Goal: Answer question/provide support: Share knowledge or assist other users

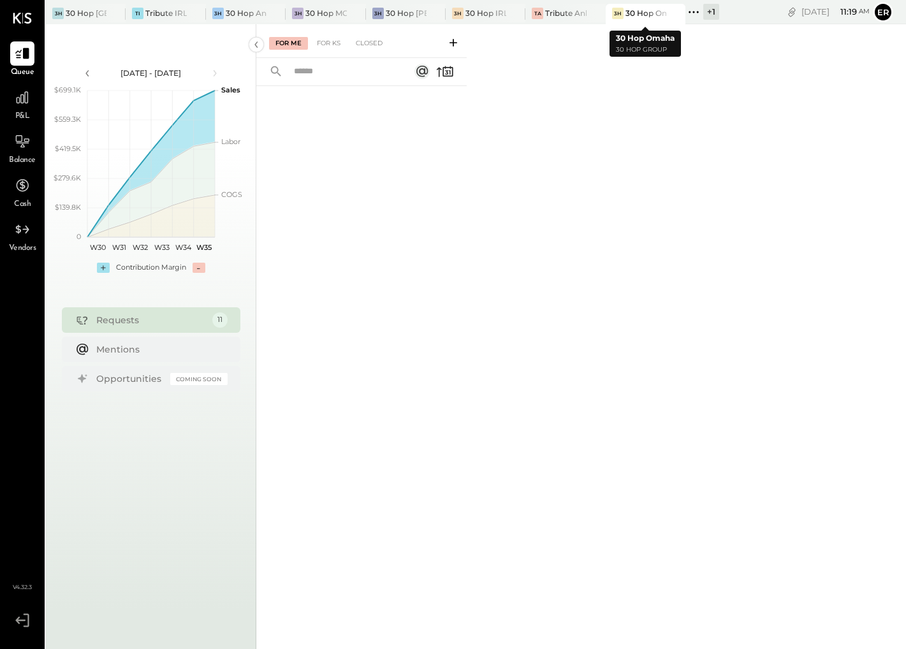
click at [646, 17] on div at bounding box center [663, 13] width 45 height 18
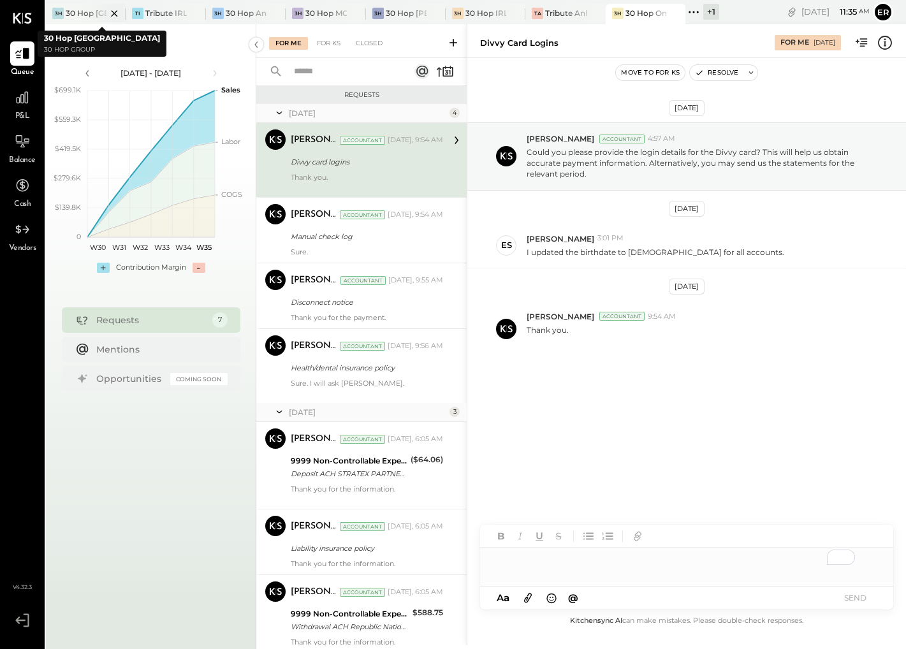
click at [80, 8] on div "30 Hop [GEOGRAPHIC_DATA]" at bounding box center [86, 13] width 41 height 11
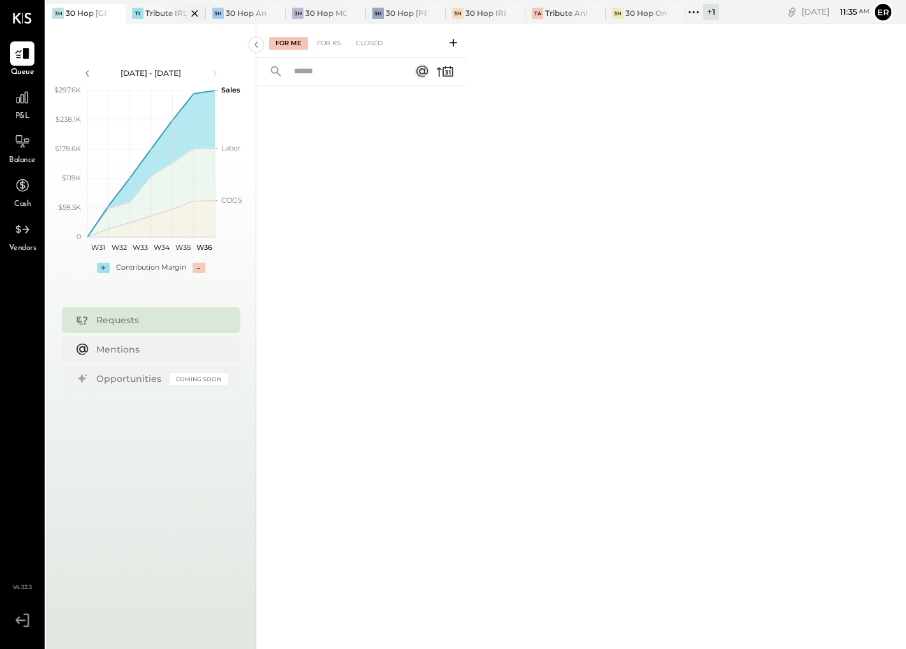
click at [154, 16] on div "Tribute IRL" at bounding box center [165, 13] width 41 height 11
click at [240, 11] on div "30 Hop Ankeny" at bounding box center [246, 13] width 41 height 11
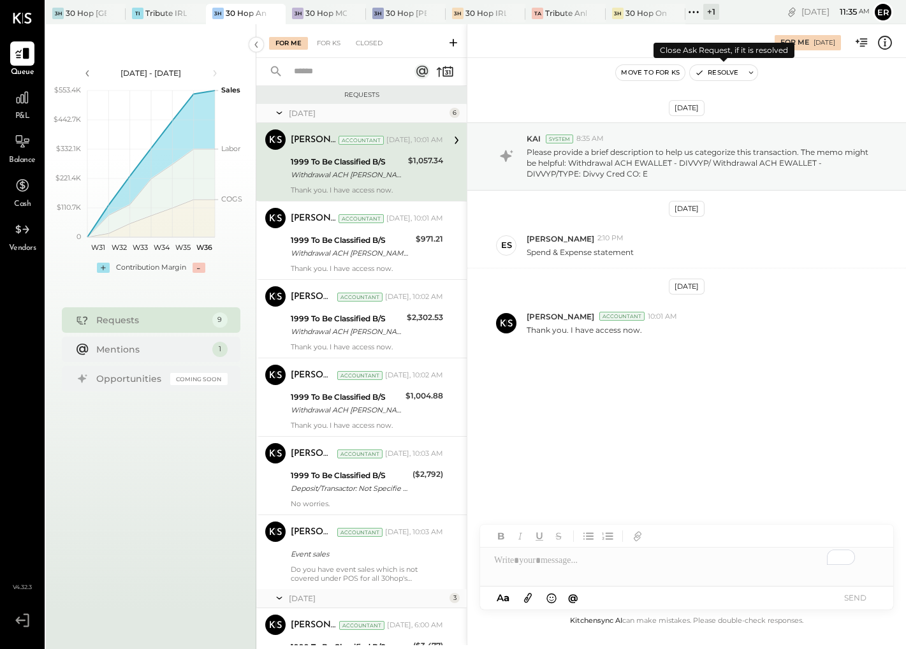
click at [717, 75] on button "Resolve" at bounding box center [717, 72] width 54 height 15
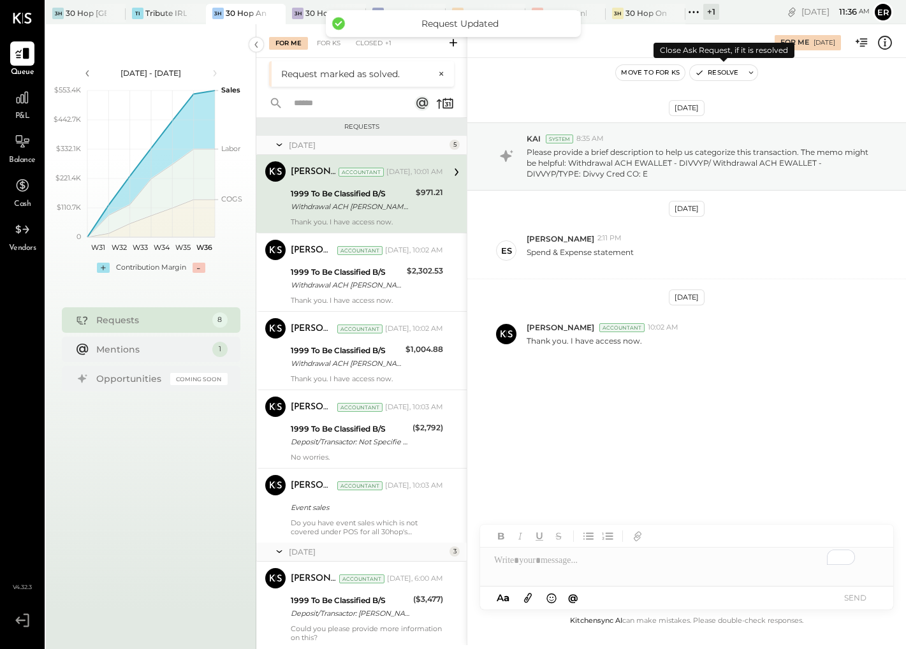
click at [717, 75] on button "Resolve" at bounding box center [717, 72] width 54 height 15
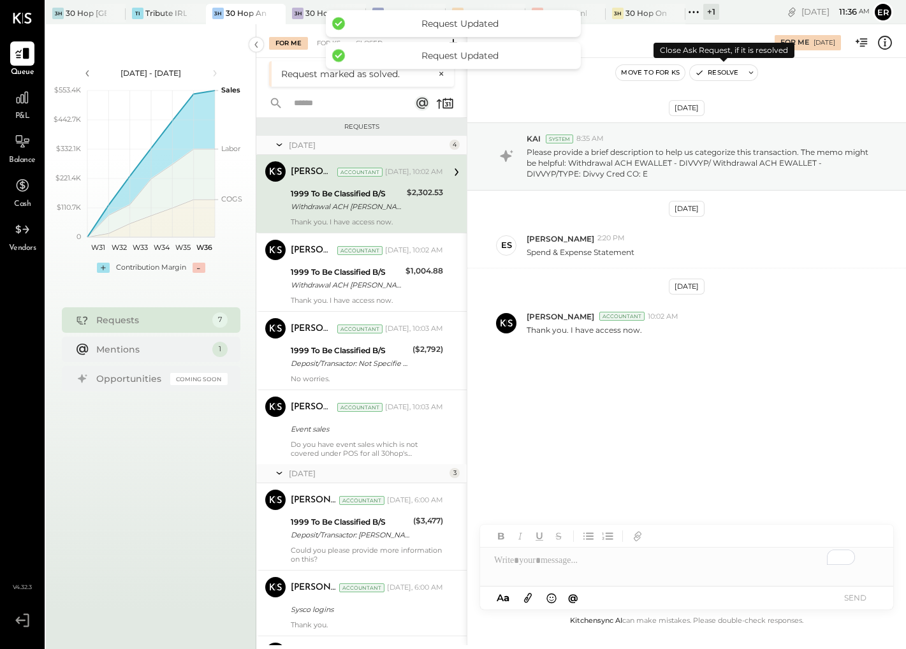
click at [717, 75] on button "Resolve" at bounding box center [717, 72] width 54 height 15
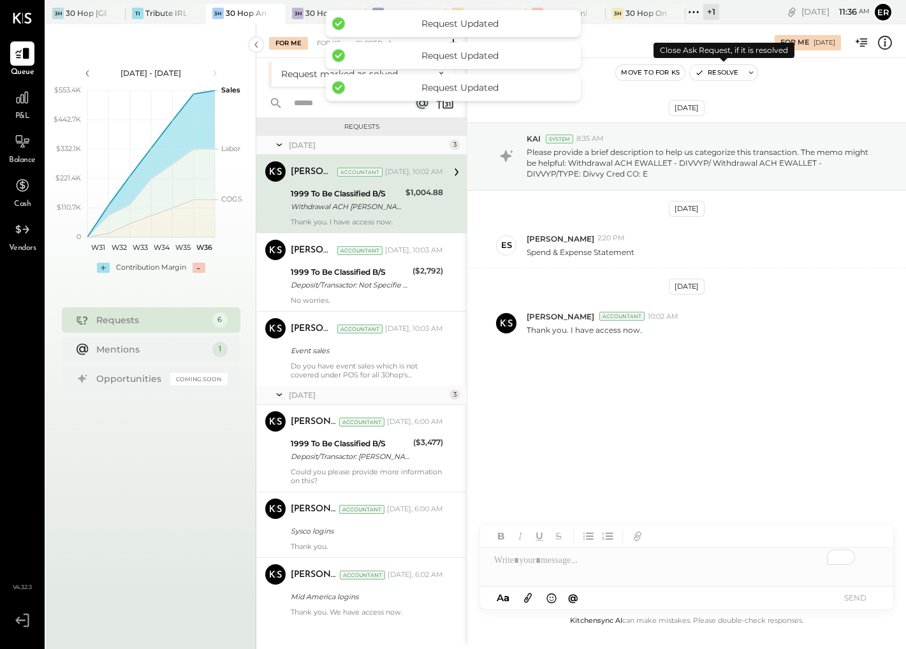
click at [717, 75] on button "Resolve" at bounding box center [717, 72] width 54 height 15
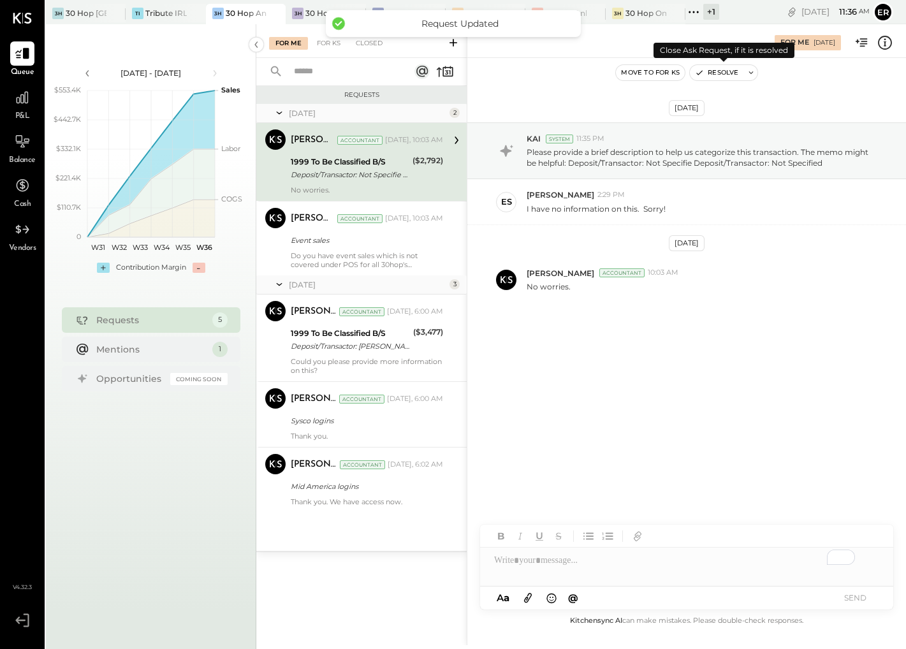
click at [717, 75] on button "Resolve" at bounding box center [717, 72] width 54 height 15
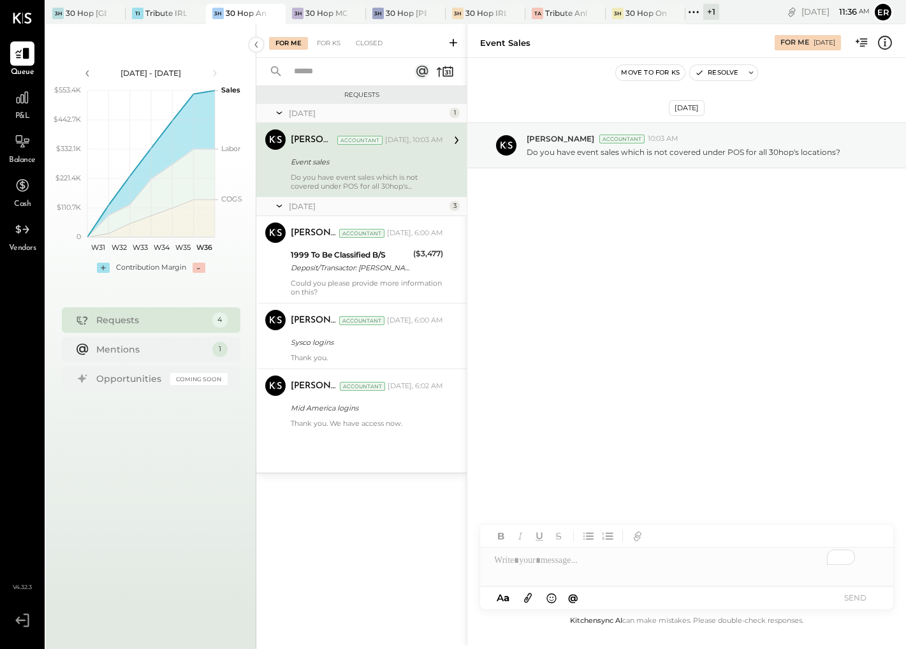
click at [605, 563] on div "To enrich screen reader interactions, please activate Accessibility in Grammarl…" at bounding box center [686, 561] width 413 height 26
click at [866, 599] on button "SEND" at bounding box center [854, 597] width 51 height 17
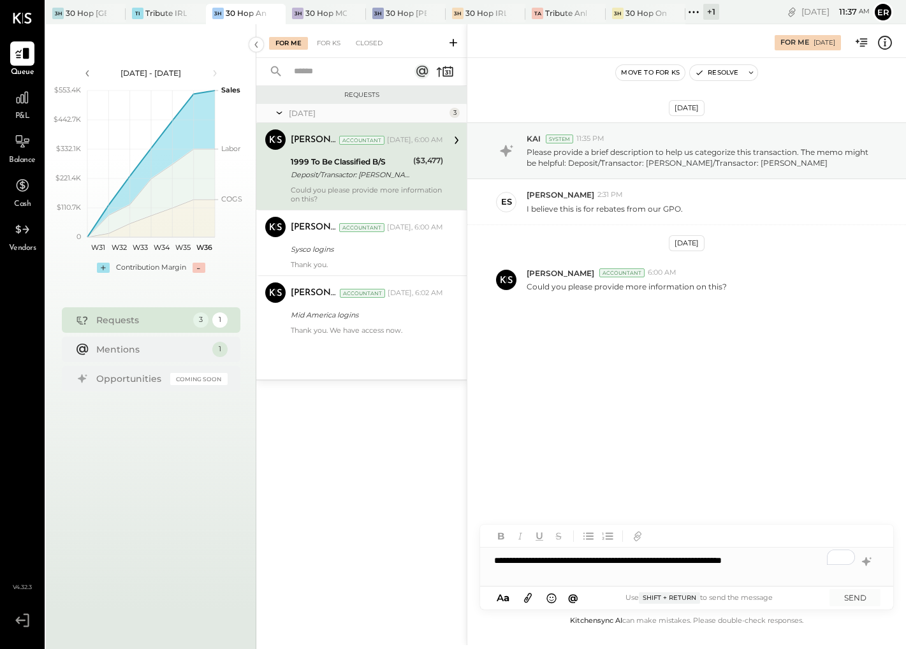
click at [856, 587] on div "A a @ Use Shift + Return to send the message SEND" at bounding box center [686, 598] width 413 height 23
click at [856, 595] on button "SEND" at bounding box center [854, 597] width 51 height 17
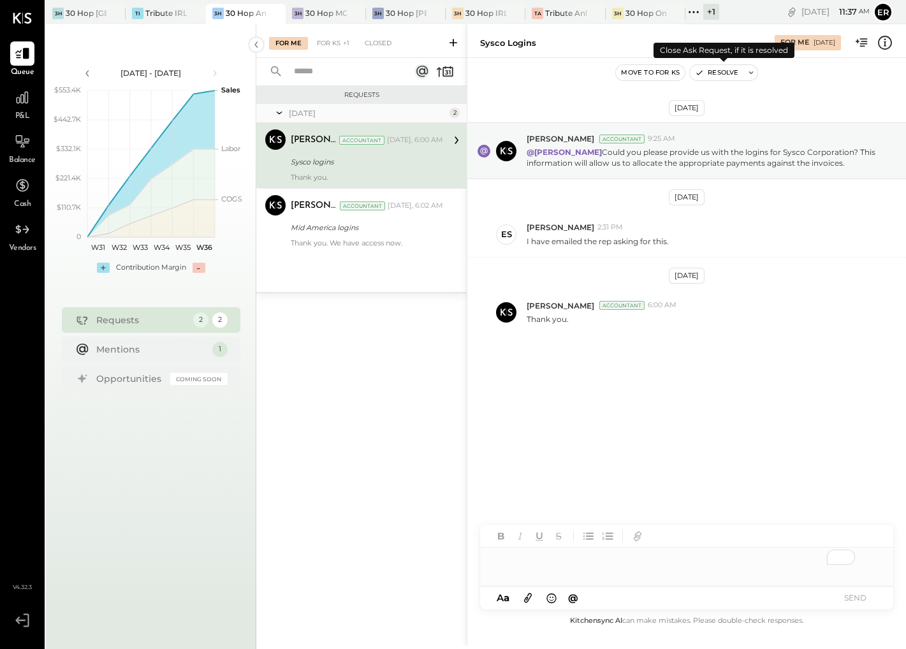
click at [710, 68] on button "Resolve" at bounding box center [717, 72] width 54 height 15
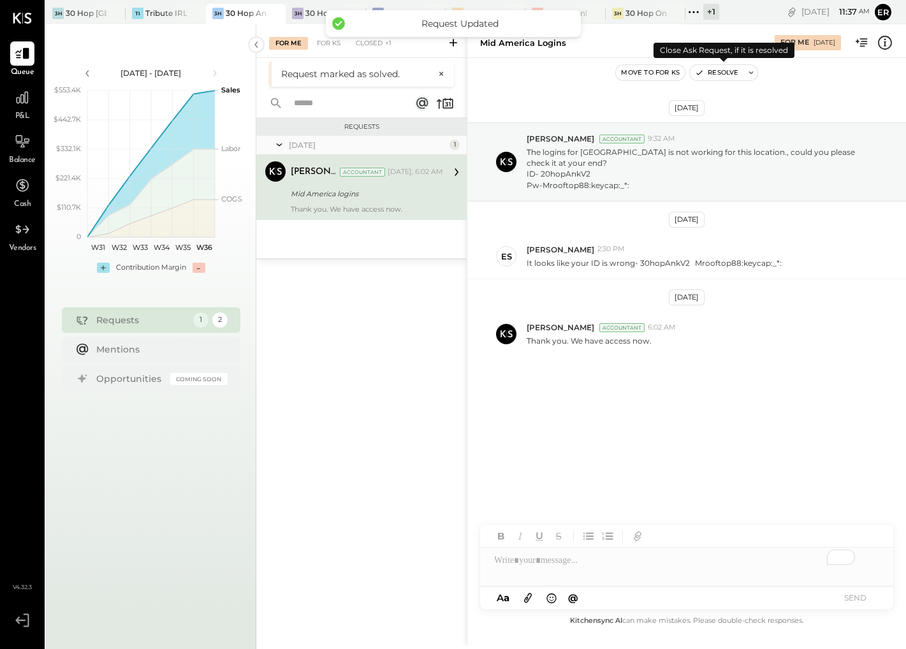
click at [710, 68] on button "Resolve" at bounding box center [717, 72] width 54 height 15
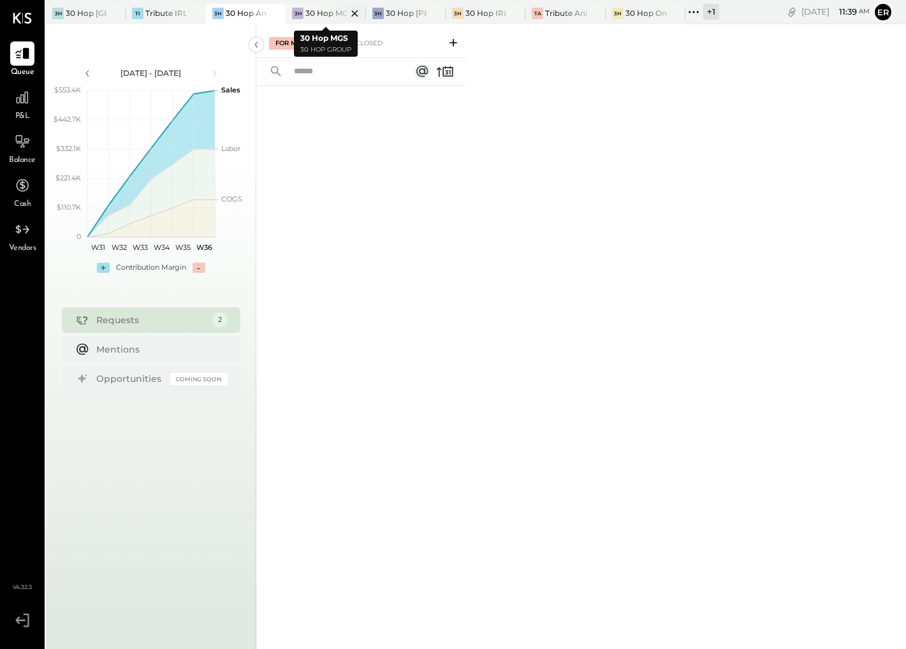
click at [335, 15] on div at bounding box center [343, 13] width 45 height 18
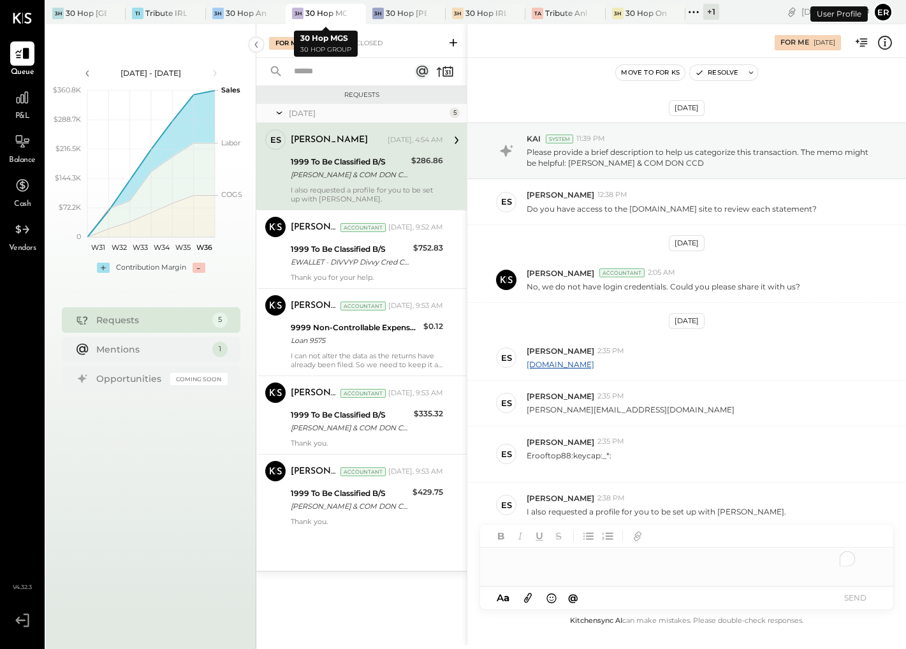
scroll to position [10, 0]
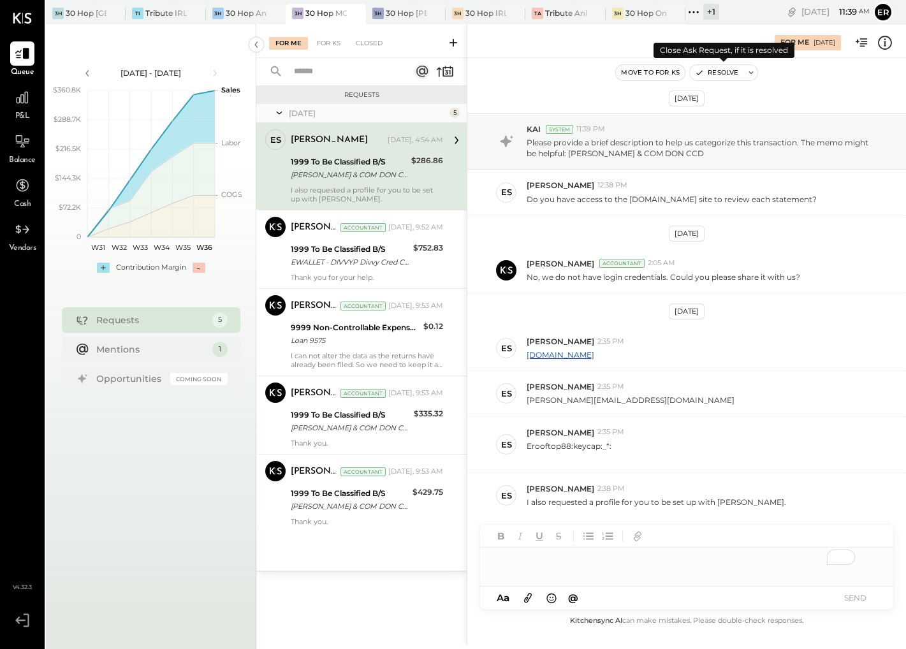
click at [726, 73] on button "Resolve" at bounding box center [717, 72] width 54 height 15
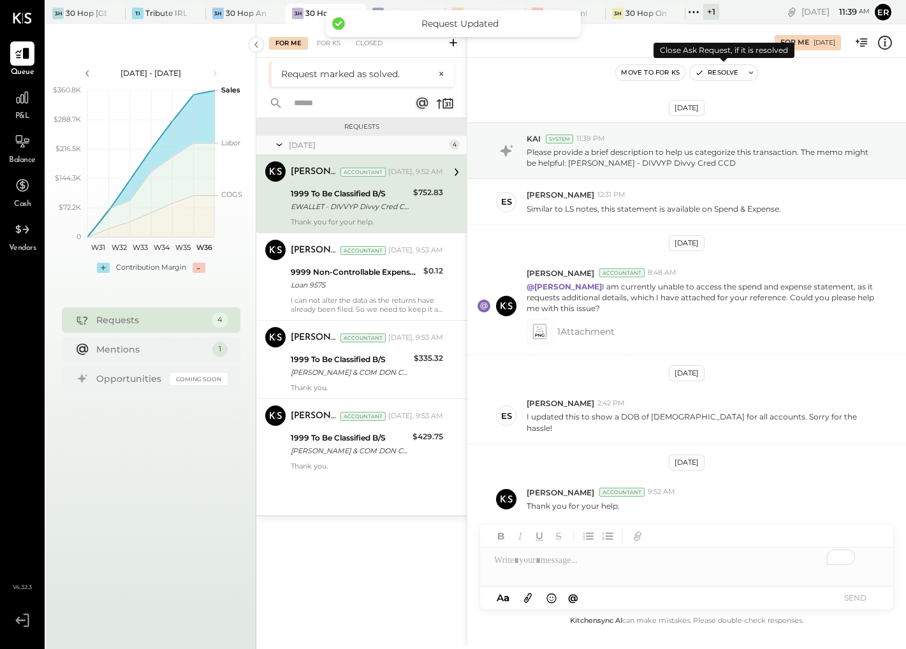
click at [726, 73] on button "Resolve" at bounding box center [717, 72] width 54 height 15
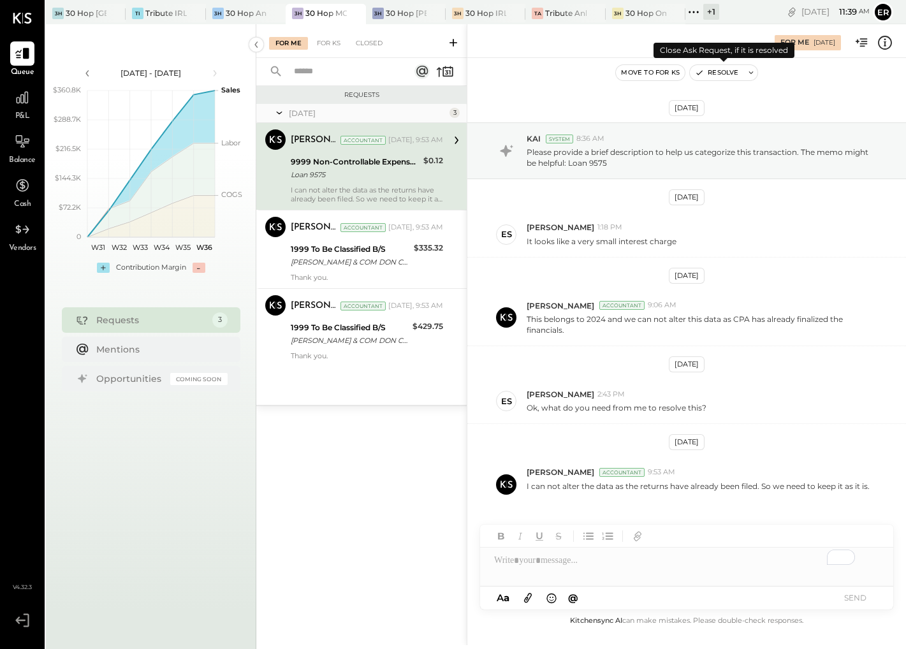
click at [726, 73] on button "Resolve" at bounding box center [717, 72] width 54 height 15
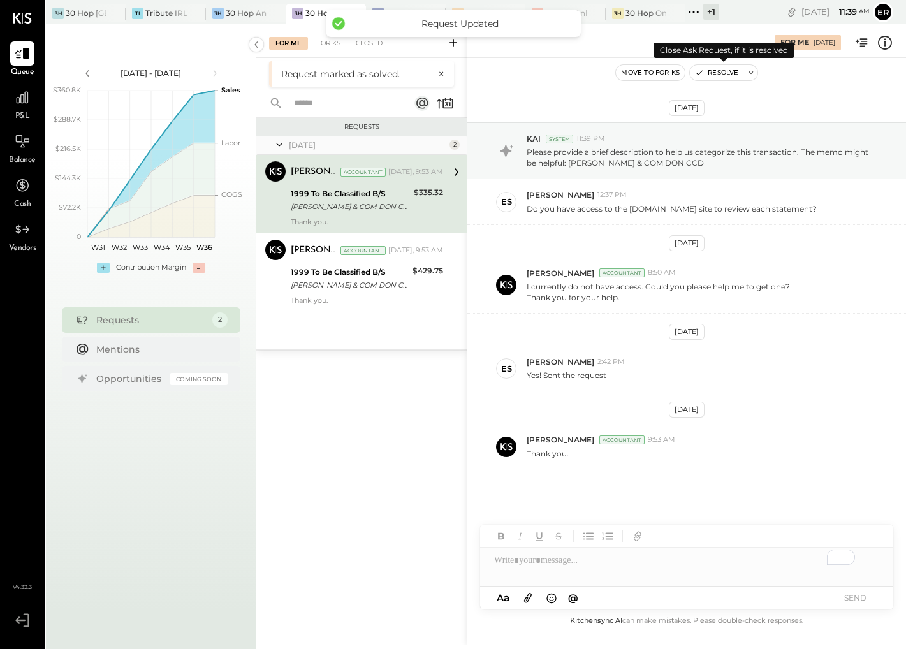
click at [726, 73] on button "Resolve" at bounding box center [717, 72] width 54 height 15
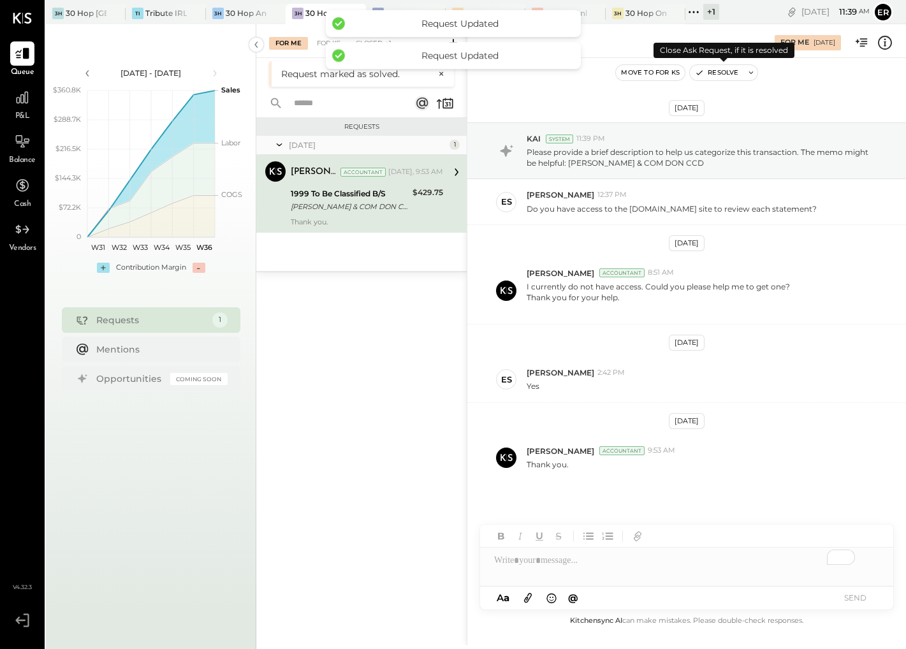
click at [726, 73] on button "Resolve" at bounding box center [717, 72] width 54 height 15
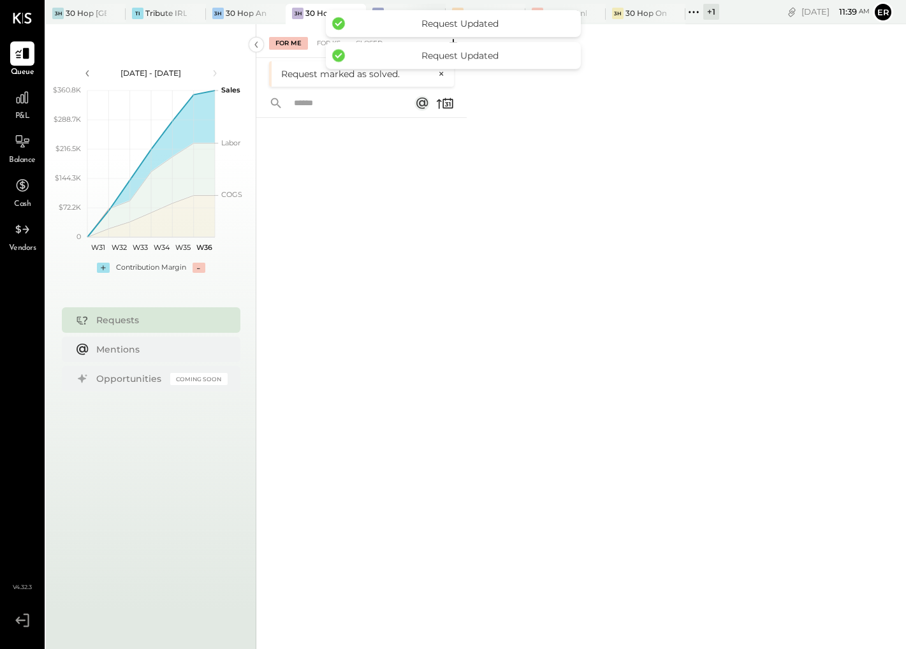
click at [405, 6] on div at bounding box center [423, 13] width 45 height 18
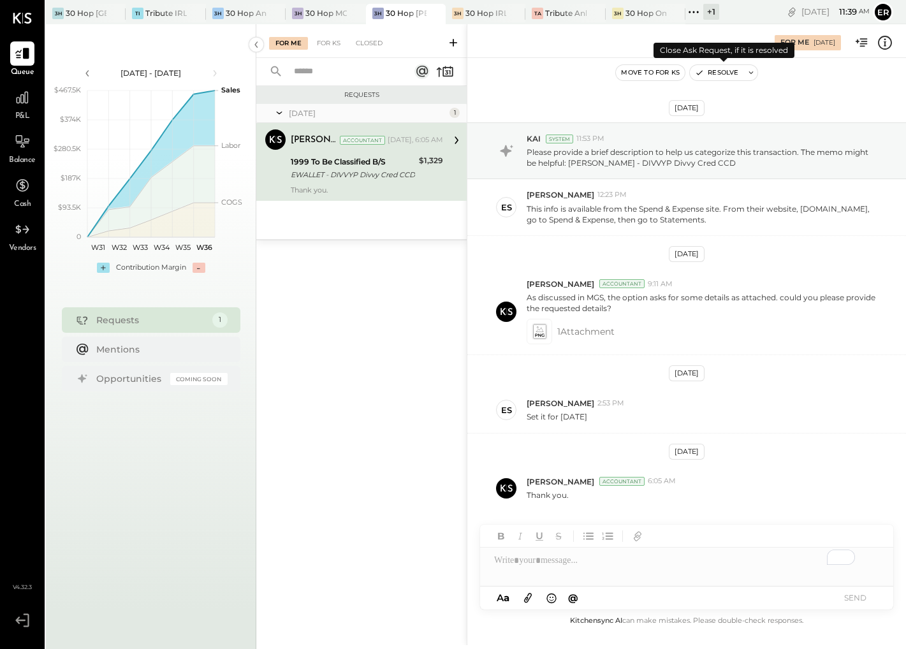
click at [710, 75] on button "Resolve" at bounding box center [717, 72] width 54 height 15
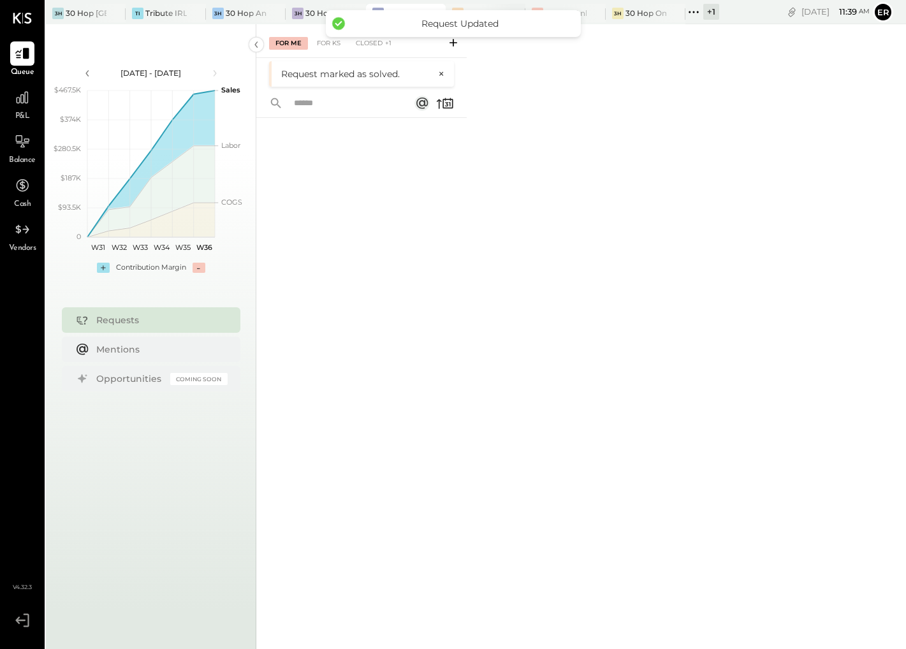
click at [469, 4] on div "3H 30 Hop IRL" at bounding box center [486, 14] width 80 height 20
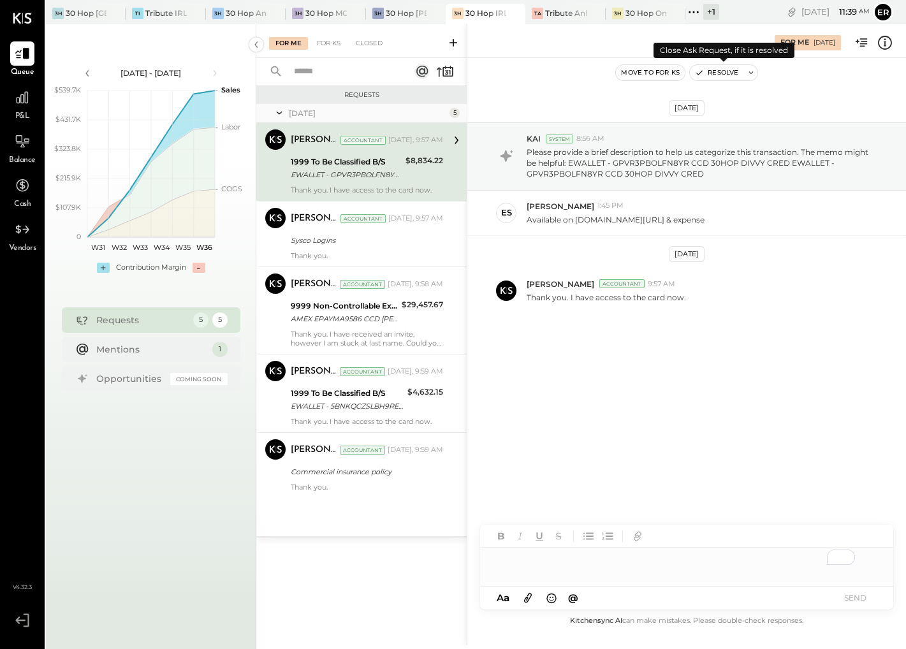
click at [727, 71] on button "Resolve" at bounding box center [717, 72] width 54 height 15
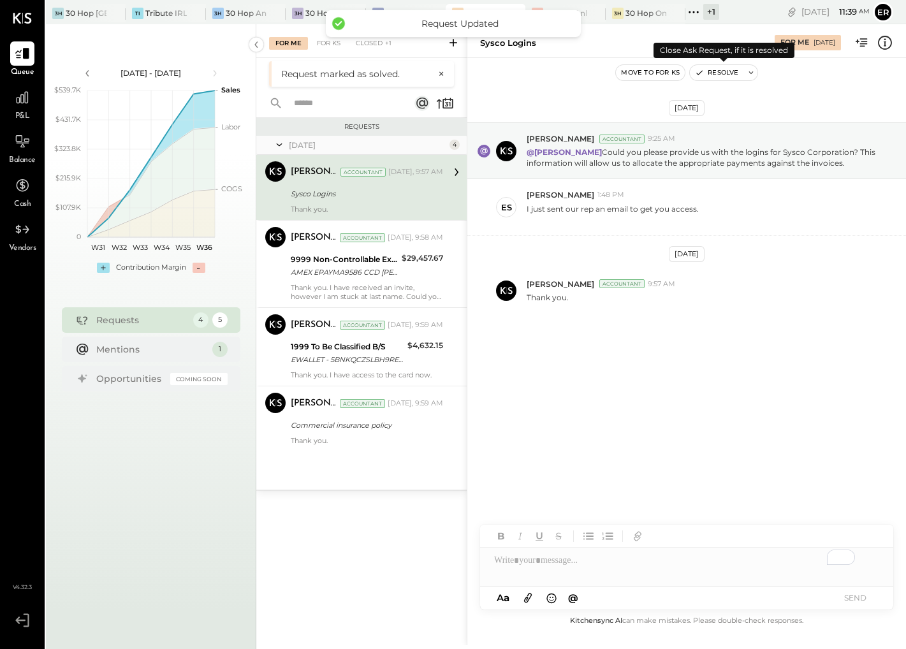
click at [727, 71] on button "Resolve" at bounding box center [717, 72] width 54 height 15
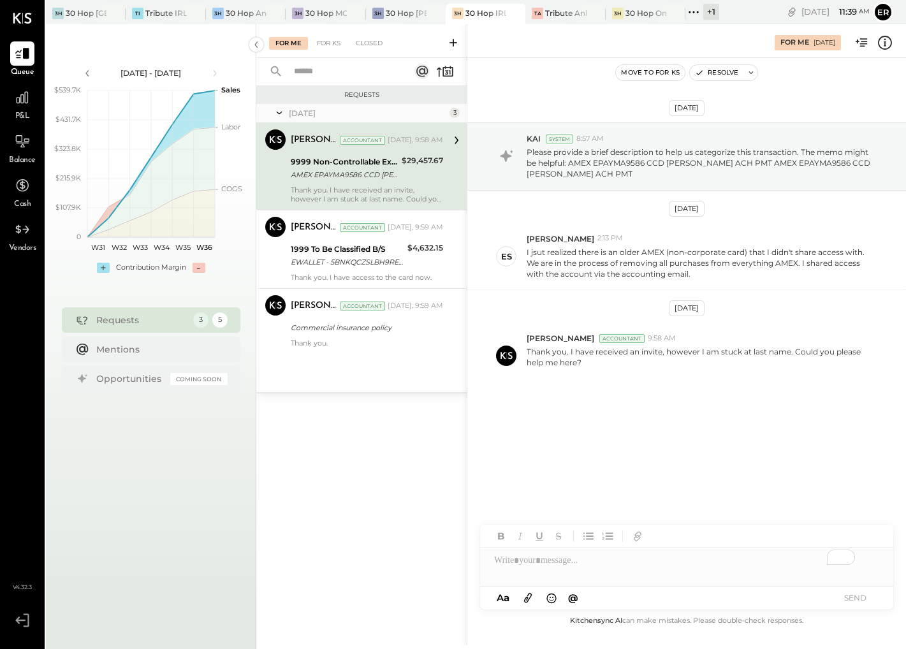
click at [666, 558] on div "To enrich screen reader interactions, please activate Accessibility in Grammarl…" at bounding box center [686, 561] width 413 height 26
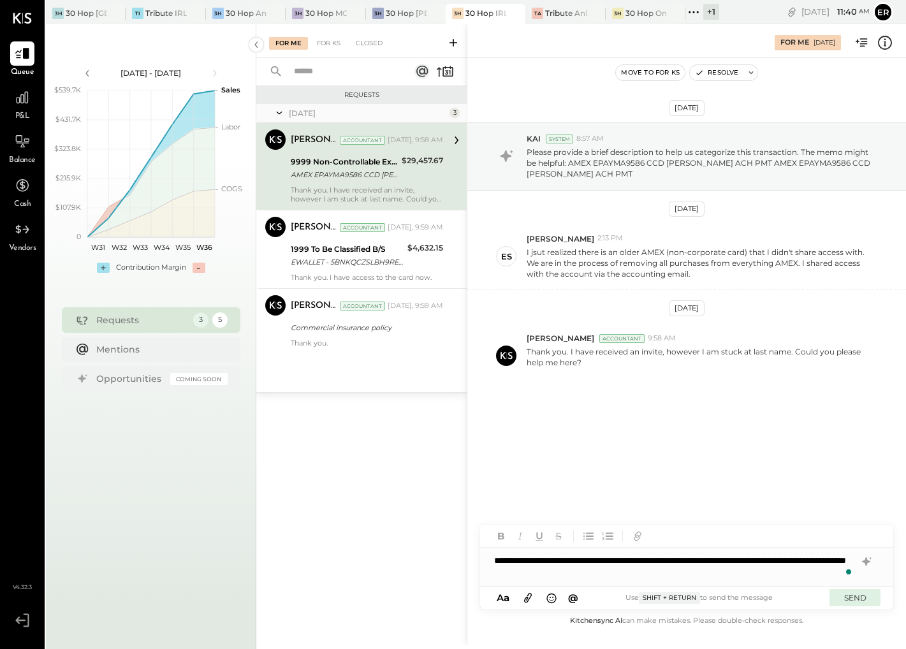
click at [861, 601] on button "SEND" at bounding box center [854, 597] width 51 height 17
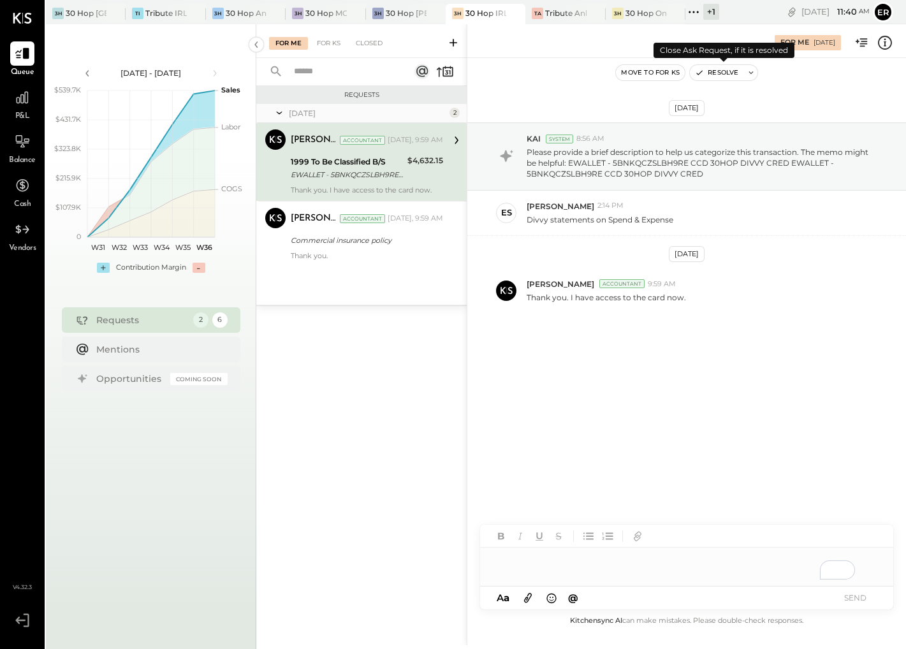
click at [715, 67] on button "Resolve" at bounding box center [717, 72] width 54 height 15
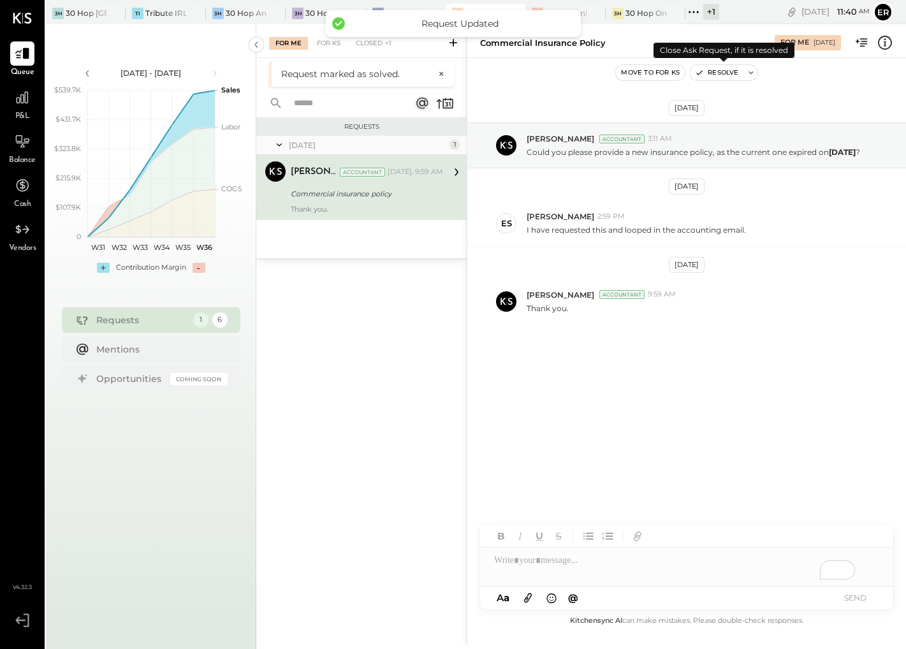
click at [715, 67] on button "Resolve" at bounding box center [717, 72] width 54 height 15
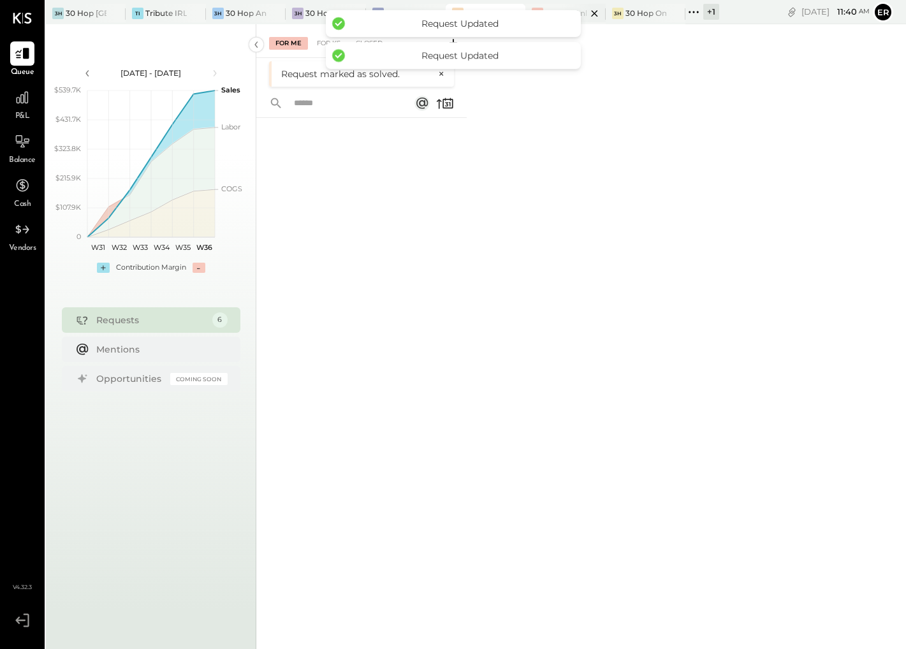
click at [549, 6] on div "TA Tribute Ankeny" at bounding box center [565, 14] width 80 height 20
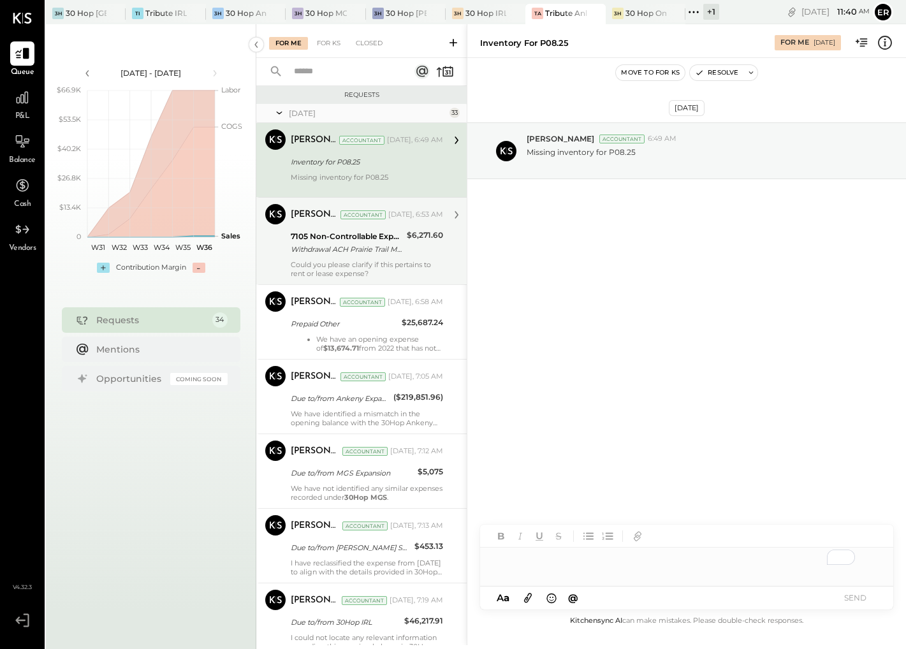
click at [403, 251] on div "7105 Non-Controllable Expenses:Property Expenses:Rent/Lease Withdrawal ACH Prai…" at bounding box center [367, 243] width 152 height 28
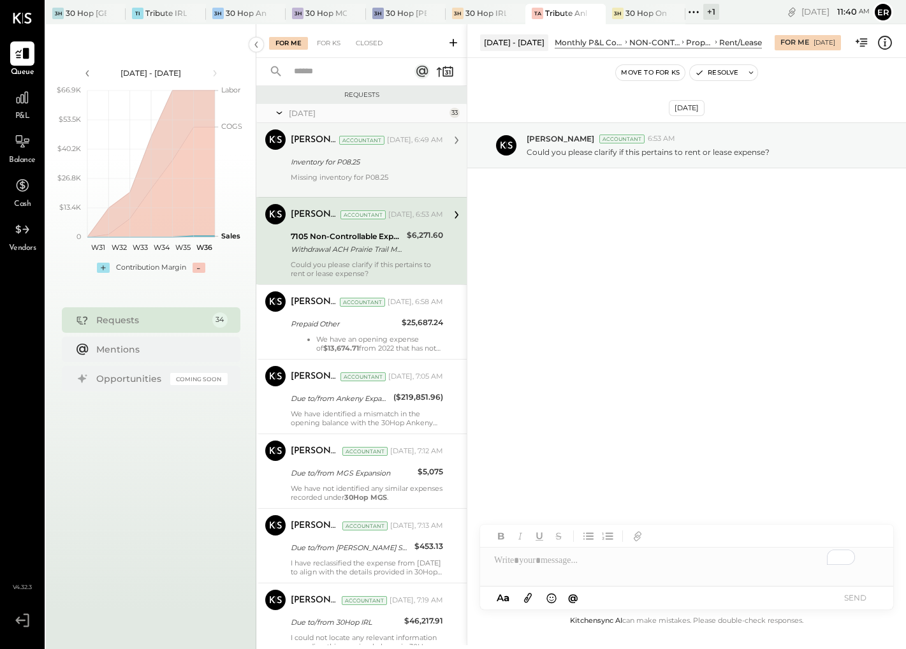
click at [356, 169] on div "Inventory for P08.25" at bounding box center [365, 161] width 149 height 15
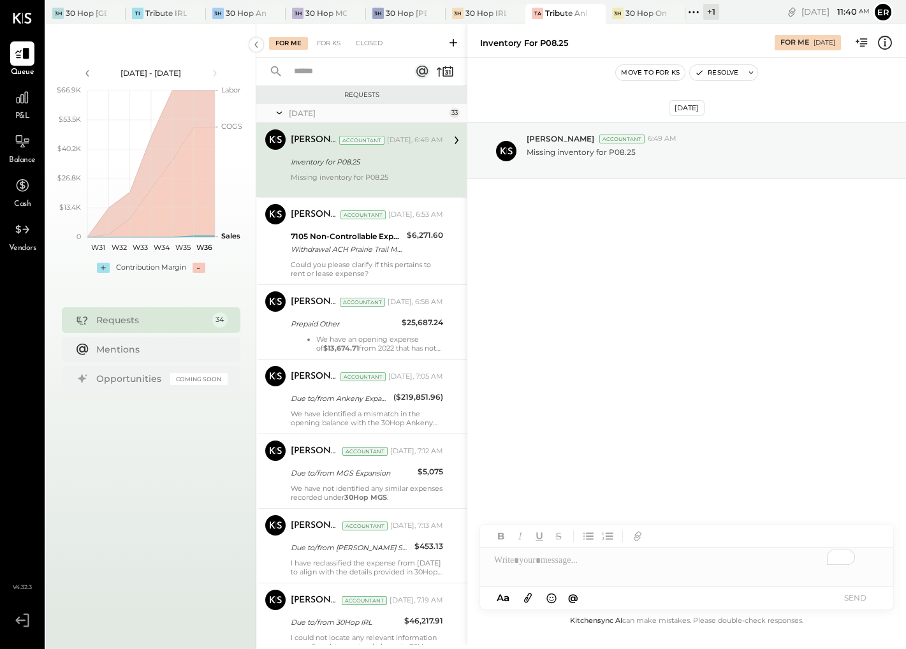
click at [645, 564] on div "To enrich screen reader interactions, please activate Accessibility in Grammarl…" at bounding box center [686, 561] width 413 height 26
click at [873, 600] on button "SEND" at bounding box center [854, 597] width 51 height 17
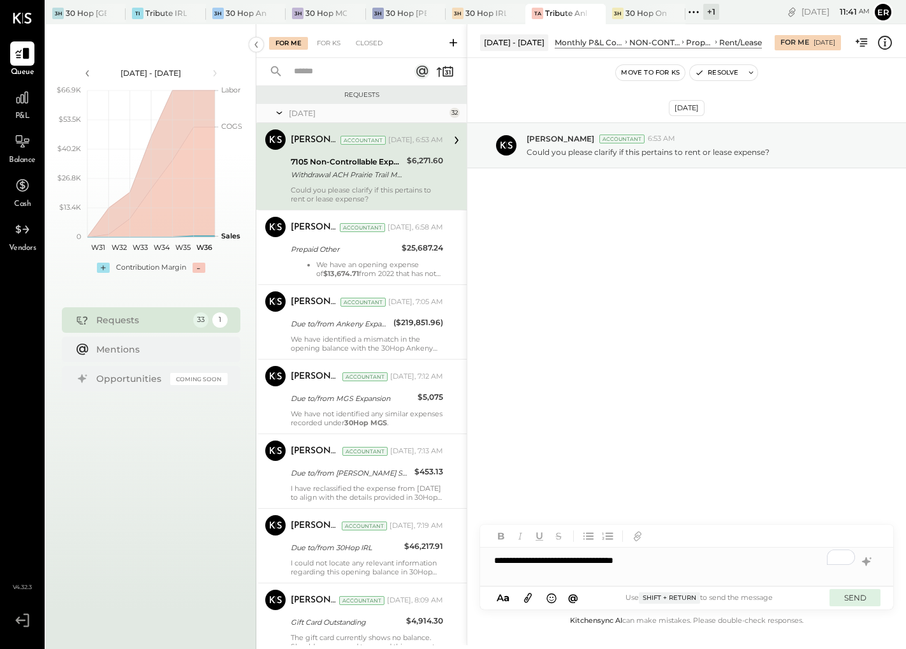
click at [863, 593] on button "SEND" at bounding box center [854, 597] width 51 height 17
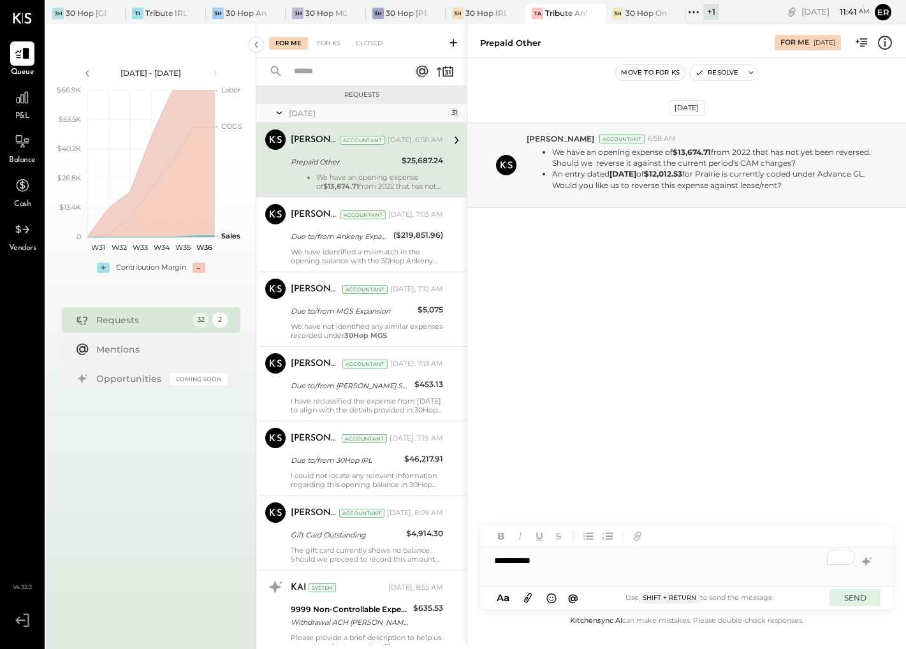
click at [857, 604] on button "SEND" at bounding box center [854, 597] width 51 height 17
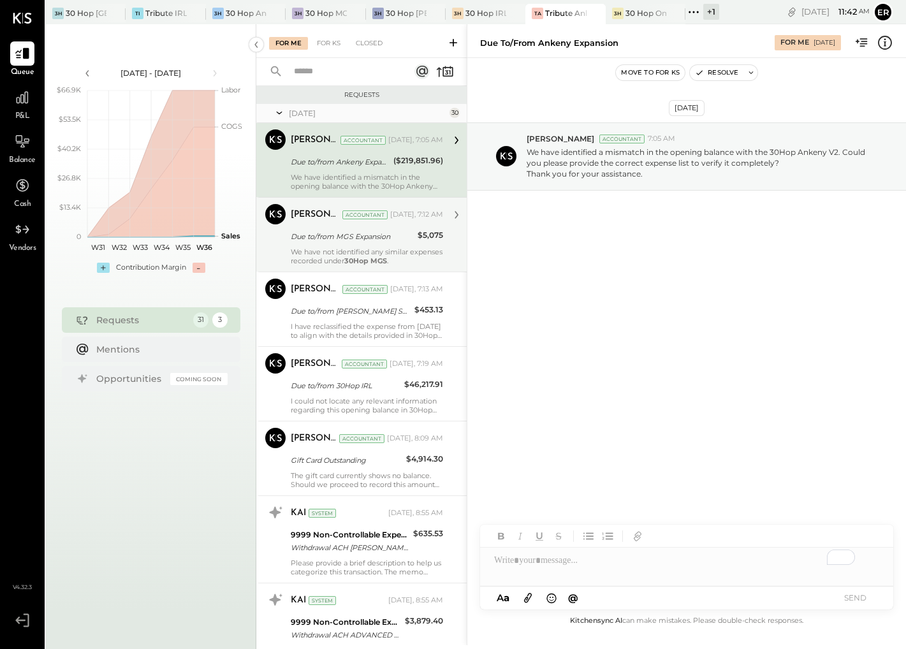
click at [354, 248] on p "We have not identified any similar expenses recorded under 30Hop MGS ." at bounding box center [367, 256] width 152 height 18
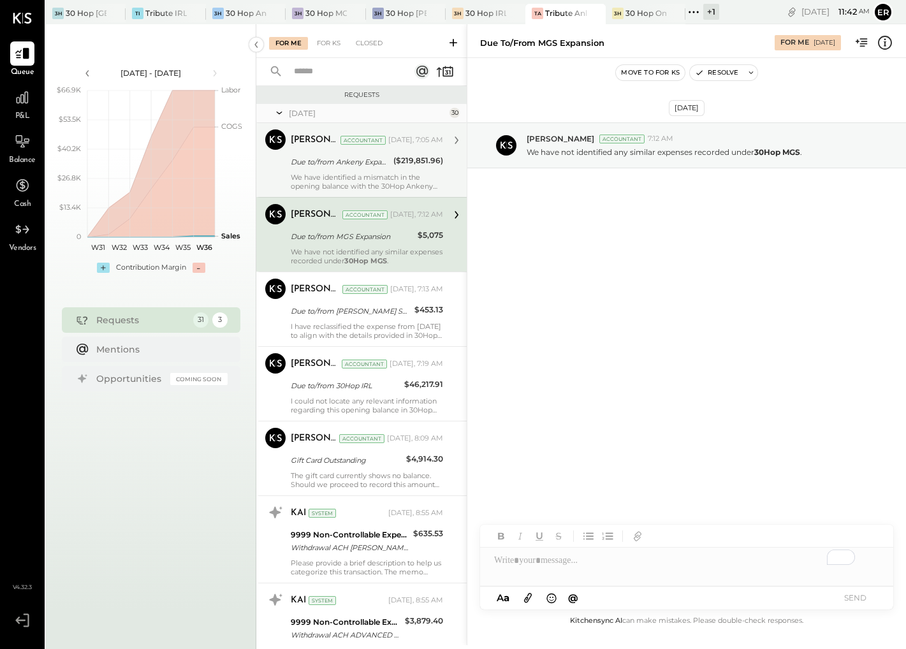
click at [367, 173] on div "We have identified a mismatch in the opening balance with the 30Hop Ankeny V2. …" at bounding box center [367, 182] width 152 height 18
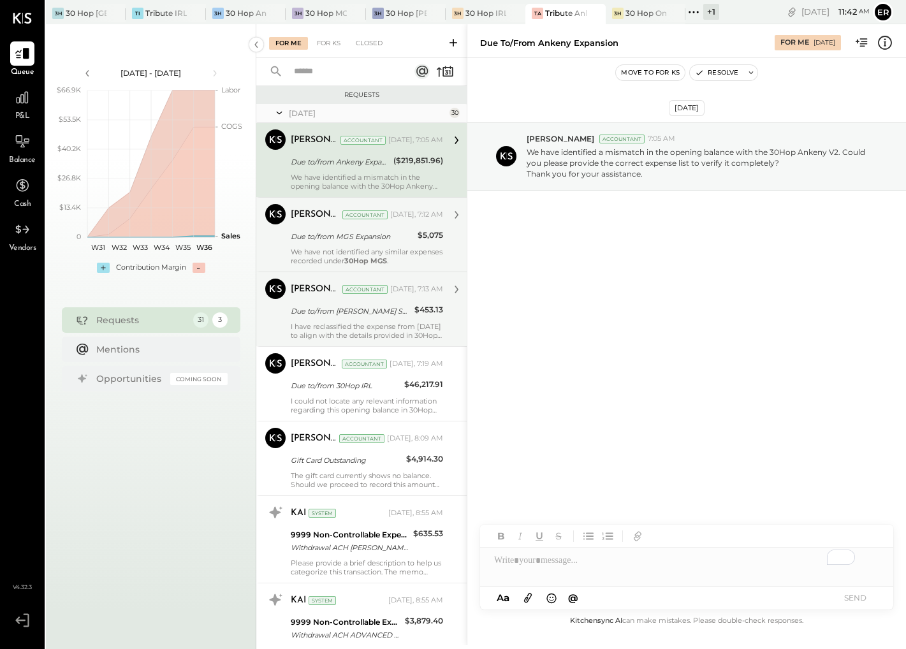
click at [360, 320] on div "Dhwani Solanki Accountant Yesterday, 7:13 AM Due to/from Lee's Summit Expansion…" at bounding box center [367, 309] width 152 height 61
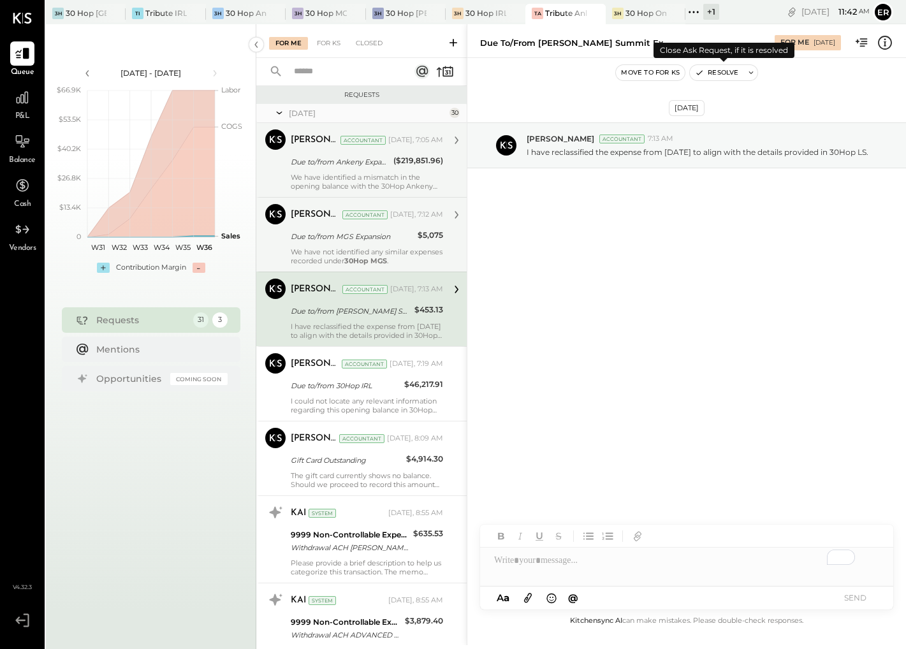
click at [728, 73] on button "Resolve" at bounding box center [717, 72] width 54 height 15
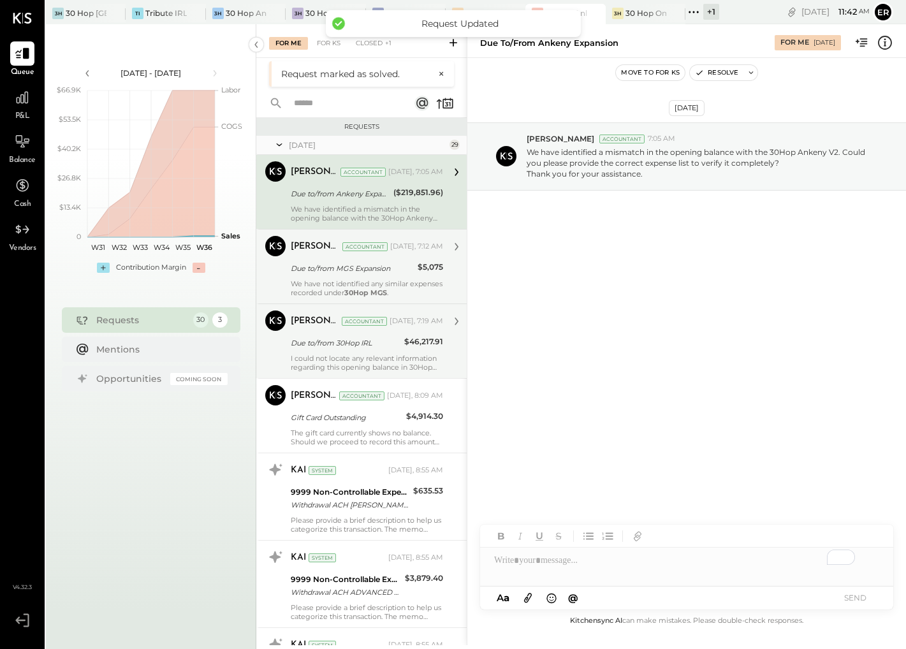
click at [387, 335] on div "Due to/from 30Hop IRL" at bounding box center [346, 342] width 110 height 15
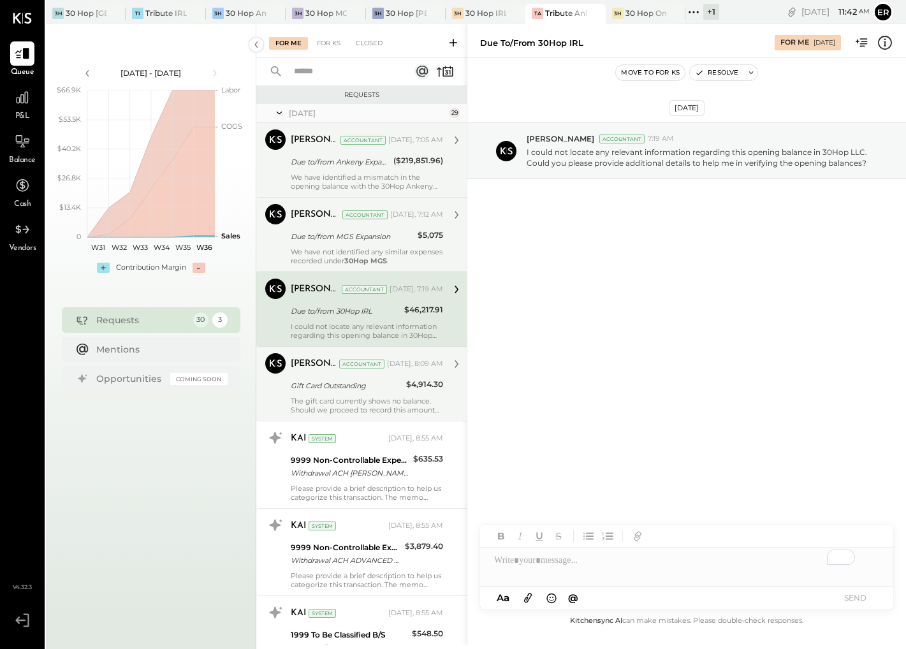
click at [376, 397] on div "The gift card currently shows no balance. Should we proceed to record this amou…" at bounding box center [367, 406] width 152 height 18
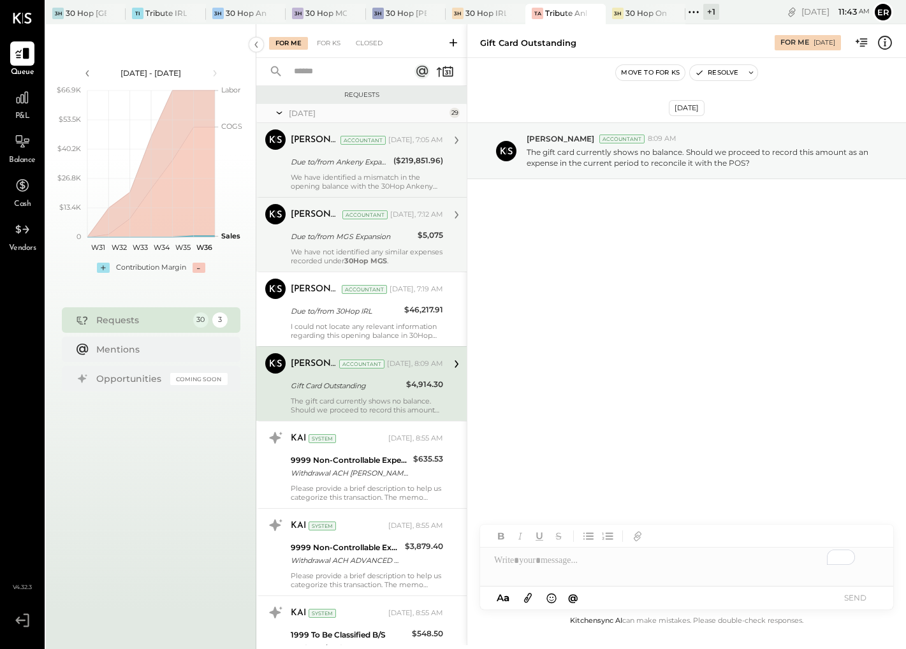
click at [599, 559] on div "To enrich screen reader interactions, please activate Accessibility in Grammarl…" at bounding box center [686, 561] width 413 height 26
click at [863, 595] on button "SEND" at bounding box center [854, 597] width 51 height 17
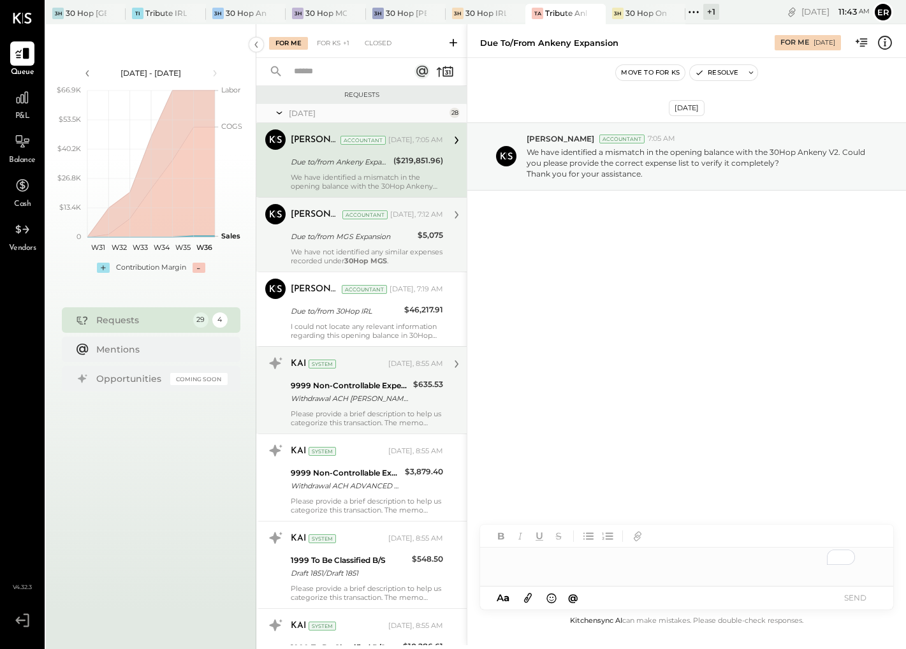
click at [413, 398] on div "$635.53" at bounding box center [428, 392] width 30 height 28
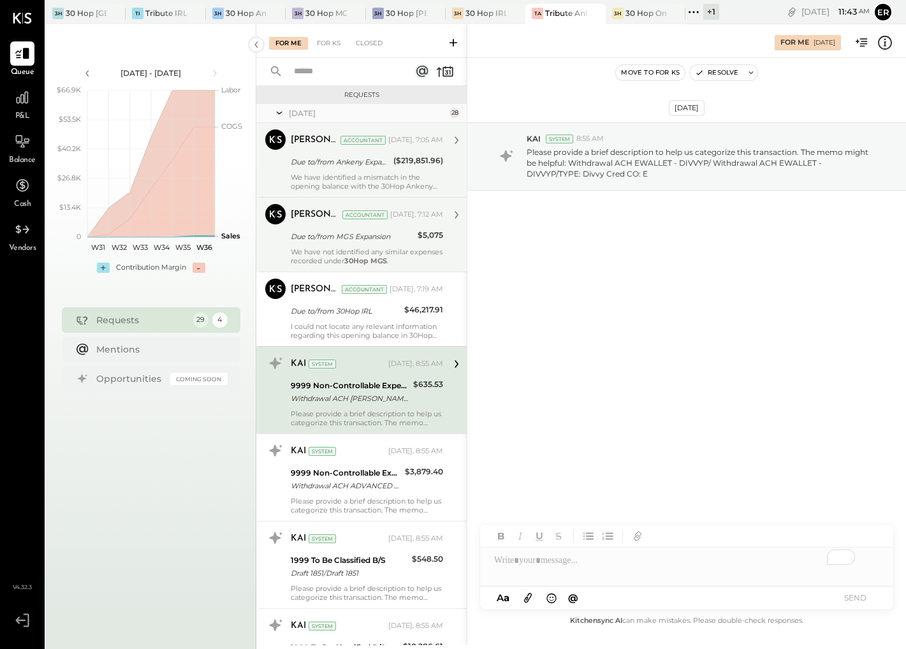
click at [590, 563] on div "To enrich screen reader interactions, please activate Accessibility in Grammarl…" at bounding box center [686, 561] width 413 height 26
click at [850, 605] on button "SEND" at bounding box center [854, 597] width 51 height 17
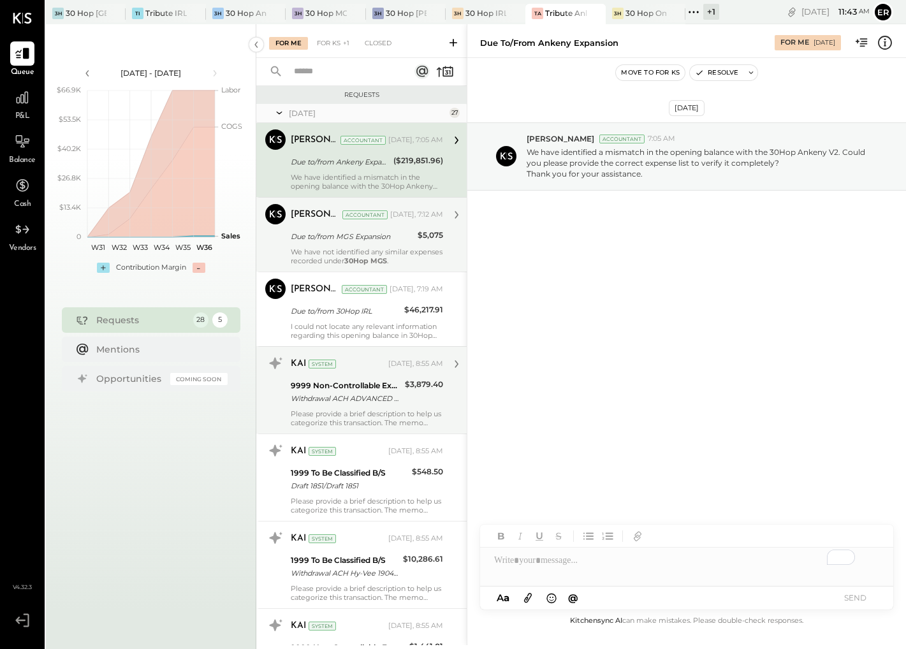
click at [358, 402] on div "Withdrawal ACH ADVANCED PROBLEM/ Withdrawal ACH ADVANCED PROBLEM/TYPE: SALE CO:…" at bounding box center [346, 398] width 110 height 13
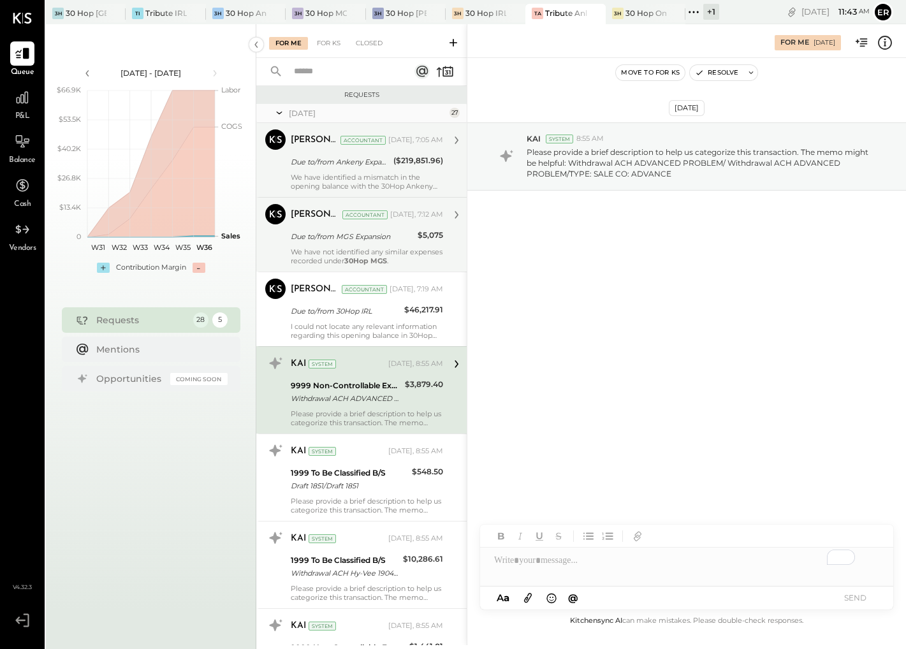
click at [570, 569] on div "To enrich screen reader interactions, please activate Accessibility in Grammarl…" at bounding box center [686, 561] width 413 height 26
click at [862, 592] on button "SEND" at bounding box center [854, 597] width 51 height 17
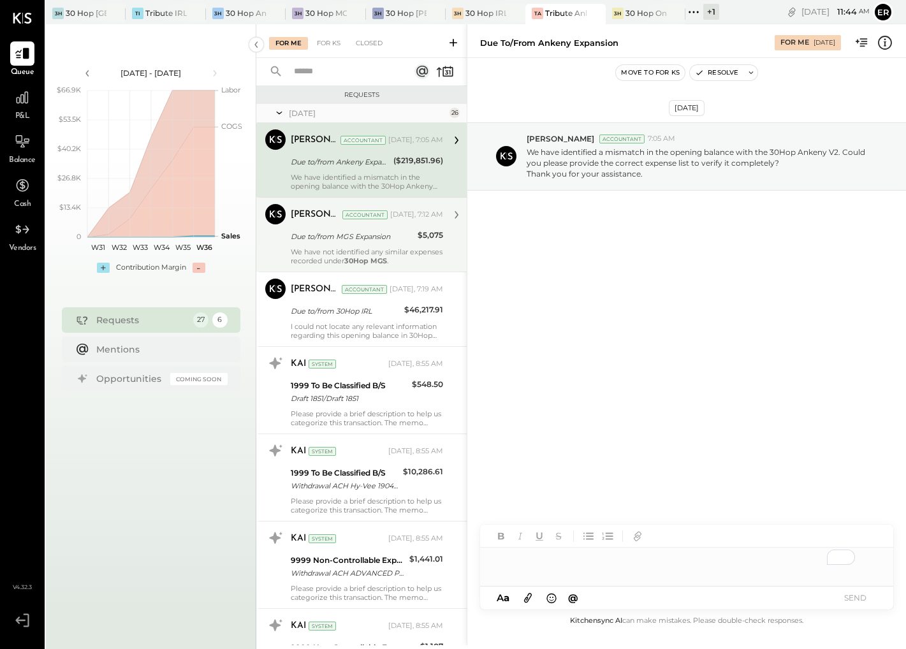
click at [360, 240] on div "Due to/from MGS Expansion" at bounding box center [352, 236] width 123 height 13
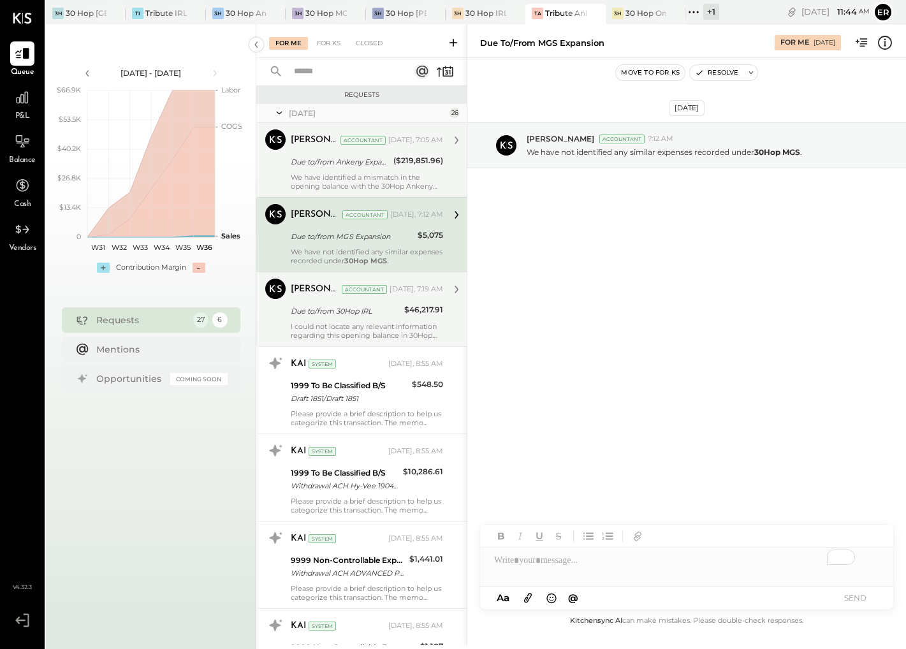
click at [378, 326] on div "I could not locate any relevant information regarding this opening balance in 3…" at bounding box center [367, 331] width 152 height 18
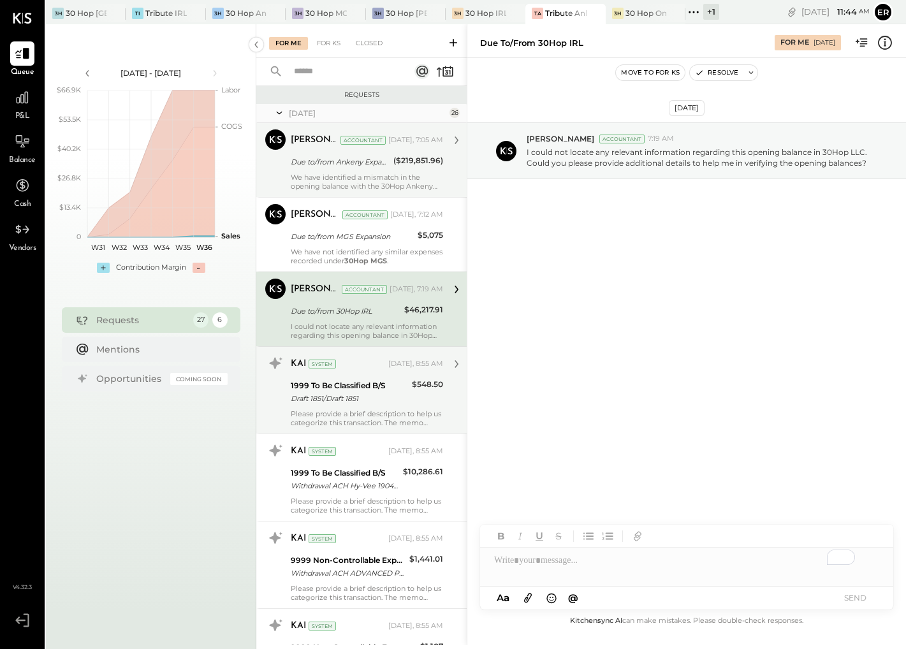
click at [374, 387] on div "1999 To Be Classified B/S" at bounding box center [349, 385] width 117 height 13
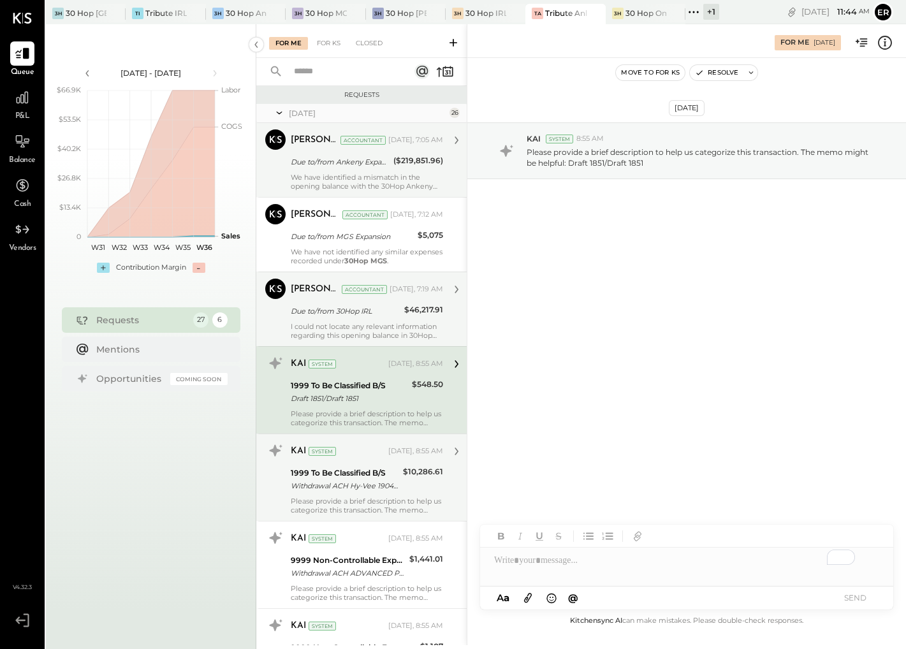
click at [391, 483] on div "Withdrawal ACH Hy-Vee 1904 (SS)/ Withdrawal ACH Hy-Vee 1904 (SS)/TYPE: FintechE…" at bounding box center [345, 485] width 108 height 13
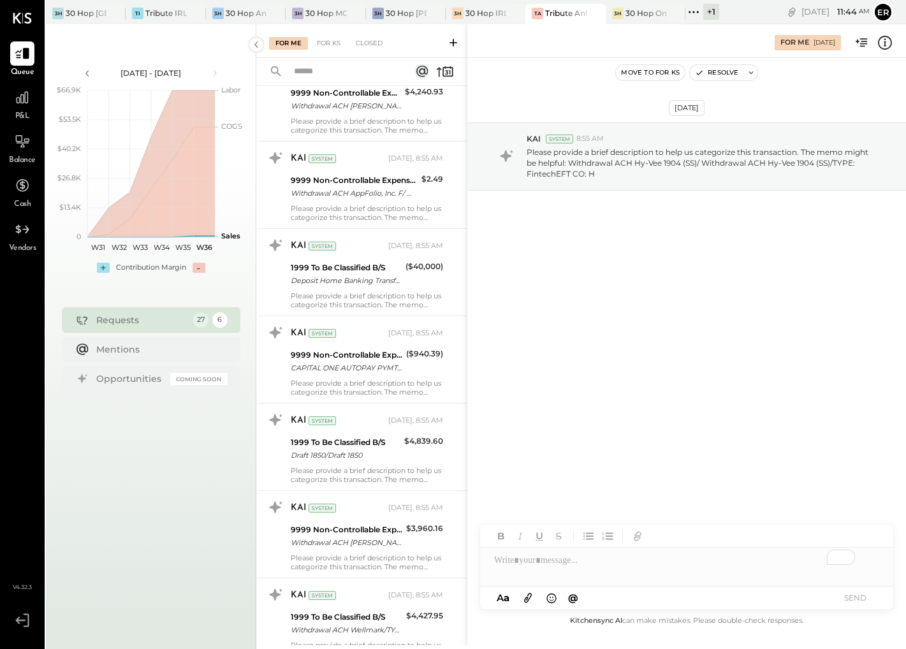
scroll to position [1841, 0]
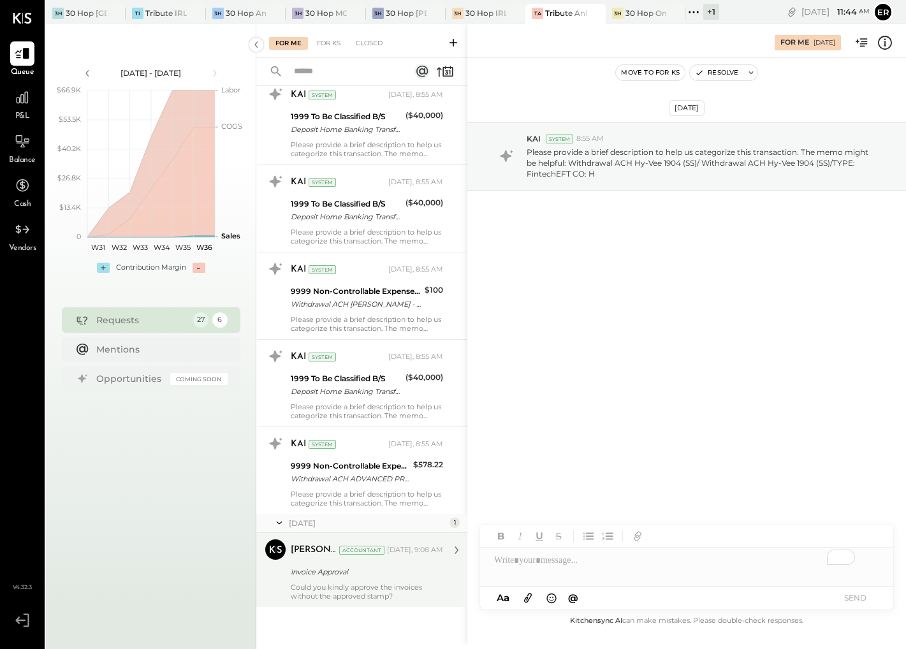
click at [384, 568] on div "Invoice Approval" at bounding box center [365, 571] width 149 height 13
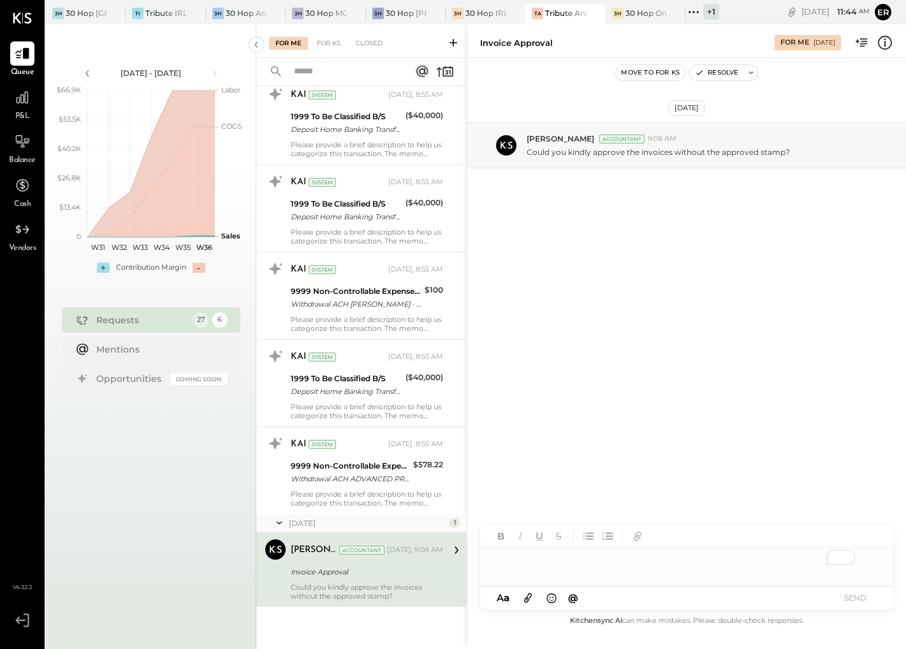
click at [553, 558] on div "To enrich screen reader interactions, please activate Accessibility in Grammarl…" at bounding box center [686, 561] width 413 height 26
click at [862, 597] on button "SEND" at bounding box center [854, 597] width 51 height 17
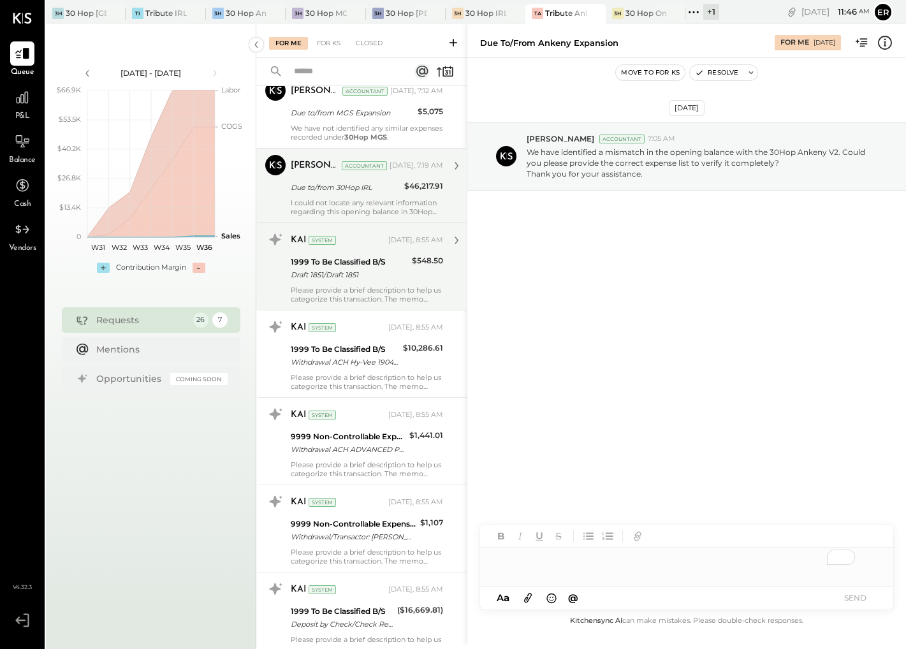
scroll to position [131, 0]
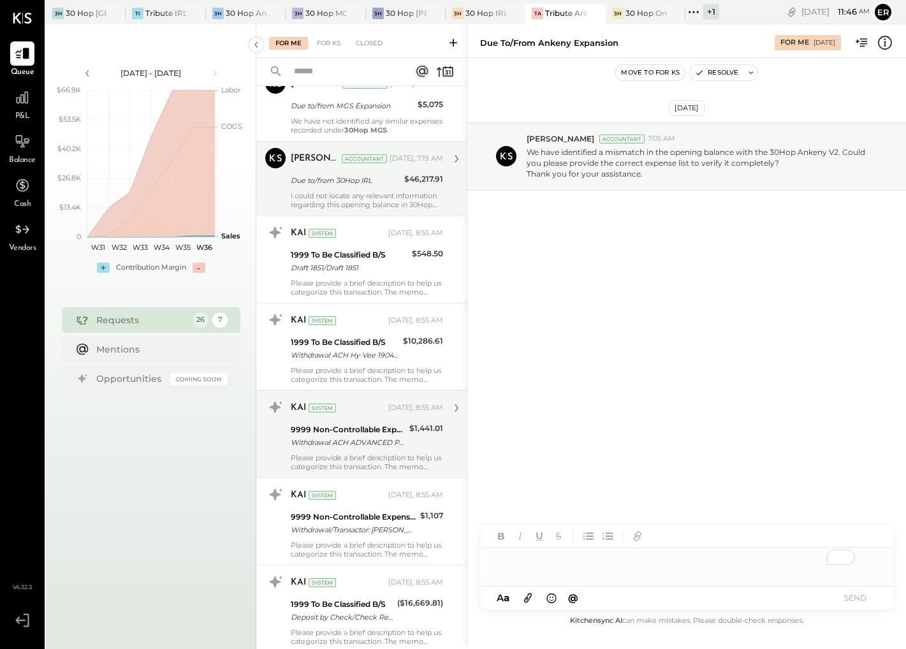
click at [378, 425] on div "9999 Non-Controllable Expenses:Other Income and Expenses:To Be Classified P&L" at bounding box center [348, 429] width 115 height 13
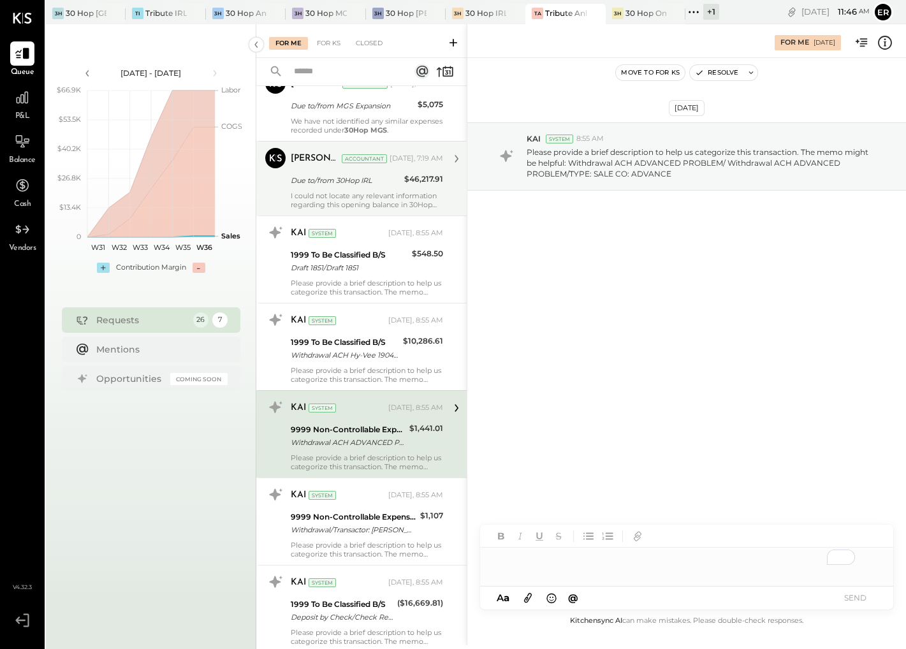
click at [579, 567] on div "To enrich screen reader interactions, please activate Accessibility in Grammarl…" at bounding box center [686, 561] width 413 height 26
click at [866, 595] on button "SEND" at bounding box center [854, 597] width 51 height 17
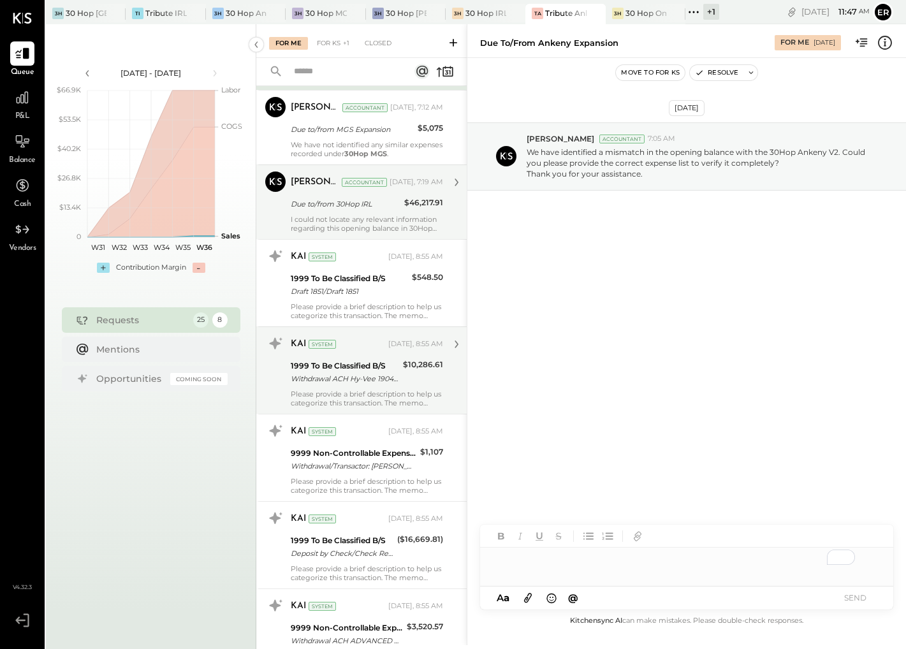
scroll to position [122, 0]
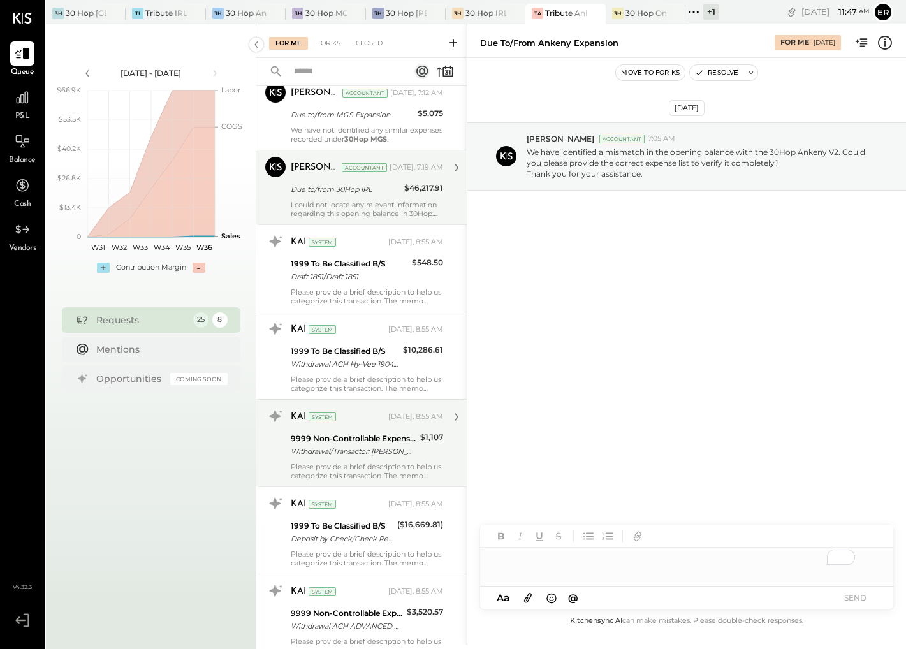
click at [355, 446] on div "Withdrawal/Transactor: DARIN BLU Withdrawal/Transactor: DARIN BLUM" at bounding box center [354, 451] width 126 height 13
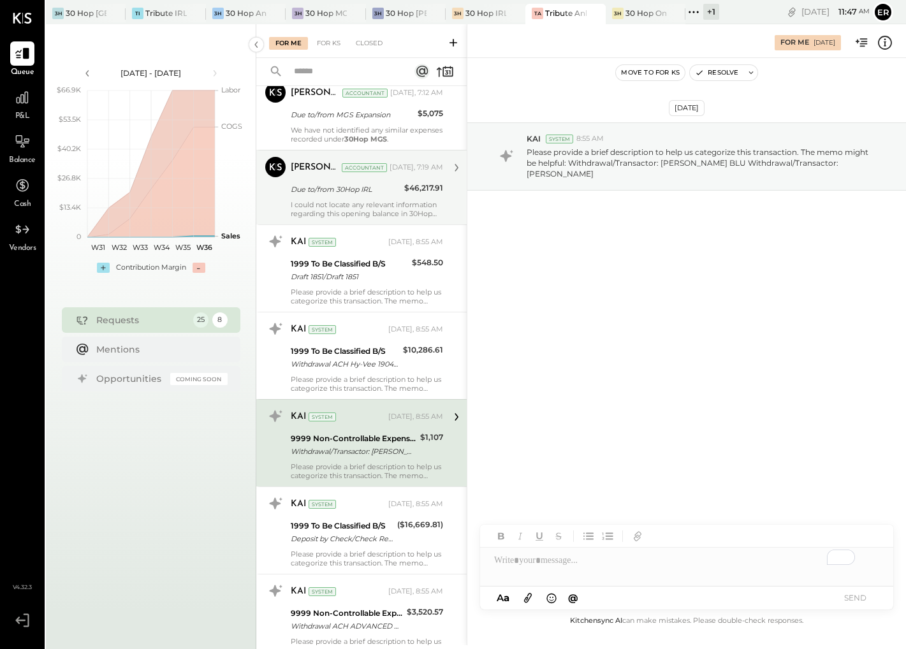
click at [552, 560] on div "To enrich screen reader interactions, please activate Accessibility in Grammarl…" at bounding box center [686, 561] width 413 height 26
click at [851, 598] on button "SEND" at bounding box center [854, 597] width 51 height 17
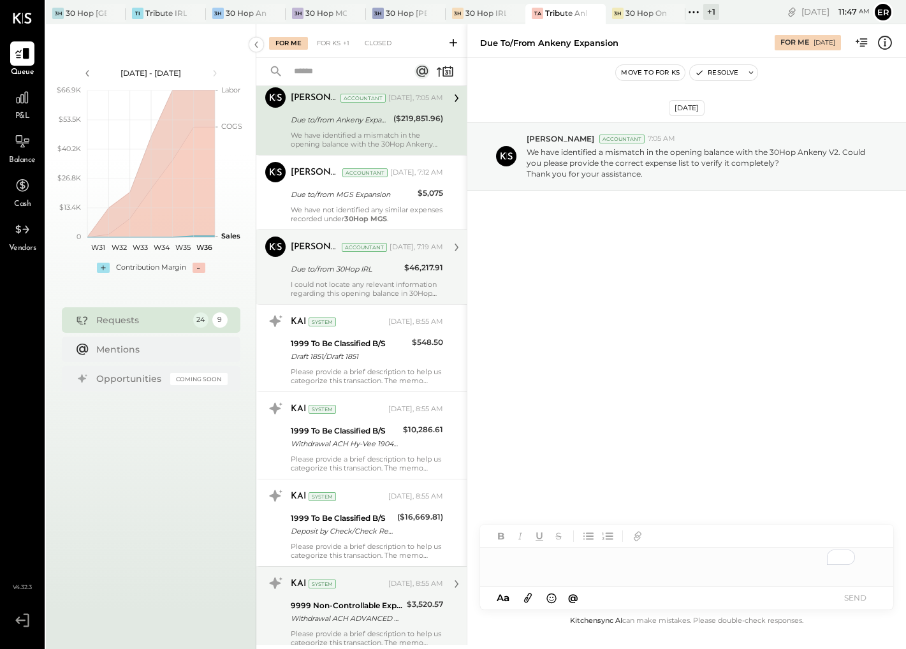
scroll to position [46, 0]
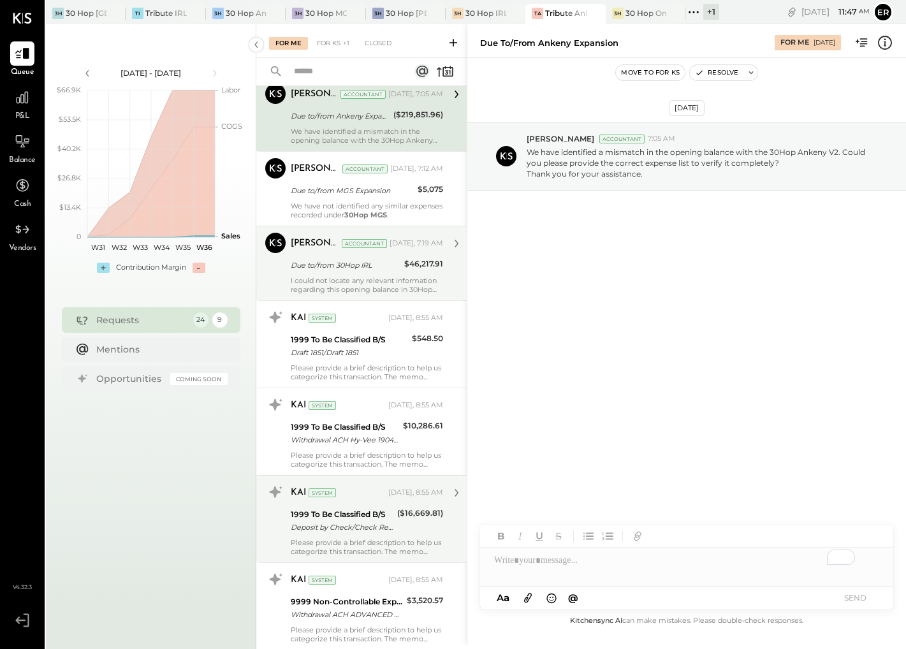
click at [332, 539] on div "Please provide a brief description to help us categorize this transaction. The …" at bounding box center [367, 547] width 152 height 18
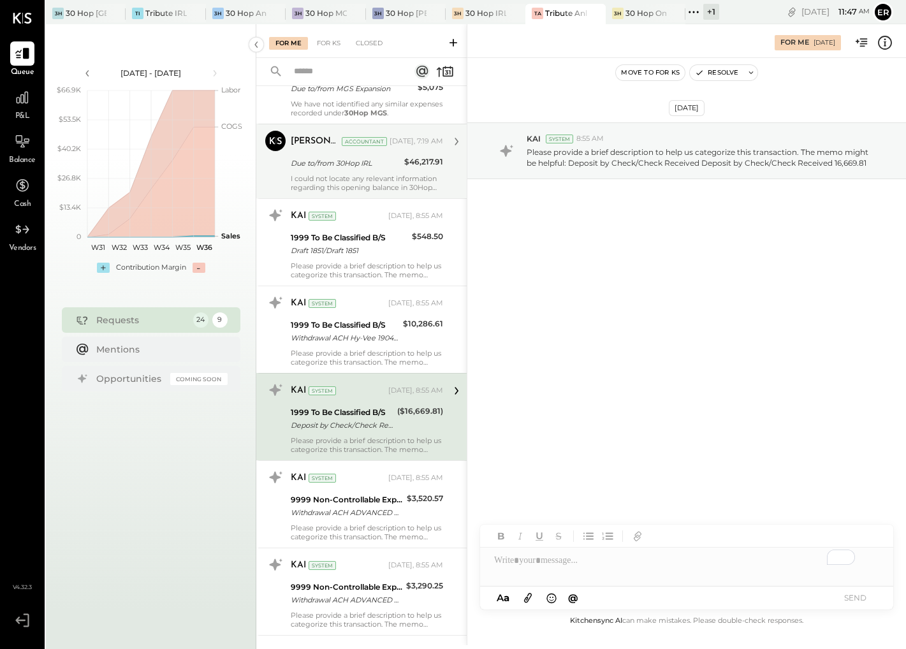
scroll to position [152, 0]
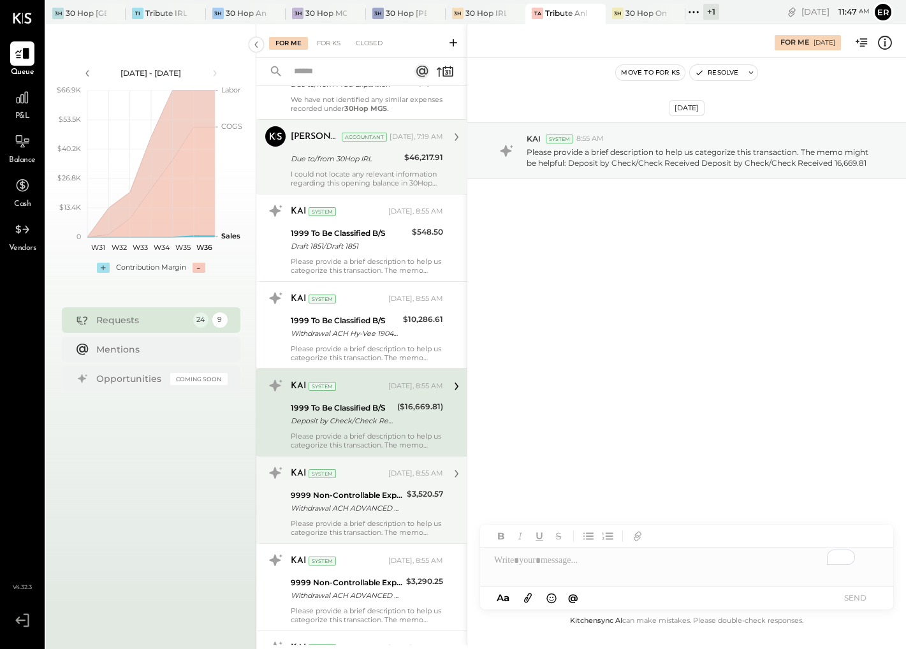
click at [351, 519] on div "Please provide a brief description to help us categorize this transaction. The …" at bounding box center [367, 528] width 152 height 18
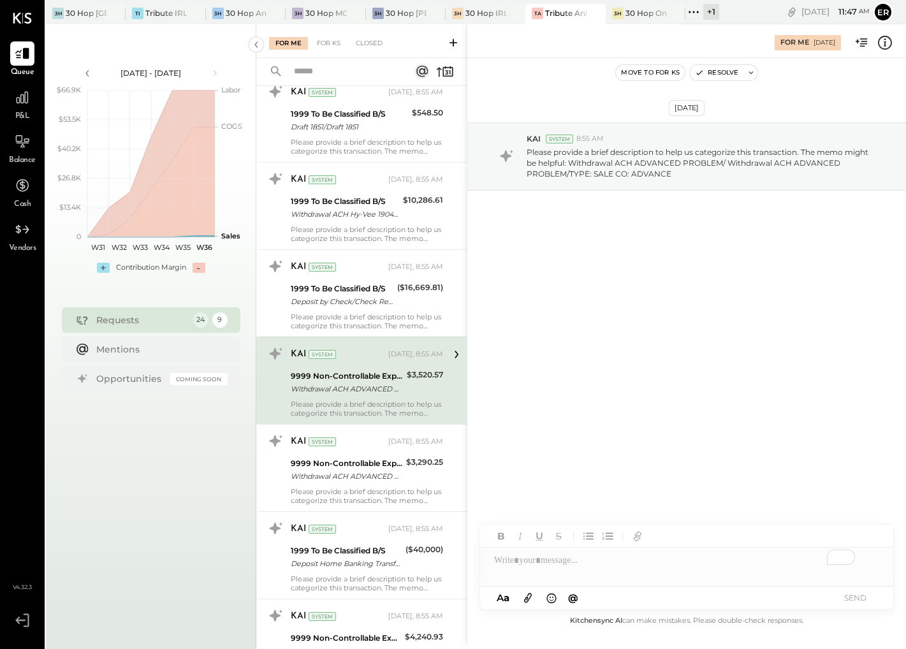
scroll to position [280, 0]
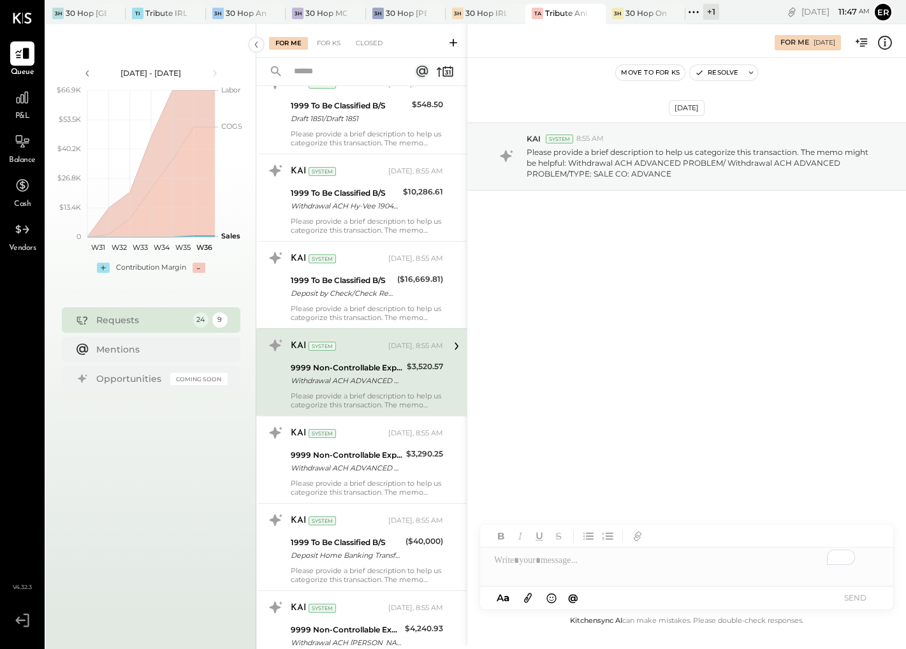
click at [536, 561] on div "To enrich screen reader interactions, please activate Accessibility in Grammarl…" at bounding box center [686, 561] width 413 height 26
drag, startPoint x: 617, startPoint y: 559, endPoint x: 495, endPoint y: 562, distance: 121.8
click at [495, 562] on div "**********" at bounding box center [686, 561] width 413 height 26
copy div "**********"
click at [699, 568] on div "**********" at bounding box center [686, 561] width 413 height 26
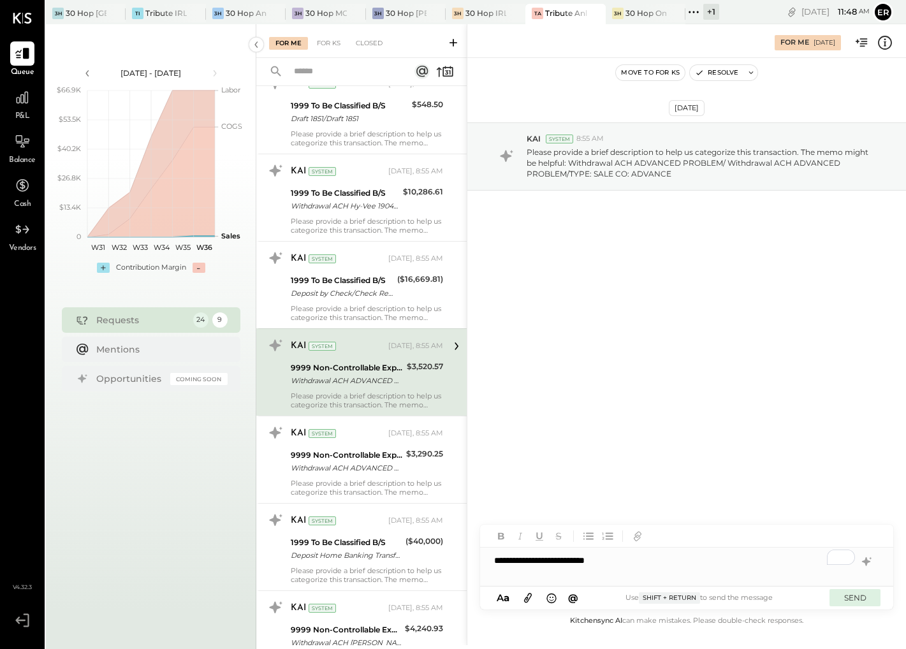
click at [866, 601] on button "SEND" at bounding box center [854, 597] width 51 height 17
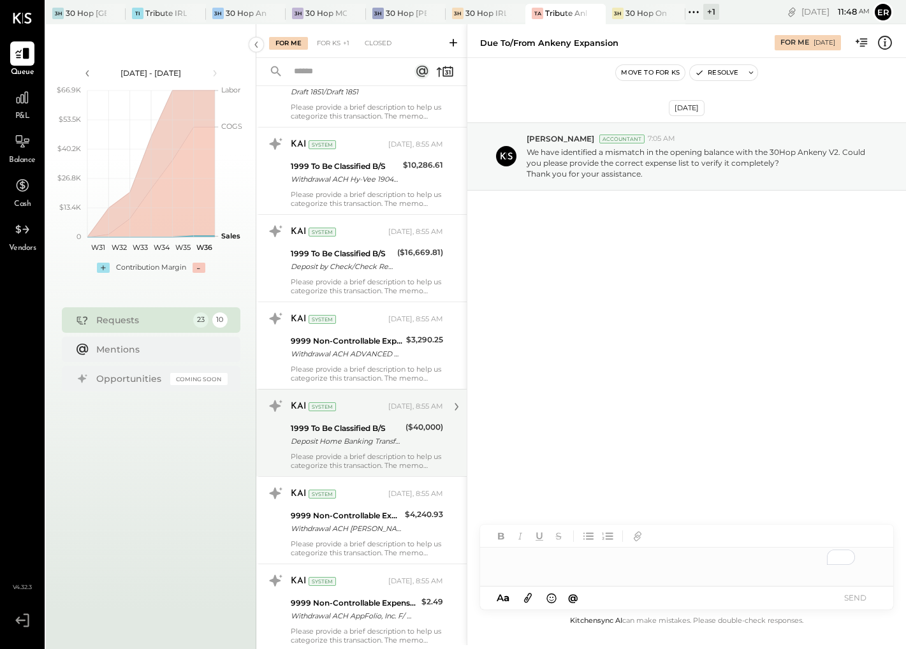
scroll to position [310, 0]
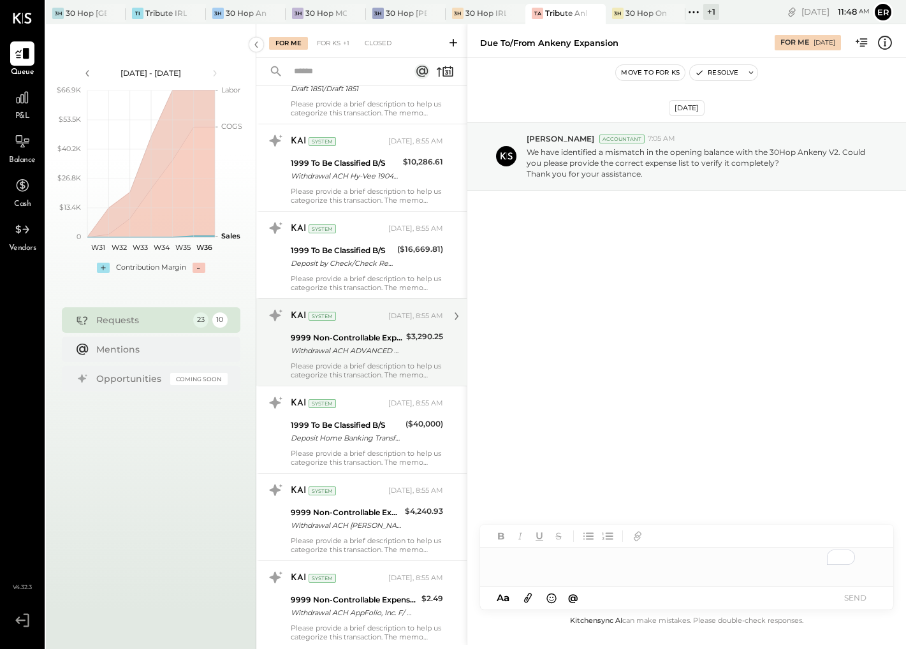
click at [369, 355] on div "Withdrawal ACH ADVANCED PROBLEM/ Withdrawal ACH ADVANCED PROBLEM/TYPE: SALE CO:…" at bounding box center [347, 350] width 112 height 13
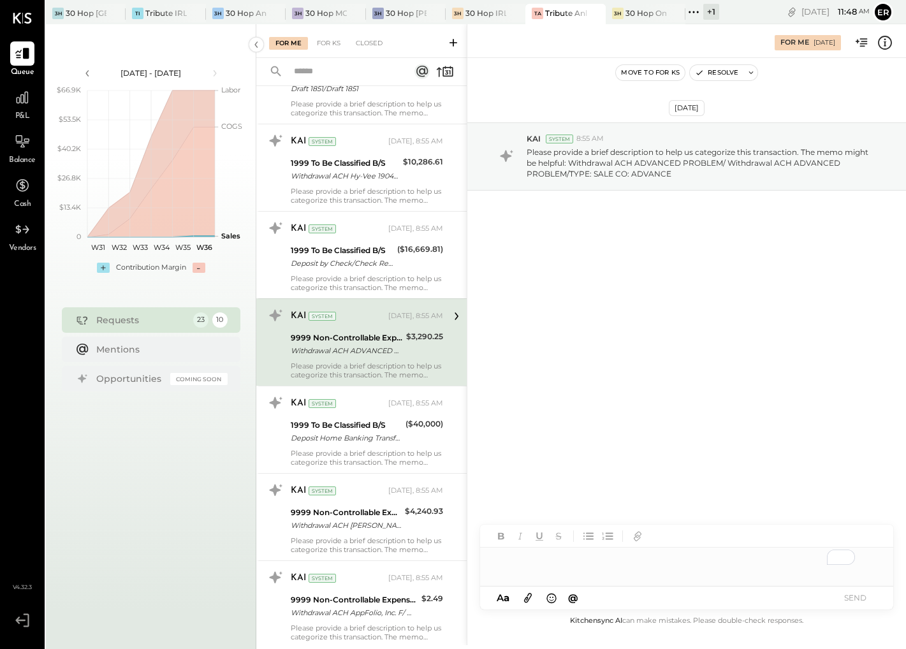
click at [578, 556] on div "To enrich screen reader interactions, please activate Accessibility in Grammarl…" at bounding box center [686, 561] width 413 height 26
click at [864, 599] on button "SEND" at bounding box center [854, 597] width 51 height 17
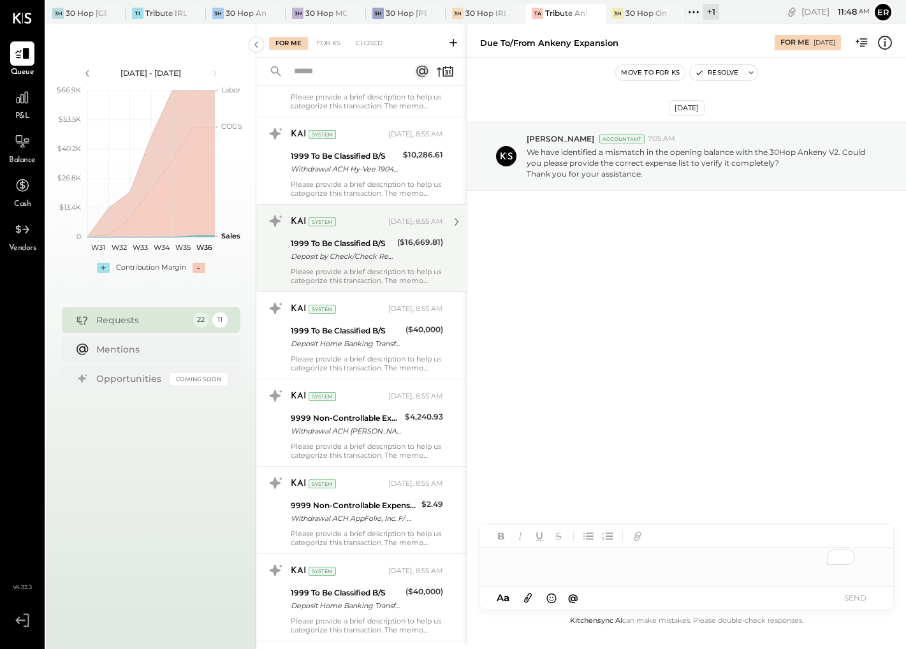
scroll to position [322, 0]
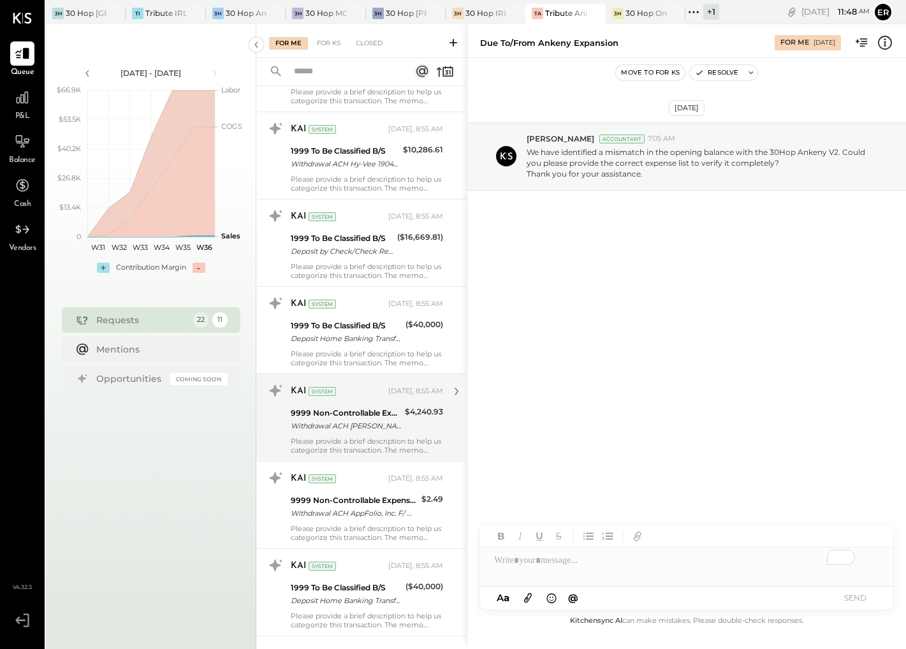
click at [384, 447] on div "Please provide a brief description to help us categorize this transaction. The …" at bounding box center [367, 446] width 152 height 18
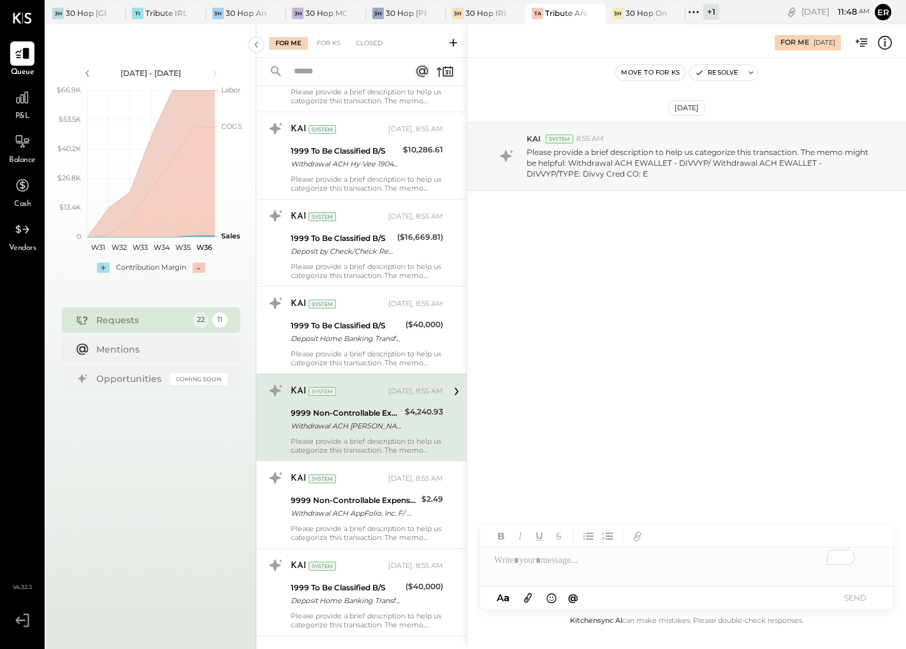
scroll to position [323, 0]
click at [529, 565] on div "To enrich screen reader interactions, please activate Accessibility in Grammarl…" at bounding box center [686, 561] width 413 height 26
click at [838, 595] on button "SEND" at bounding box center [854, 597] width 51 height 17
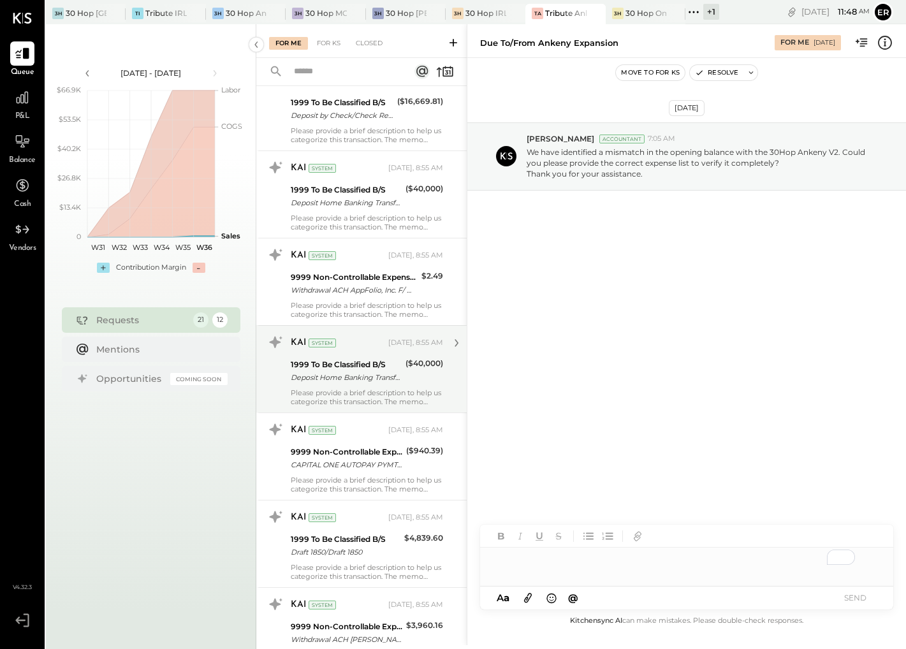
scroll to position [469, 0]
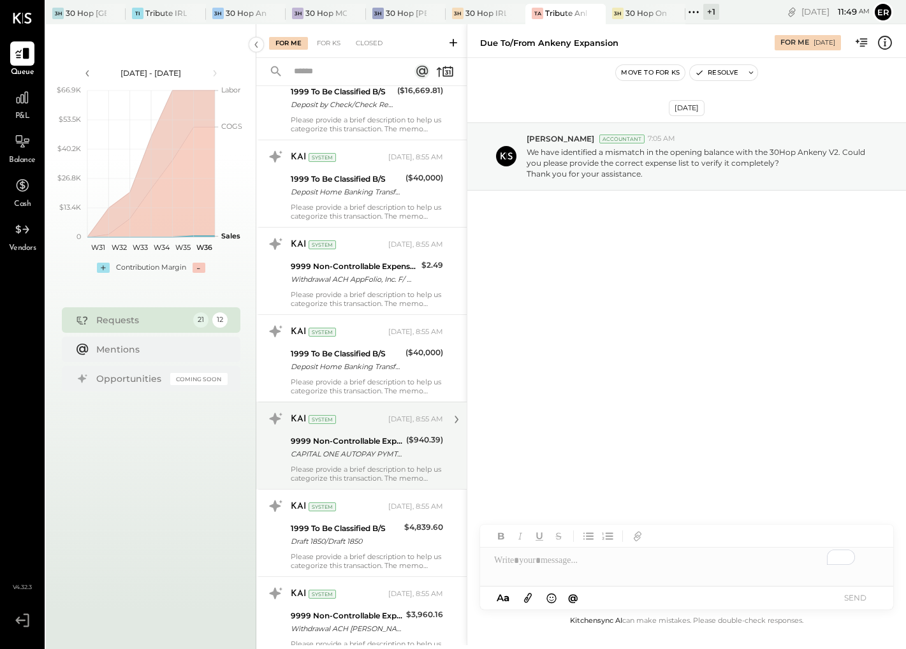
click at [364, 463] on div "KAI System Yesterday, 8:55 AM 9999 Non-Controllable Expenses:Other Income and E…" at bounding box center [367, 446] width 152 height 74
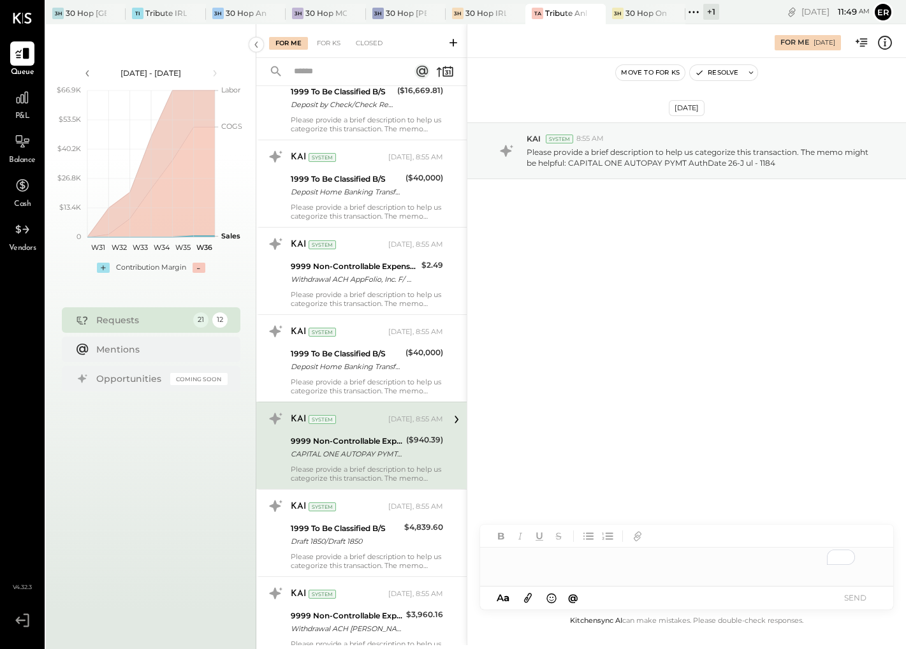
click at [608, 559] on div "To enrich screen reader interactions, please activate Accessibility in Grammarl…" at bounding box center [686, 561] width 413 height 26
click at [851, 601] on button "SEND" at bounding box center [854, 597] width 51 height 17
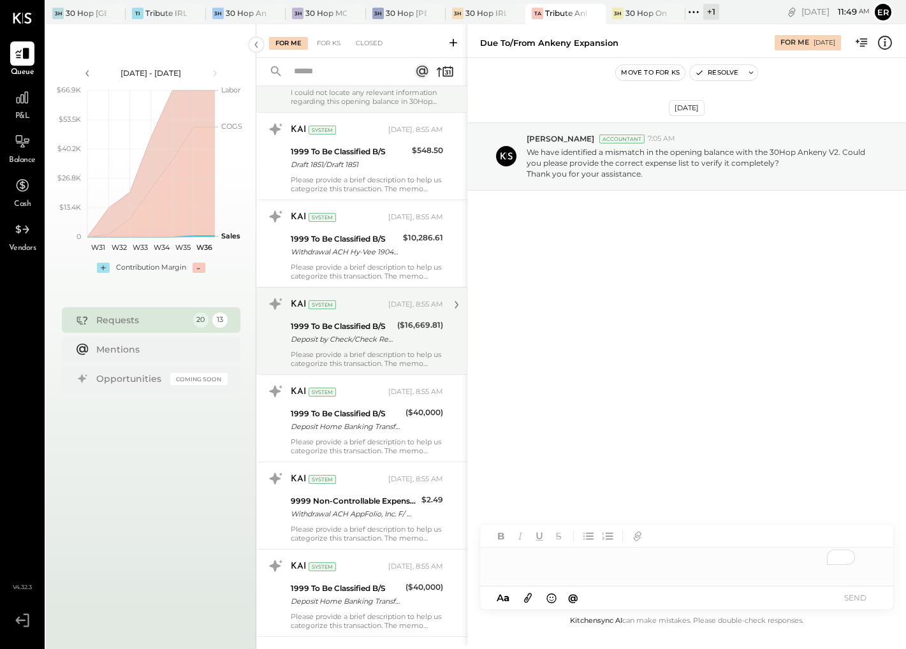
scroll to position [243, 0]
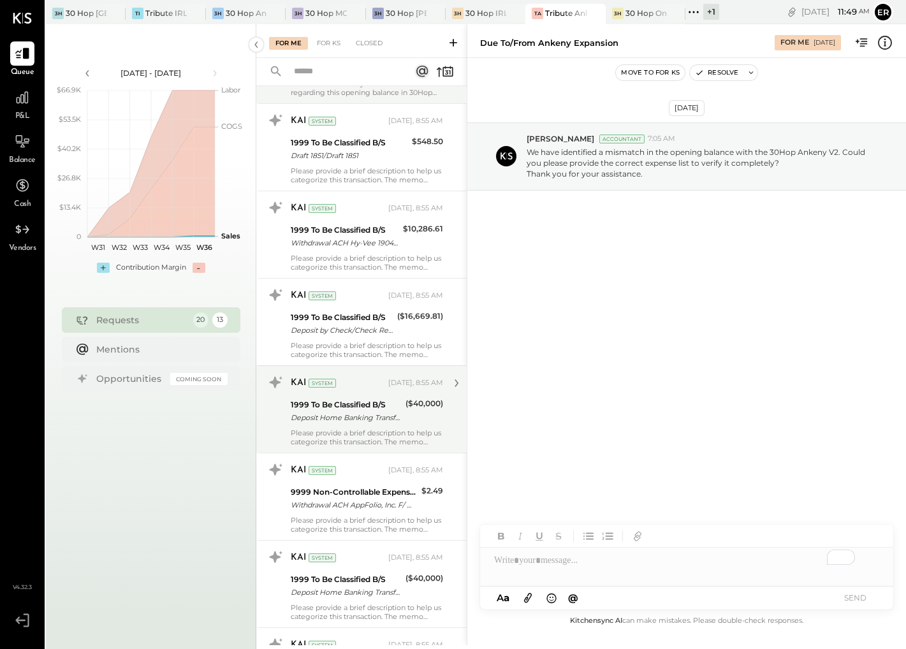
click at [350, 427] on div "KAI System Yesterday, 8:55 AM 1999 To Be Classified B/S Deposit Home Banking Tr…" at bounding box center [367, 409] width 152 height 74
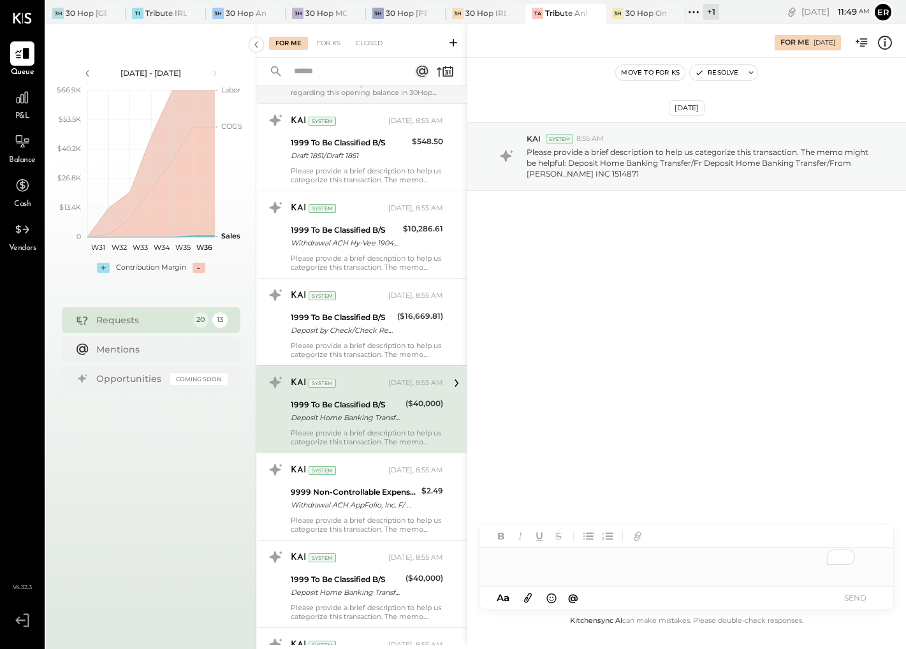
click at [560, 560] on div "To enrich screen reader interactions, please activate Accessibility in Grammarl…" at bounding box center [686, 561] width 413 height 26
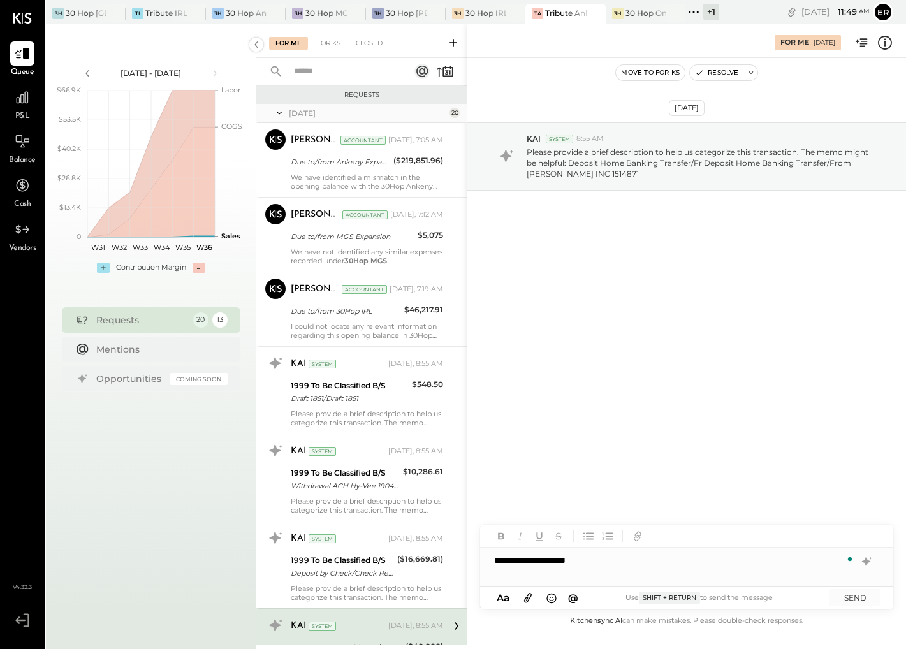
scroll to position [243, 0]
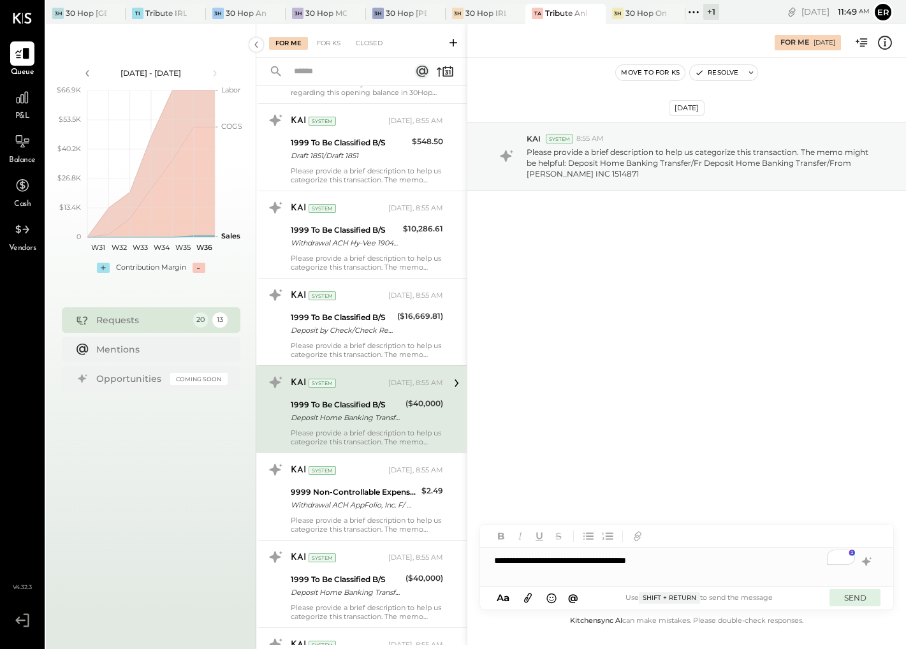
click at [865, 593] on button "SEND" at bounding box center [854, 597] width 51 height 17
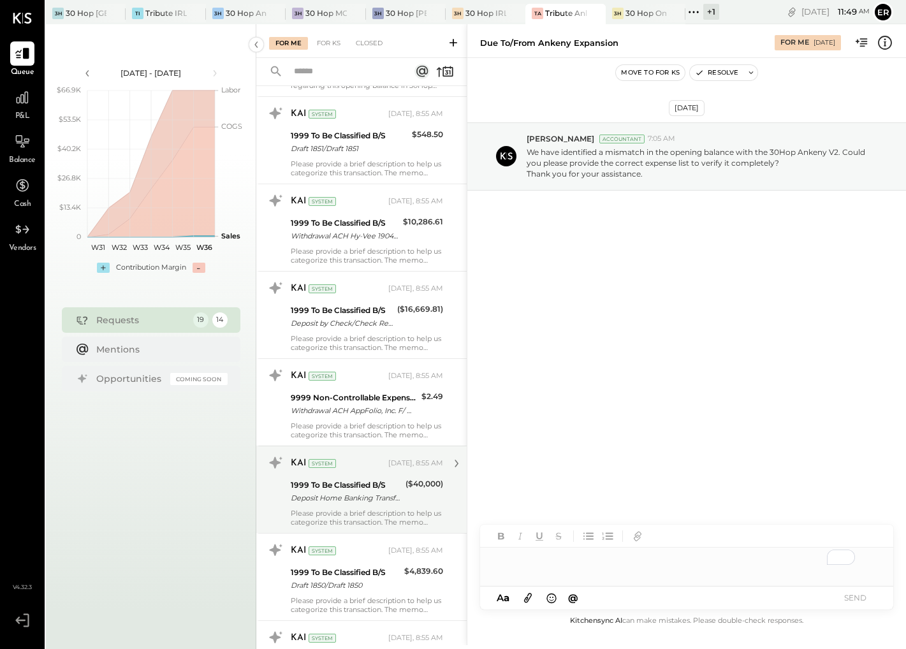
scroll to position [253, 0]
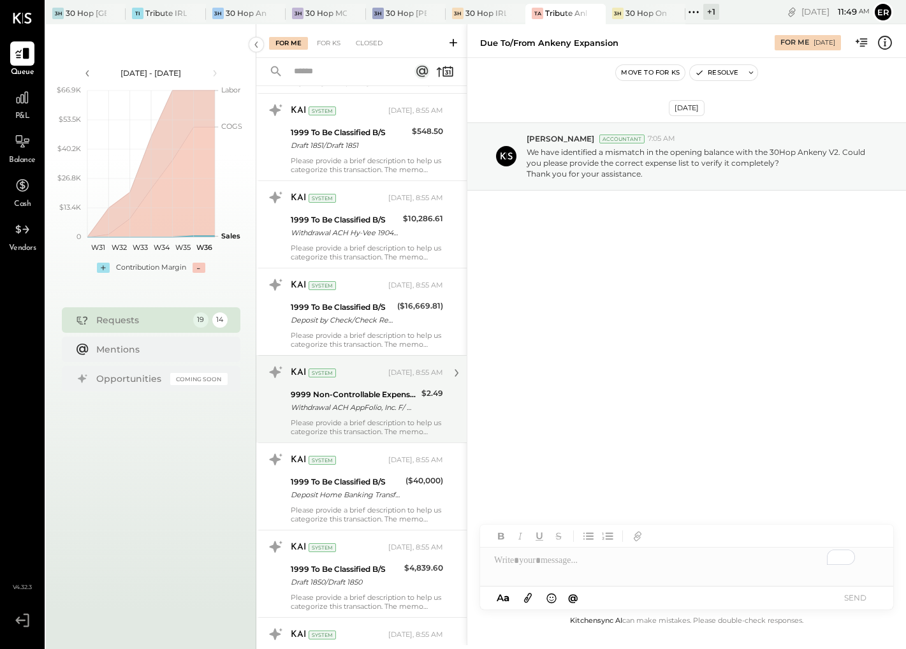
click at [365, 418] on div "Please provide a brief description to help us categorize this transaction. The …" at bounding box center [367, 427] width 152 height 18
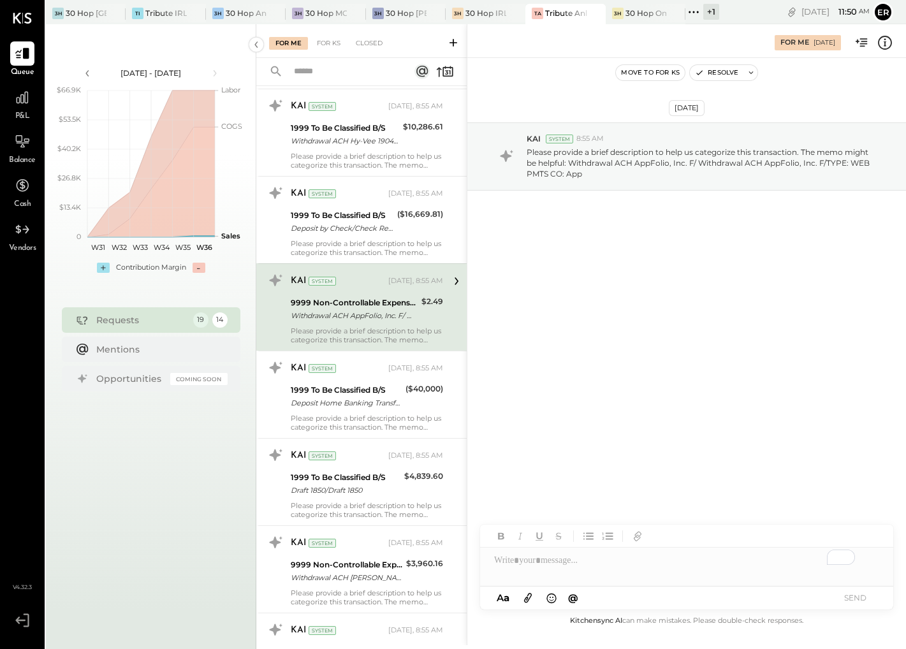
scroll to position [354, 0]
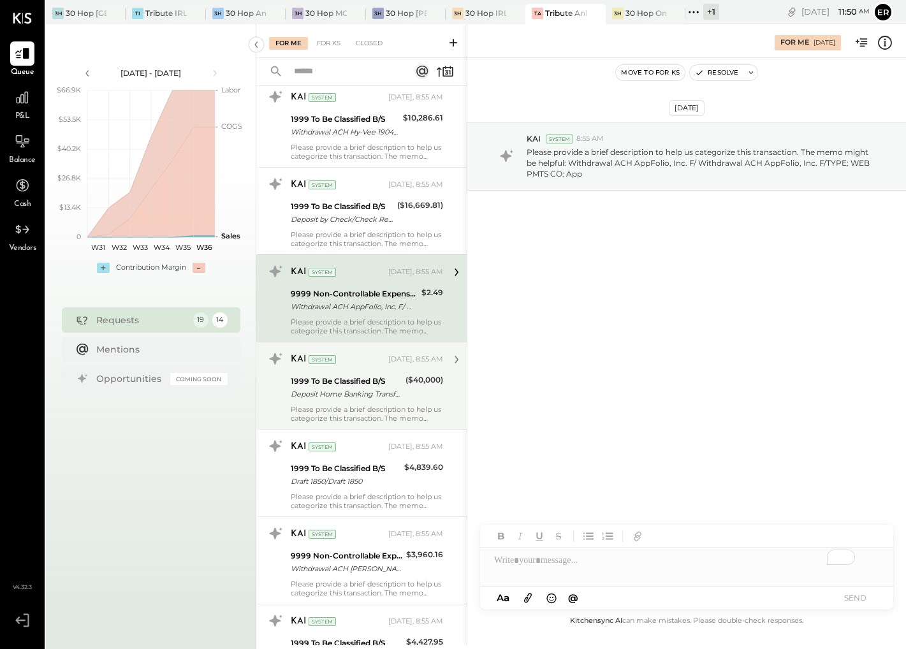
click at [373, 412] on div "Please provide a brief description to help us categorize this transaction. The …" at bounding box center [367, 414] width 152 height 18
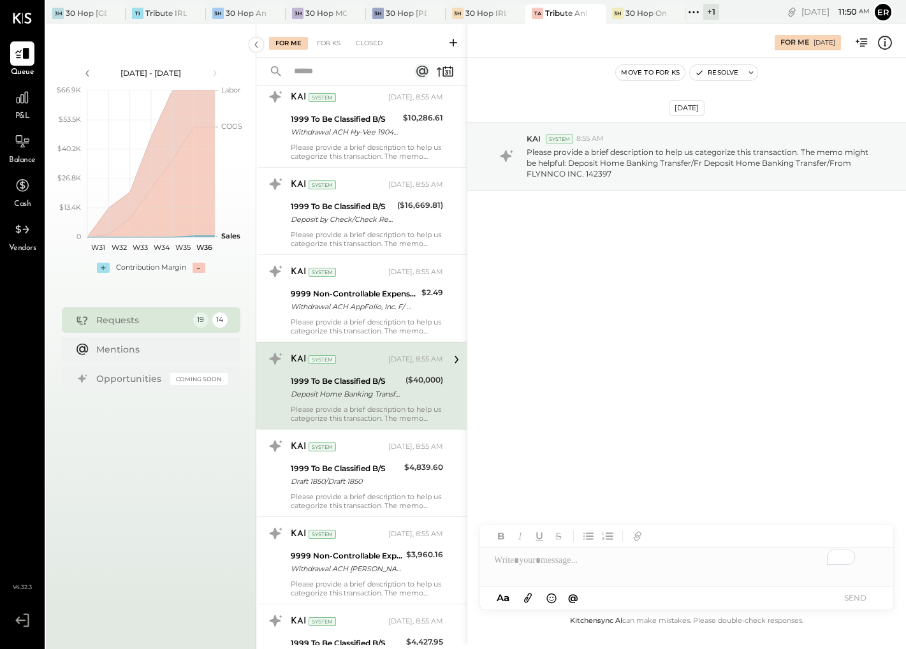
click at [587, 565] on div "To enrich screen reader interactions, please activate Accessibility in Grammarl…" at bounding box center [686, 561] width 413 height 26
click at [857, 598] on button "SEND" at bounding box center [854, 597] width 51 height 17
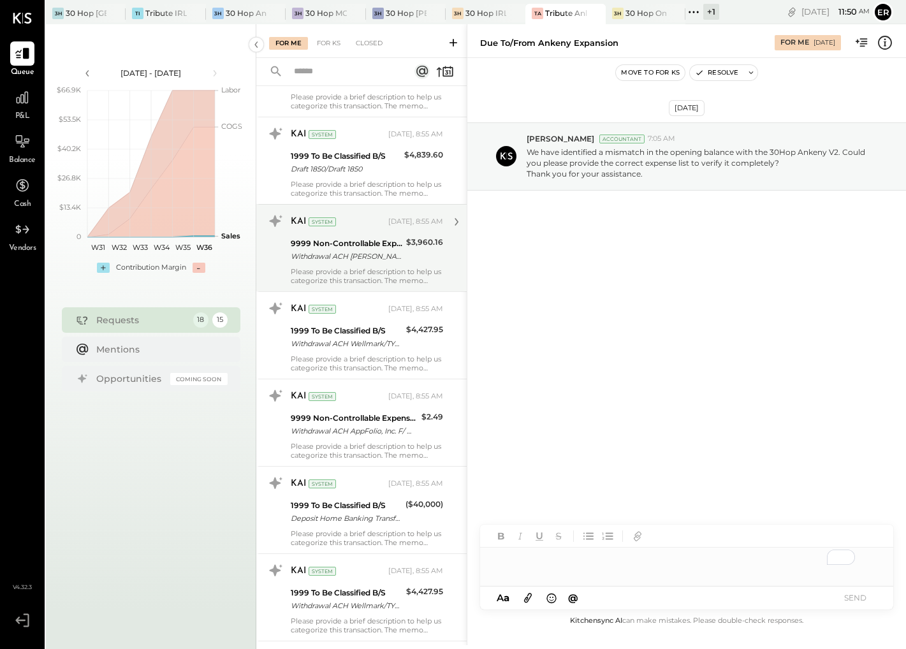
scroll to position [580, 0]
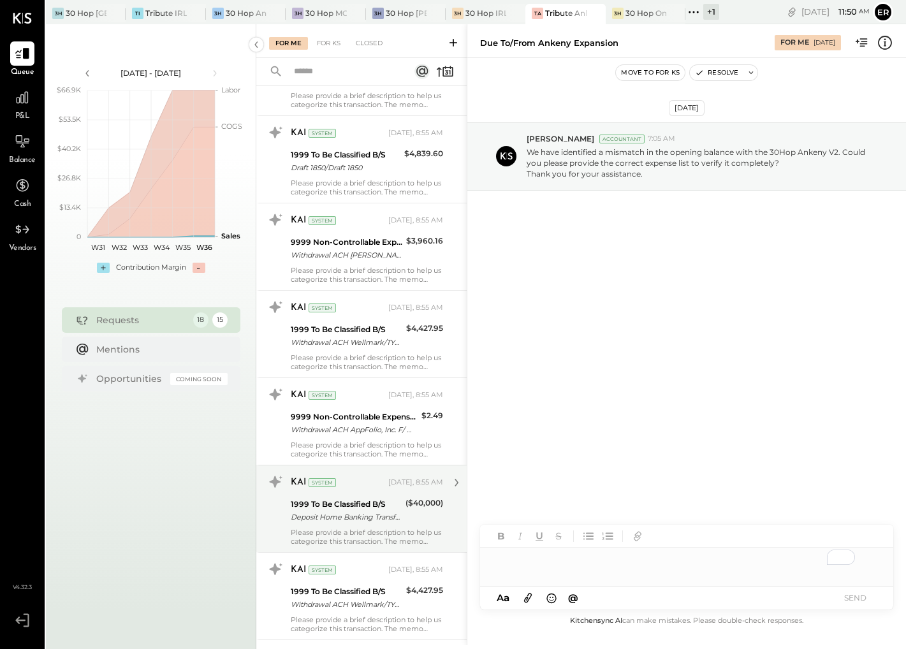
click at [393, 544] on div "Please provide a brief description to help us categorize this transaction. The …" at bounding box center [367, 537] width 152 height 18
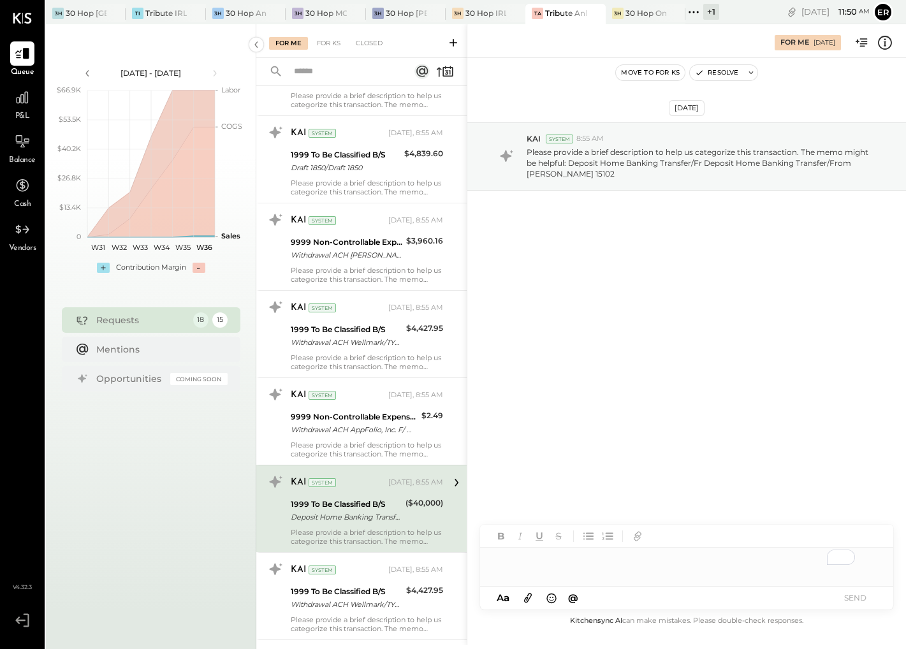
click at [552, 562] on div "To enrich screen reader interactions, please activate Accessibility in Grammarl…" at bounding box center [686, 561] width 413 height 26
click at [867, 595] on button "SEND" at bounding box center [854, 597] width 51 height 17
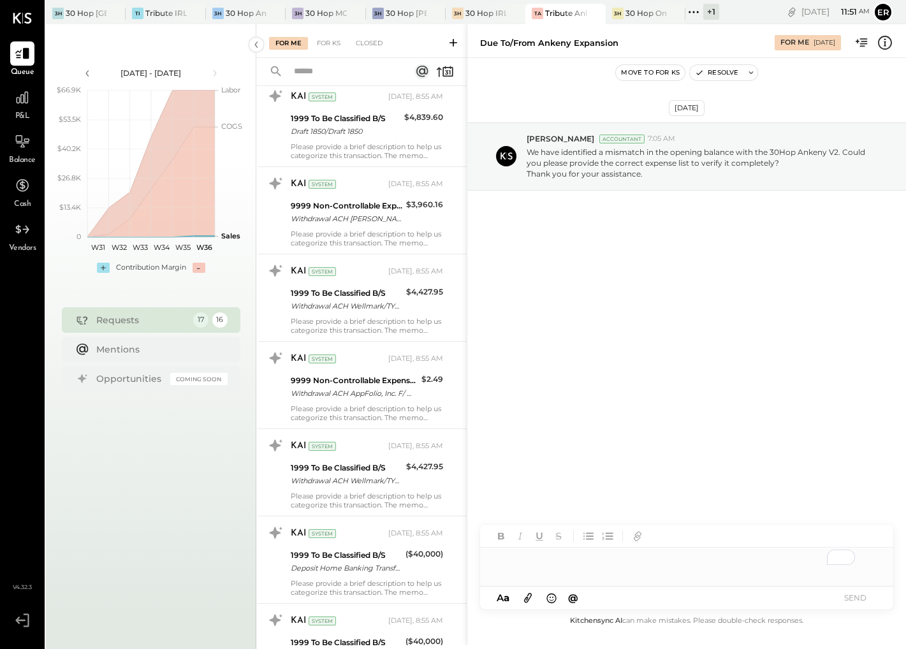
scroll to position [962, 0]
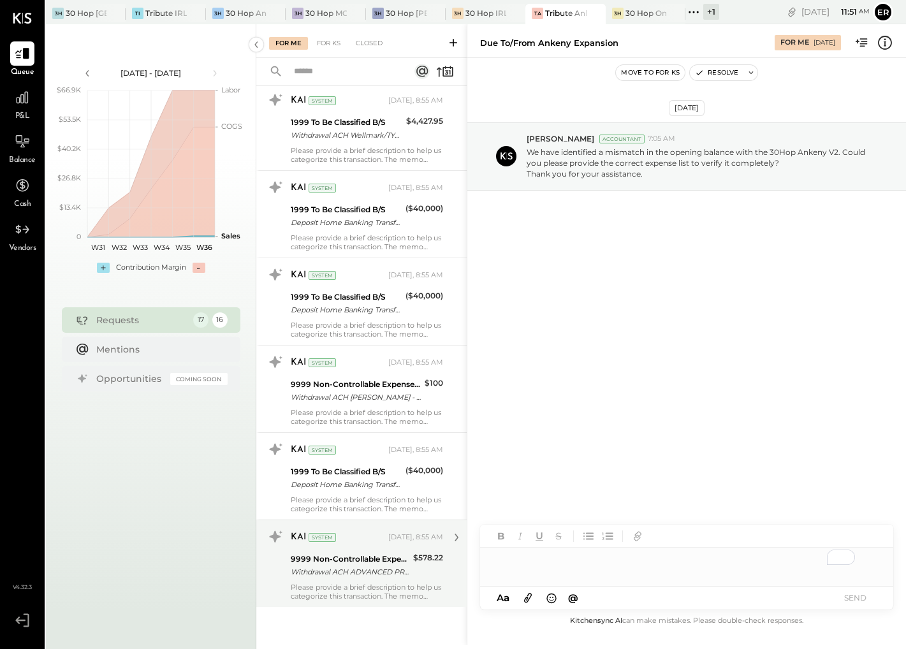
click at [376, 560] on div "9999 Non-Controllable Expenses:Other Income and Expenses:To Be Classified P&L" at bounding box center [350, 559] width 119 height 13
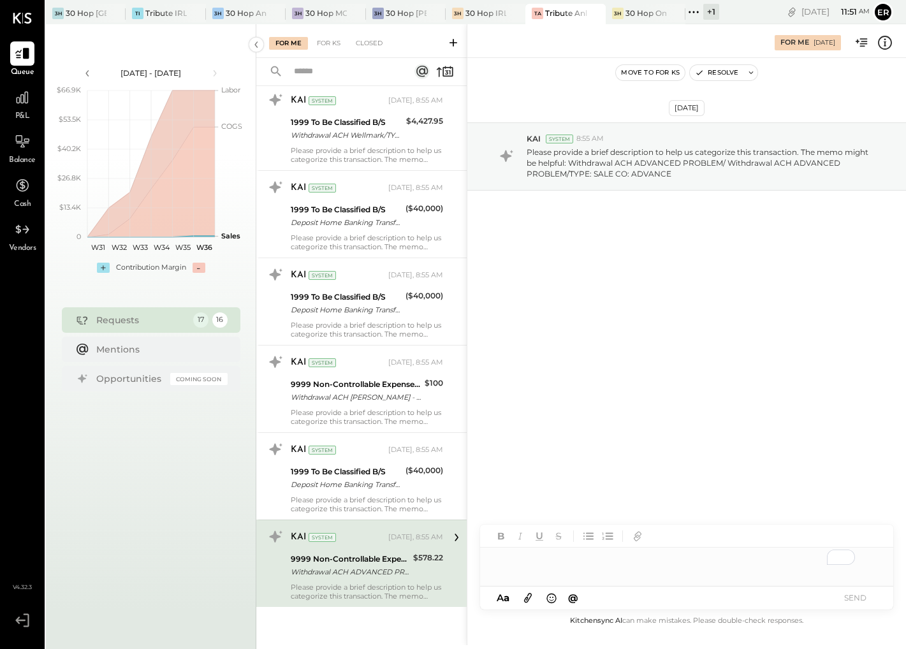
click at [555, 565] on div "To enrich screen reader interactions, please activate Accessibility in Grammarl…" at bounding box center [686, 561] width 413 height 26
click at [861, 592] on button "SEND" at bounding box center [854, 597] width 51 height 17
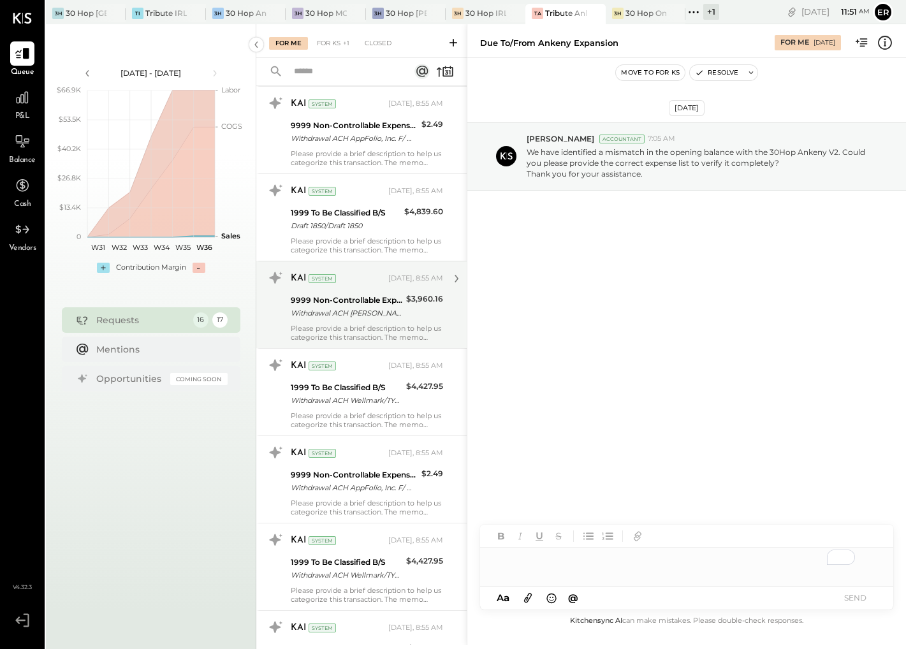
scroll to position [875, 0]
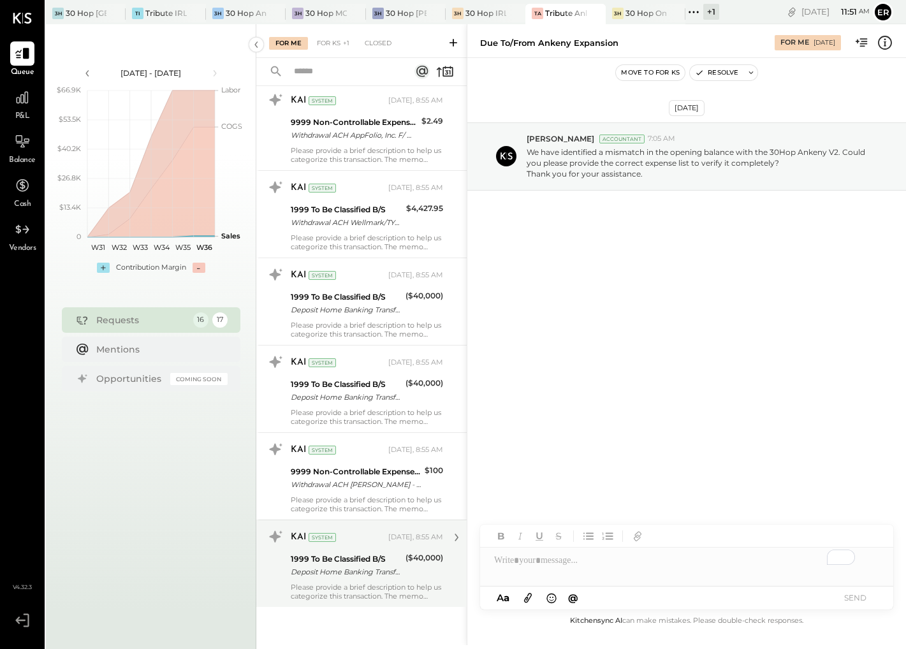
click at [391, 581] on div "KAI System [DATE], 8:55 AM 1999 To Be Classified B/S Deposit Home Banking Trans…" at bounding box center [367, 564] width 152 height 74
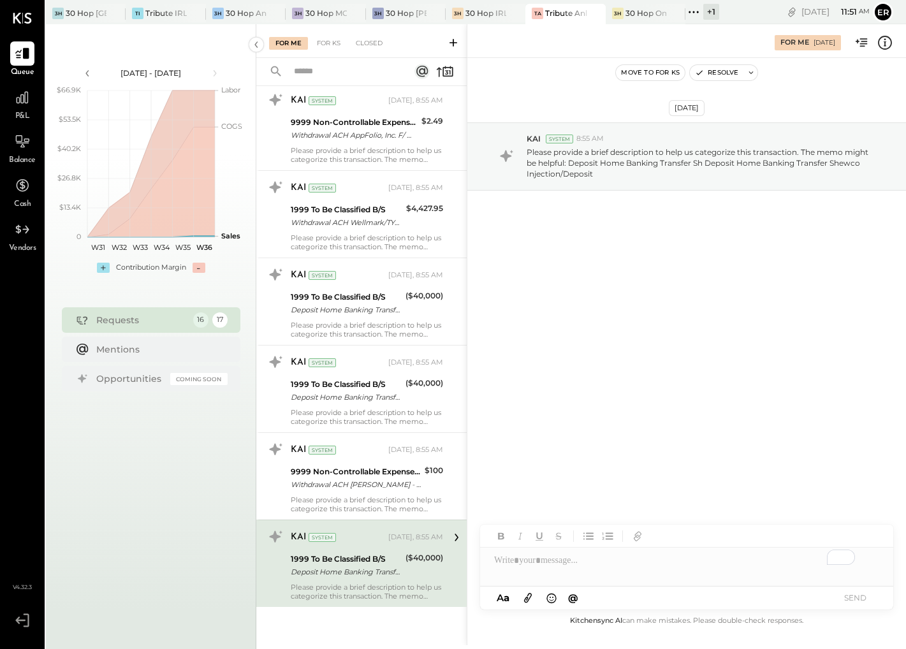
click at [561, 562] on div "To enrich screen reader interactions, please activate Accessibility in Grammarl…" at bounding box center [686, 561] width 413 height 26
click at [851, 590] on button "SEND" at bounding box center [854, 597] width 51 height 17
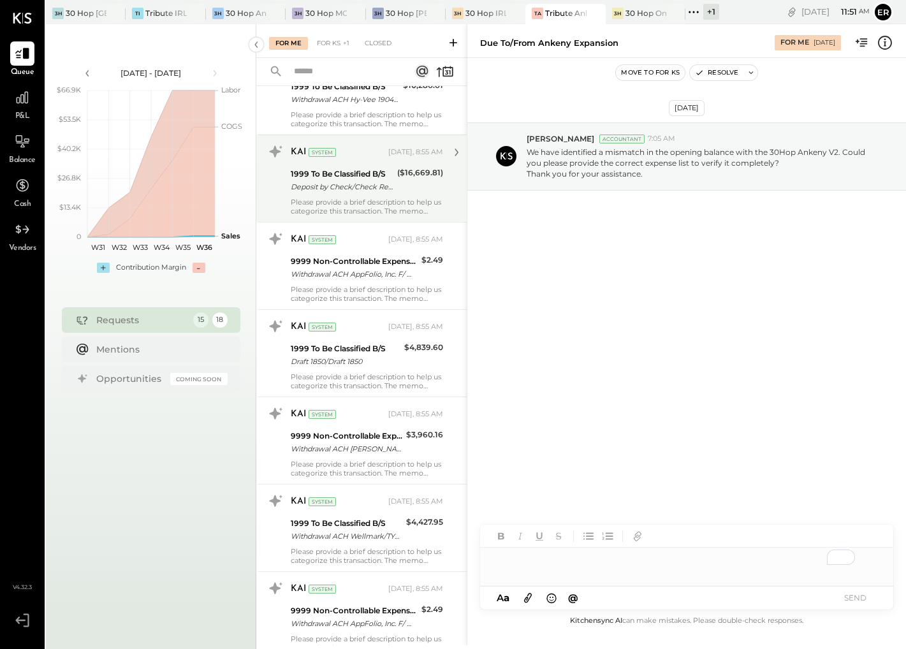
scroll to position [787, 0]
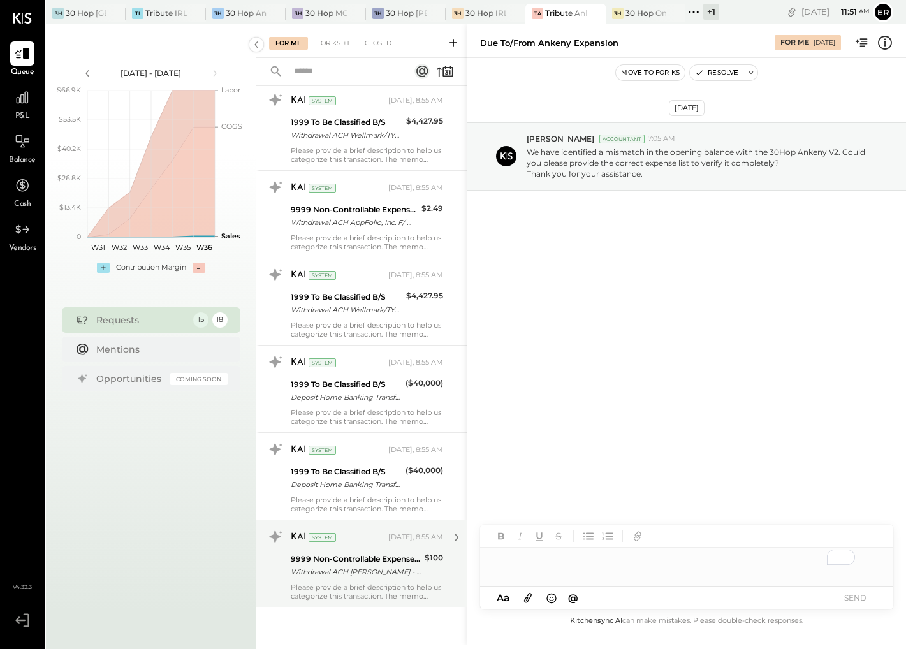
click at [375, 583] on div "Please provide a brief description to help us categorize this transaction. The …" at bounding box center [367, 592] width 152 height 18
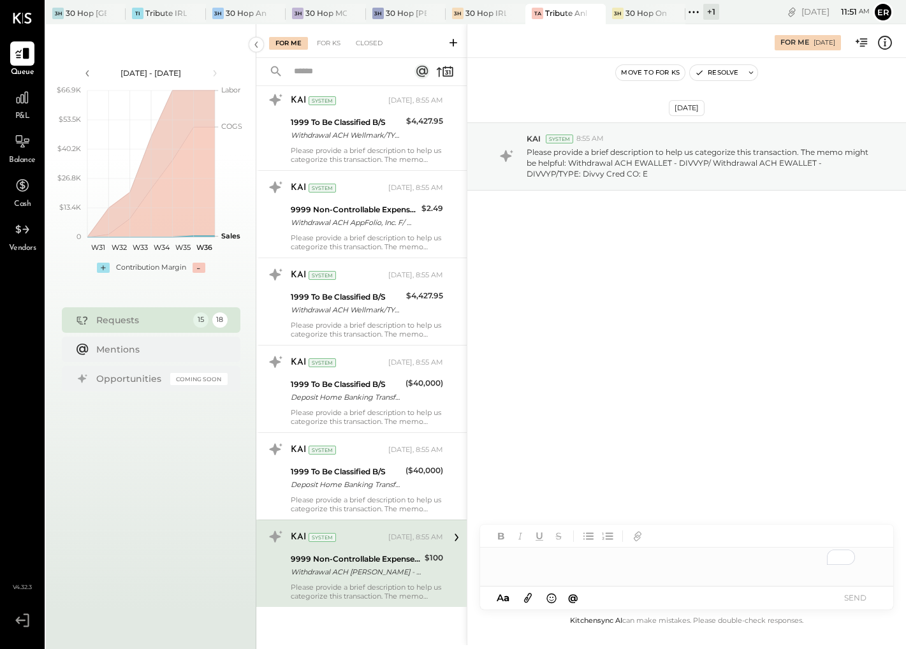
click at [586, 558] on div "To enrich screen reader interactions, please activate Accessibility in Grammarl…" at bounding box center [686, 561] width 413 height 26
click at [853, 601] on button "SEND" at bounding box center [854, 597] width 51 height 17
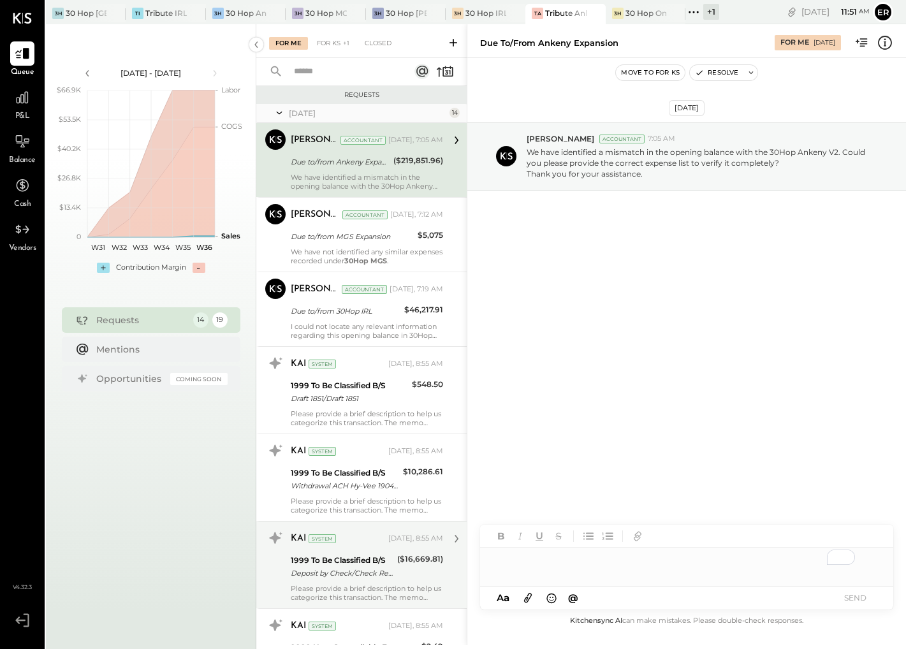
scroll to position [700, 0]
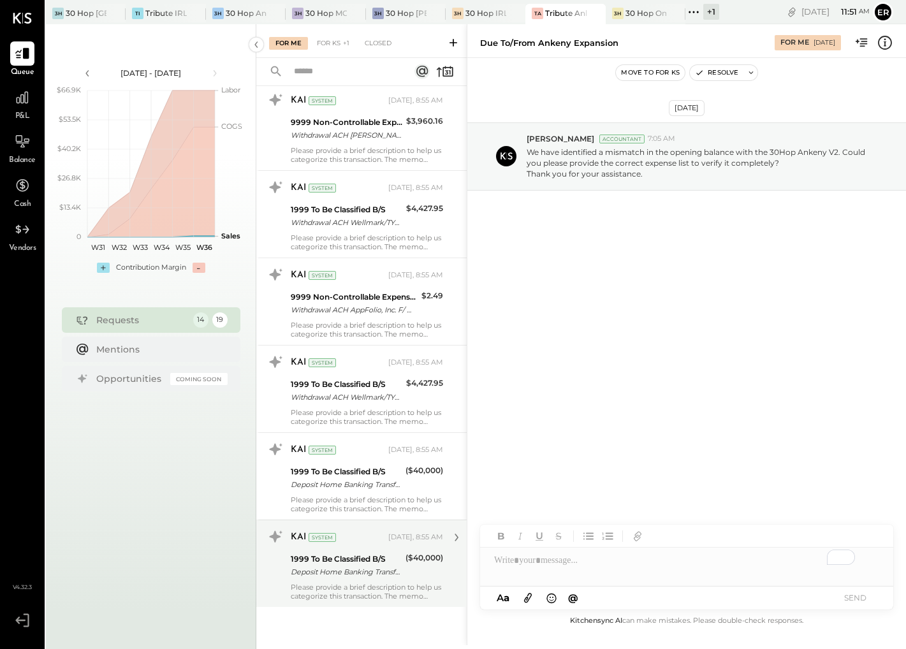
click at [388, 583] on div "Please provide a brief description to help us categorize this transaction. The …" at bounding box center [367, 592] width 152 height 18
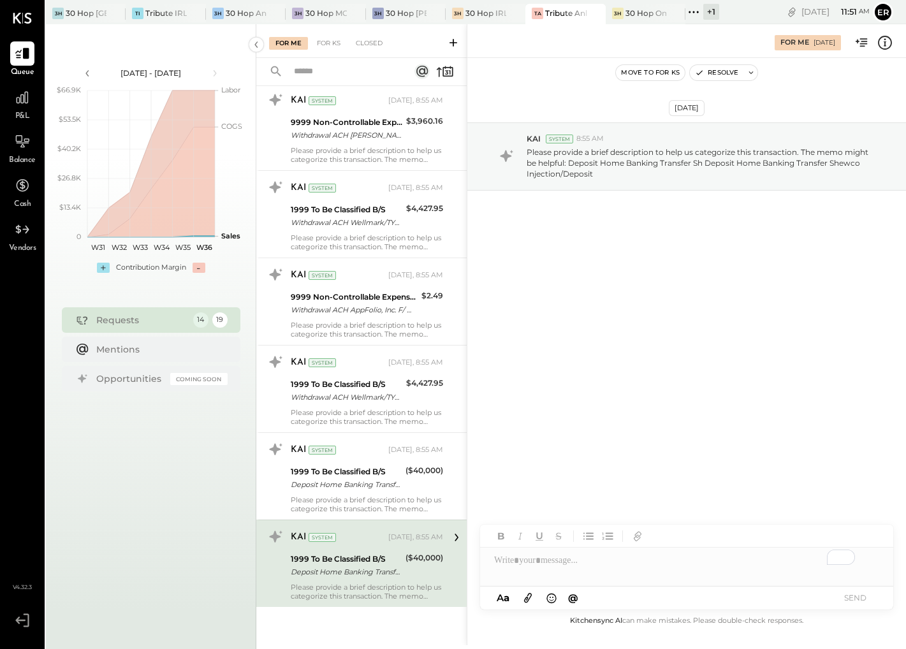
click at [573, 558] on div "To enrich screen reader interactions, please activate Accessibility in Grammarl…" at bounding box center [686, 561] width 413 height 26
click at [839, 596] on button "SEND" at bounding box center [854, 597] width 51 height 17
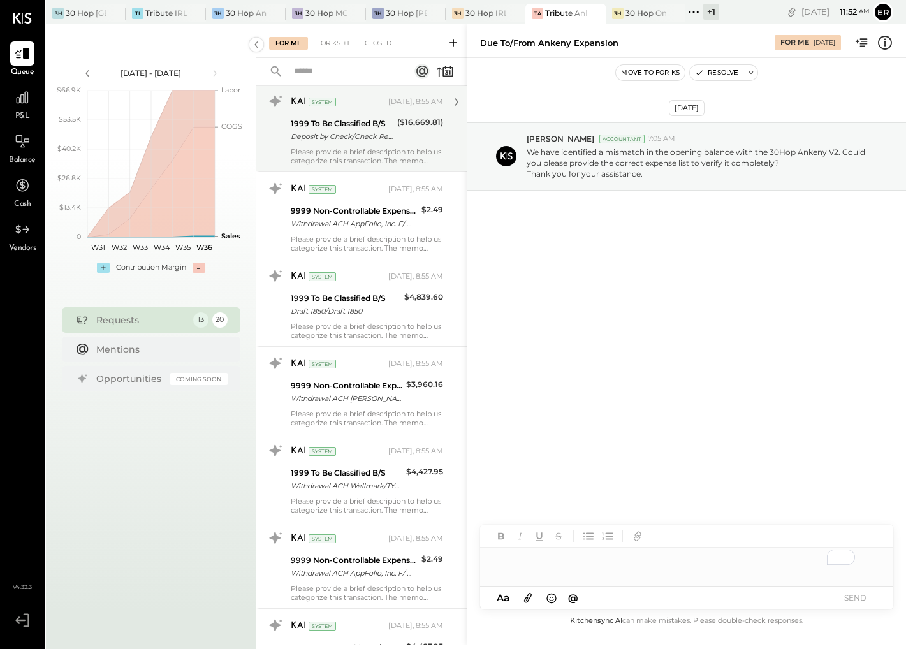
scroll to position [613, 0]
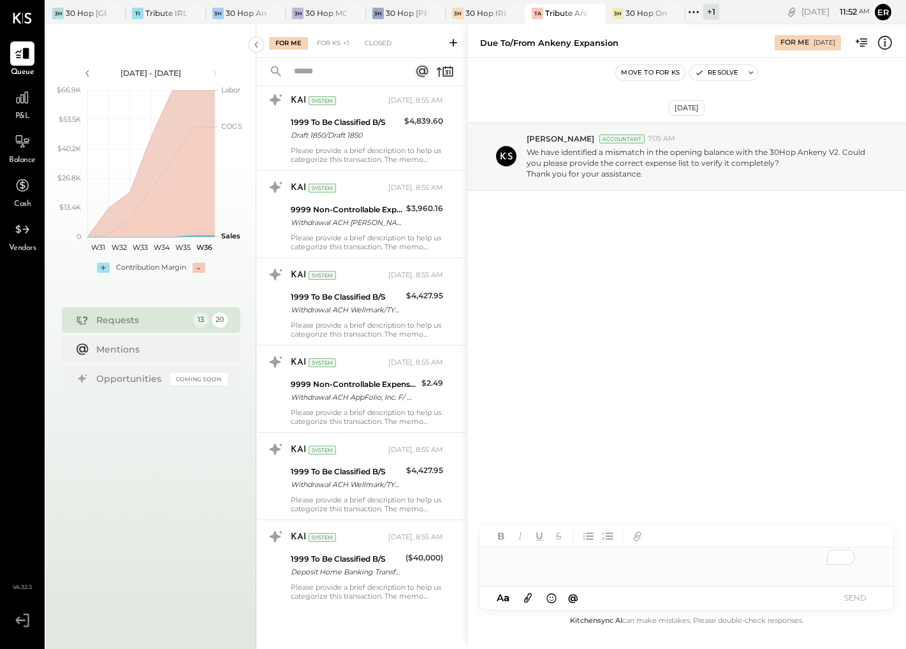
click at [378, 557] on div "1999 To Be Classified B/S" at bounding box center [346, 559] width 111 height 13
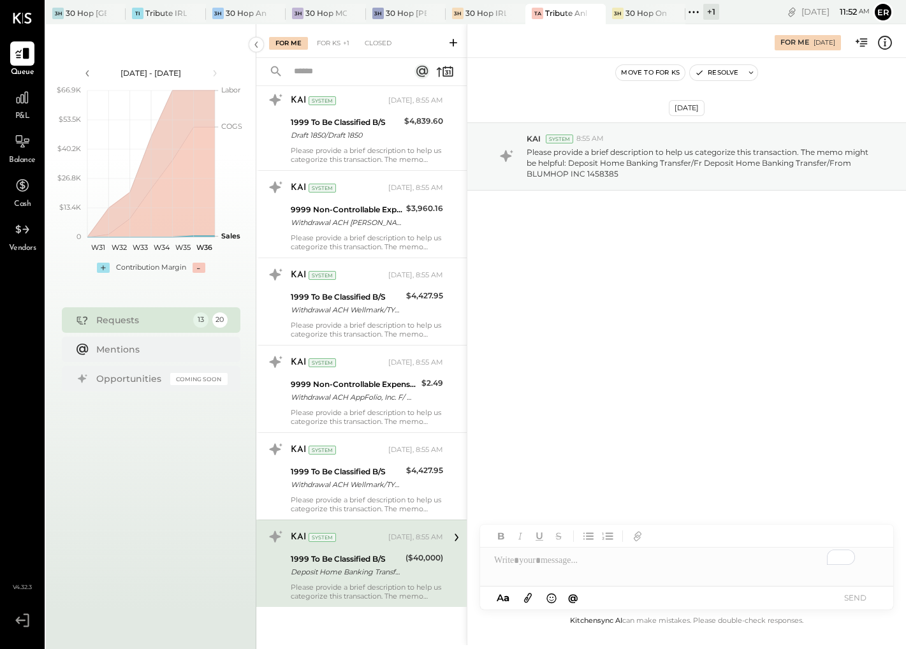
click at [599, 569] on div "To enrich screen reader interactions, please activate Accessibility in Grammarl…" at bounding box center [686, 561] width 413 height 26
click at [857, 596] on button "SEND" at bounding box center [854, 597] width 51 height 17
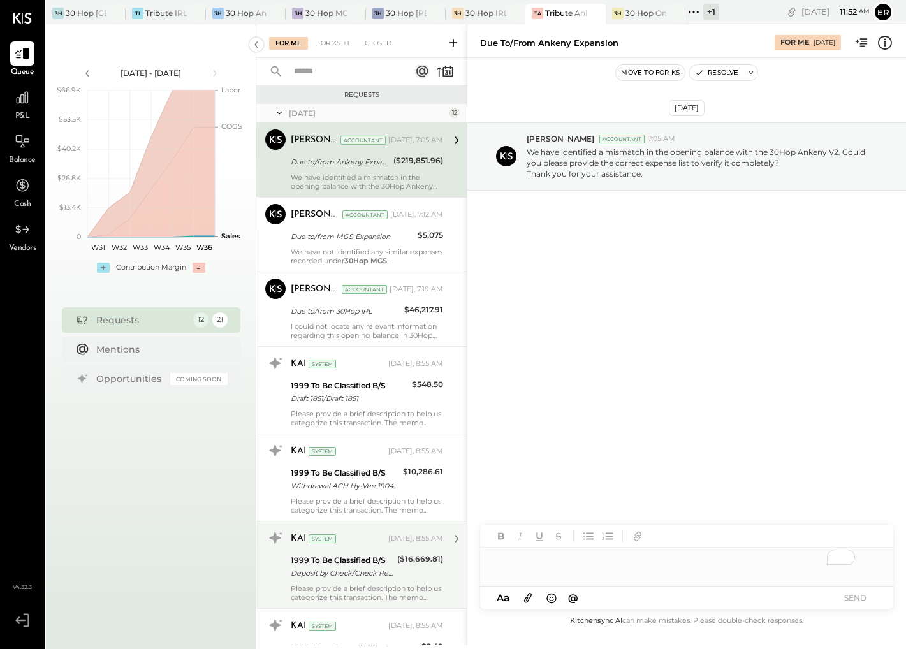
scroll to position [525, 0]
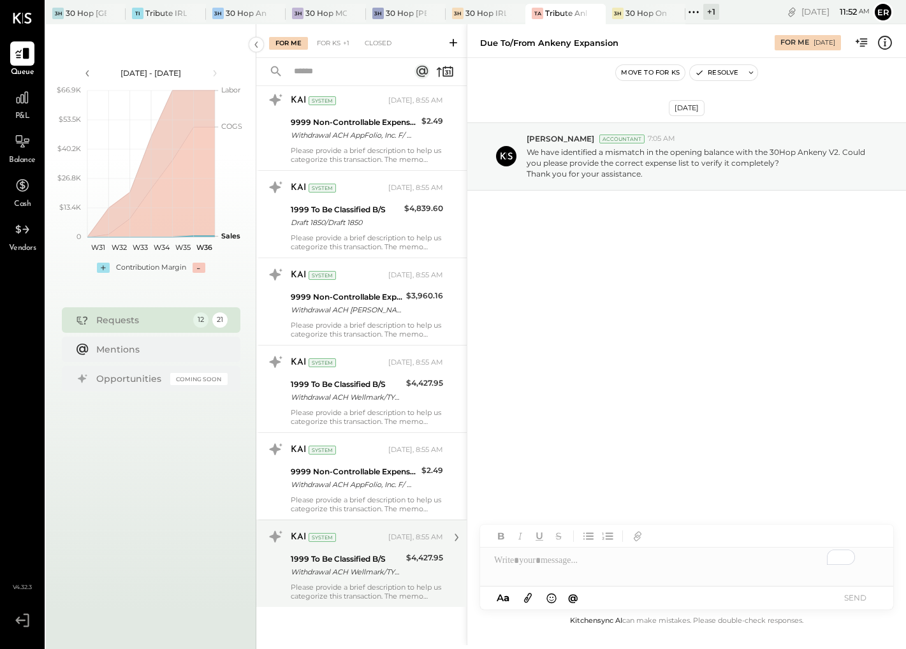
click at [372, 581] on div "KAI System [DATE], 8:55 AM 1999 To Be Classified B/S Withdrawal ACH Wellmark/TY…" at bounding box center [367, 564] width 152 height 74
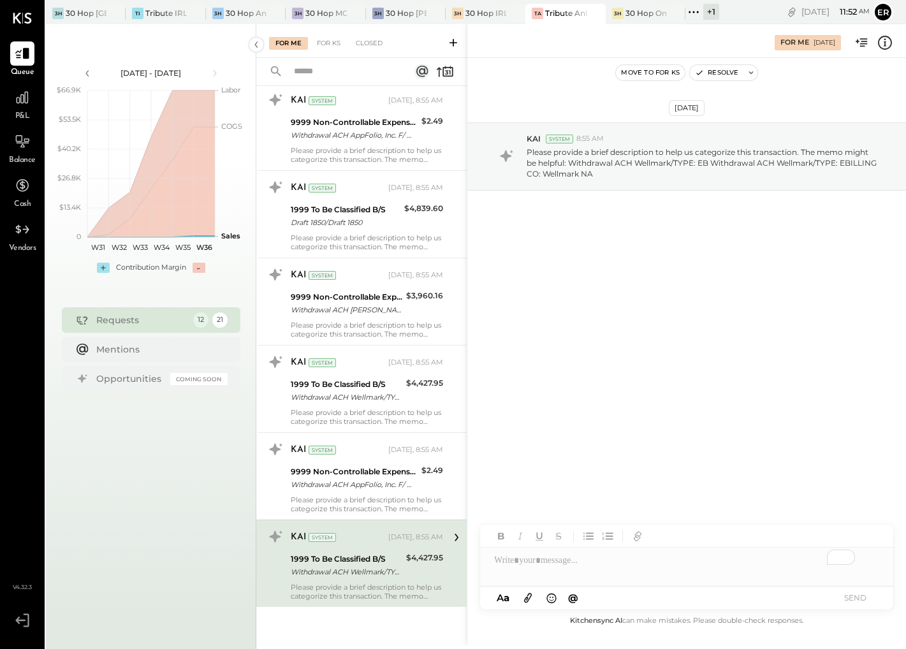
click at [534, 560] on div "To enrich screen reader interactions, please activate Accessibility in Grammarl…" at bounding box center [686, 561] width 413 height 26
click at [857, 596] on button "SEND" at bounding box center [854, 597] width 51 height 17
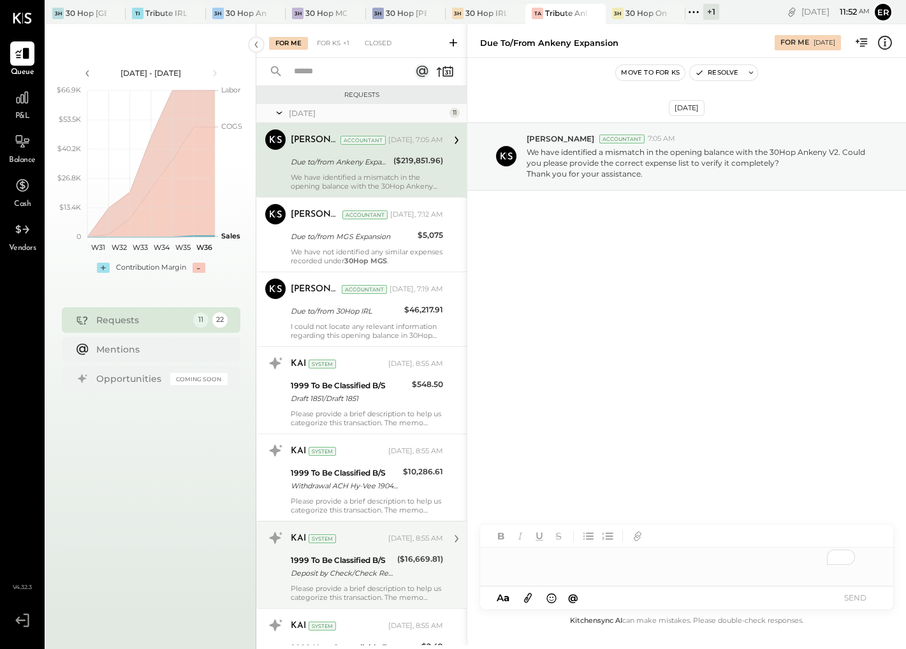
scroll to position [438, 0]
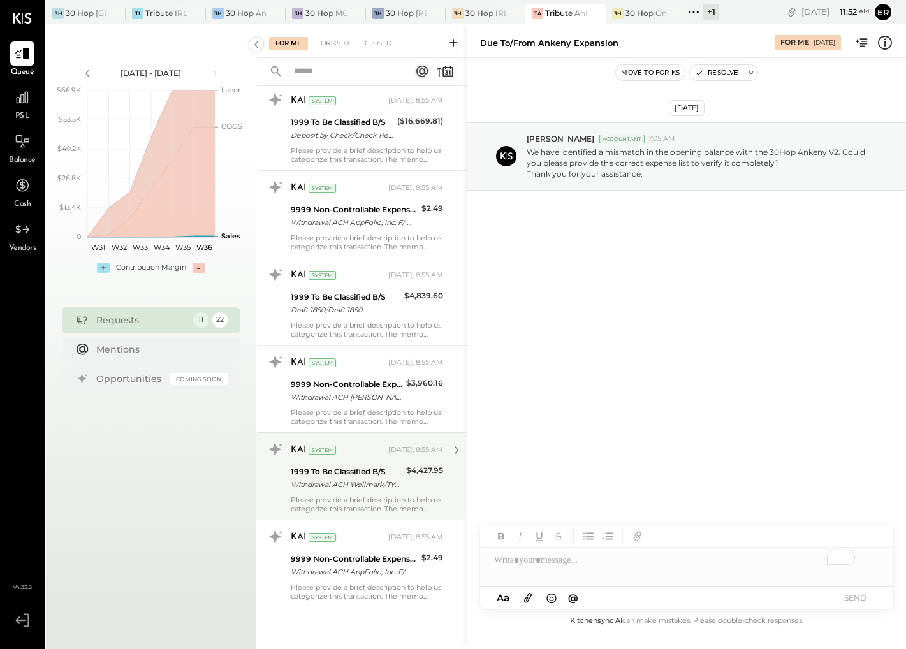
click at [364, 499] on div "Please provide a brief description to help us categorize this transaction. The …" at bounding box center [367, 504] width 152 height 18
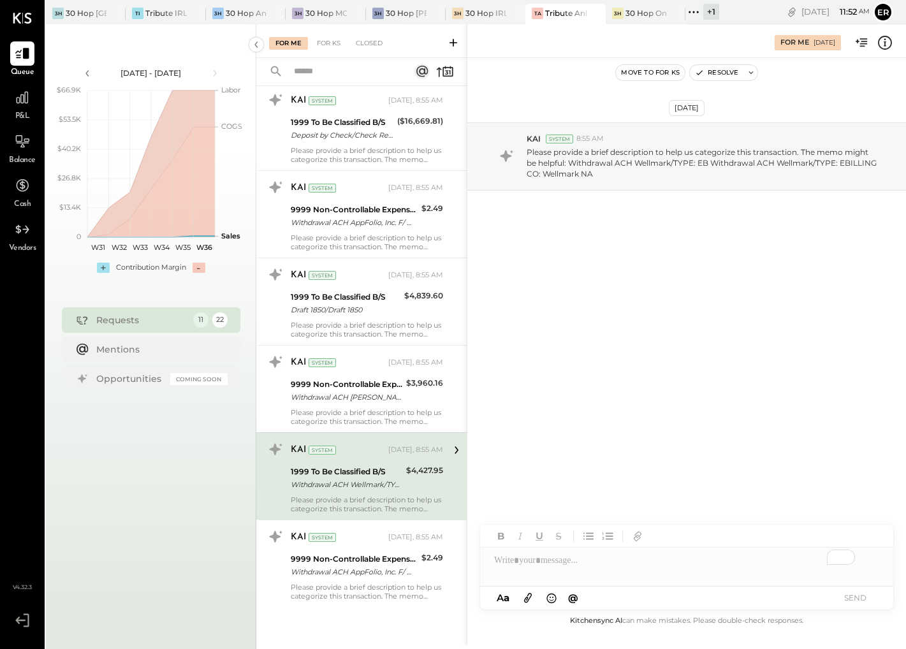
click at [617, 561] on div "To enrich screen reader interactions, please activate Accessibility in Grammarl…" at bounding box center [686, 561] width 413 height 26
click at [859, 598] on button "SEND" at bounding box center [854, 597] width 51 height 17
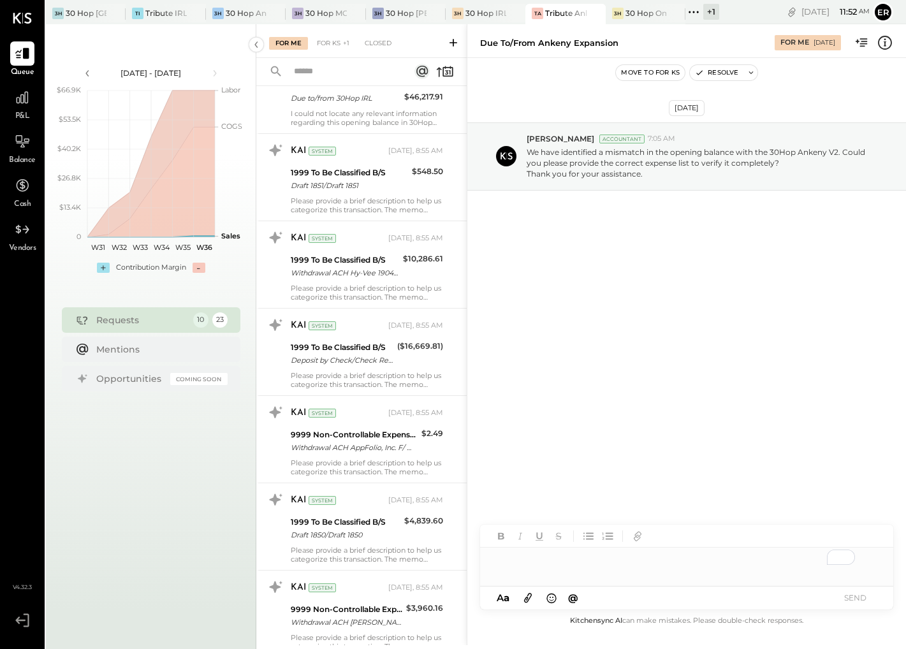
scroll to position [351, 0]
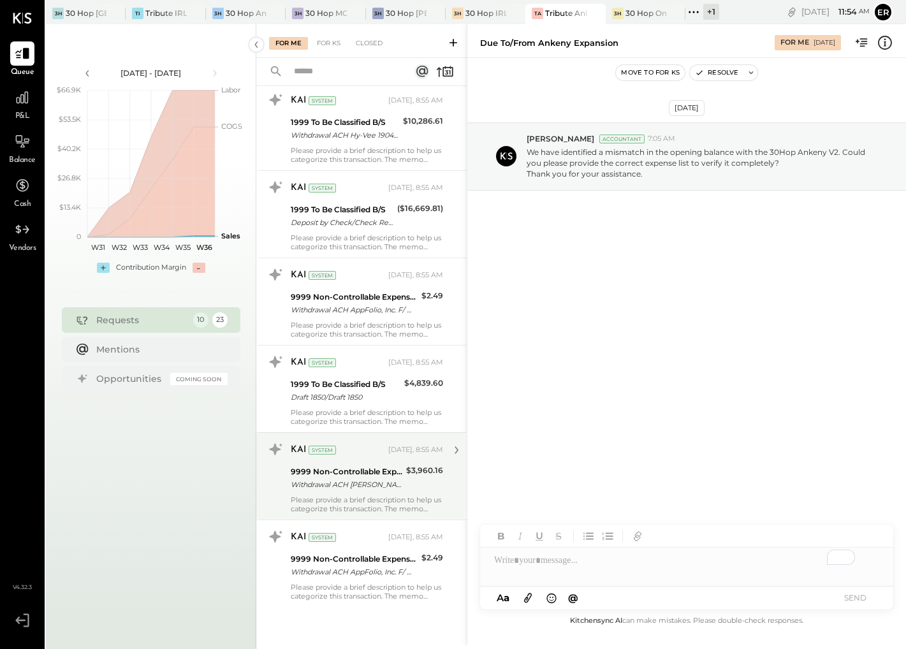
click at [381, 485] on div "Withdrawal ACH [PERSON_NAME] - DIVVYP/ Withdrawal ACH EWALLET - DIVVYP/TYPE: Di…" at bounding box center [347, 484] width 112 height 13
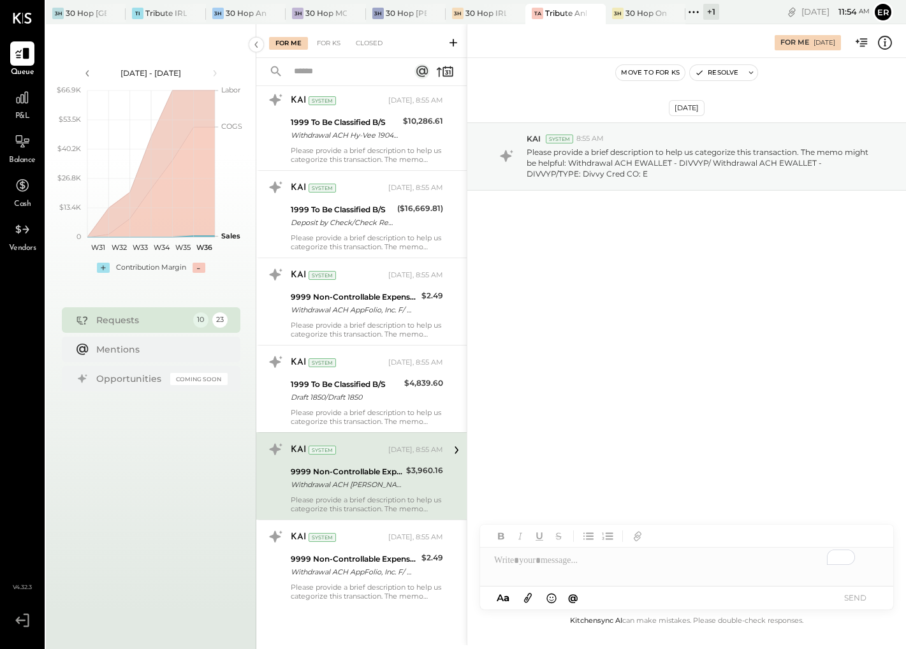
click at [545, 574] on div at bounding box center [686, 555] width 413 height 61
click at [847, 595] on button "SEND" at bounding box center [854, 597] width 51 height 17
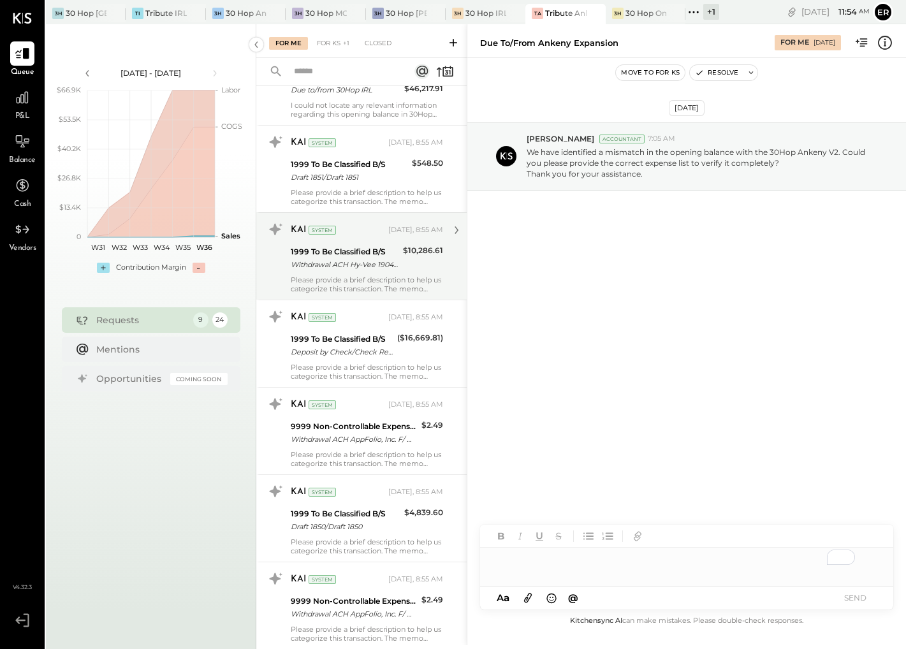
scroll to position [263, 0]
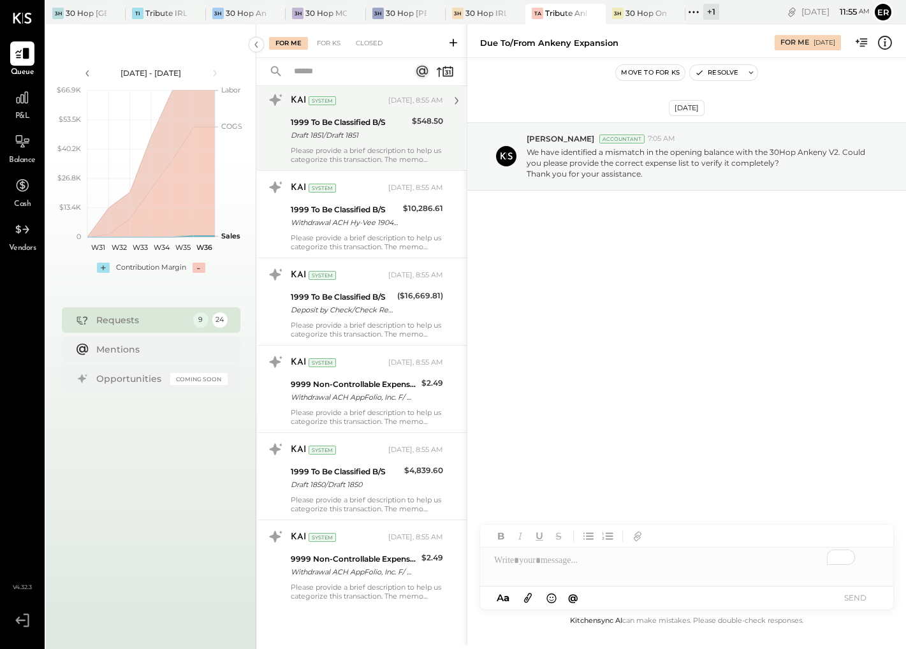
click at [405, 145] on div "KAI System [DATE], 8:55 AM 1999 To Be Classified B/S Draft 1851/Draft 1851 $548…" at bounding box center [367, 127] width 152 height 74
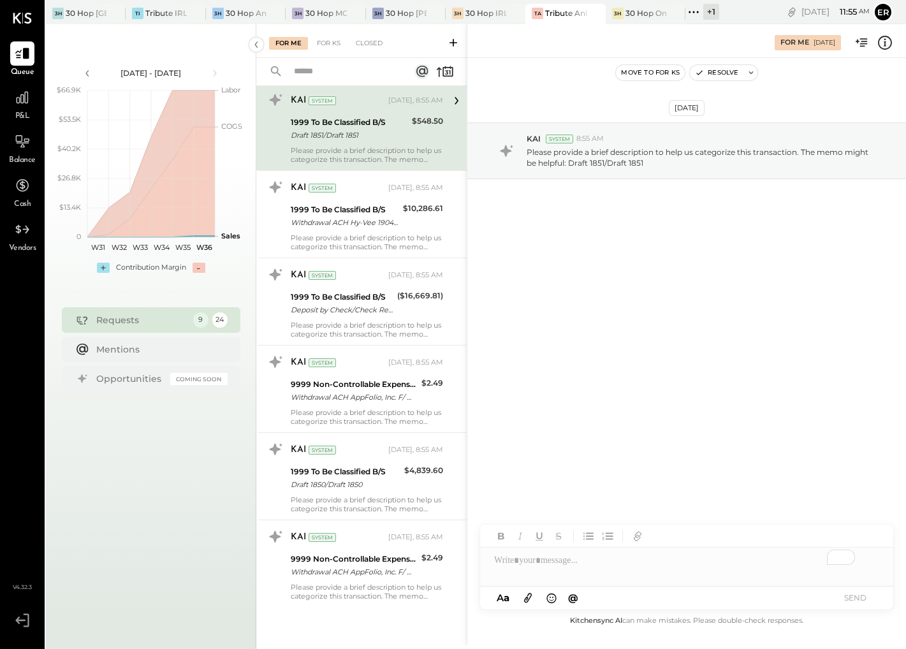
click at [632, 559] on div "To enrich screen reader interactions, please activate Accessibility in Grammarl…" at bounding box center [686, 561] width 413 height 26
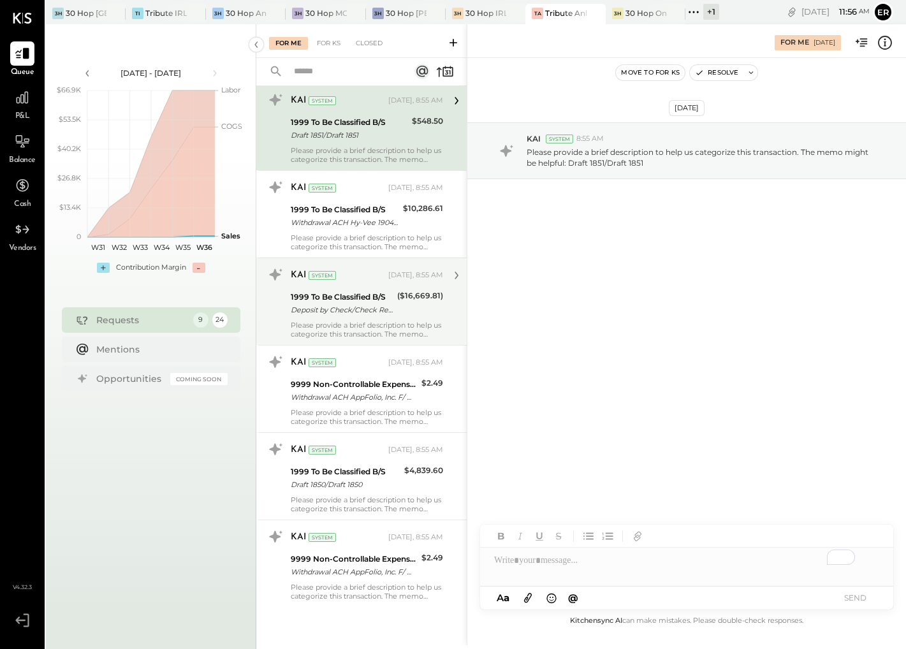
click at [406, 326] on div "Please provide a brief description to help us categorize this transaction. The …" at bounding box center [367, 330] width 152 height 18
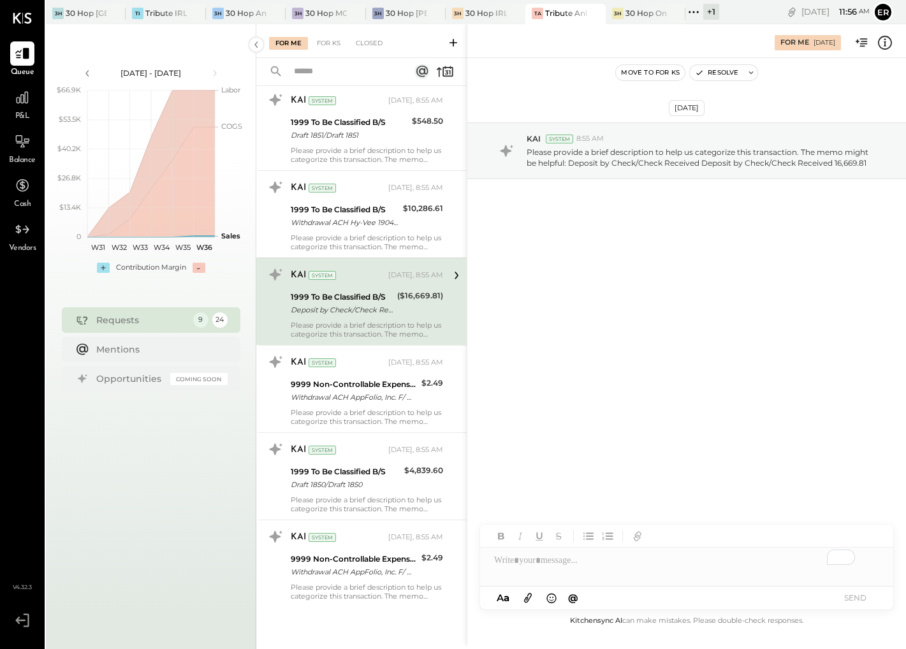
click at [624, 558] on div "To enrich screen reader interactions, please activate Accessibility in Grammarl…" at bounding box center [686, 561] width 413 height 26
click at [862, 598] on button "SEND" at bounding box center [854, 597] width 51 height 17
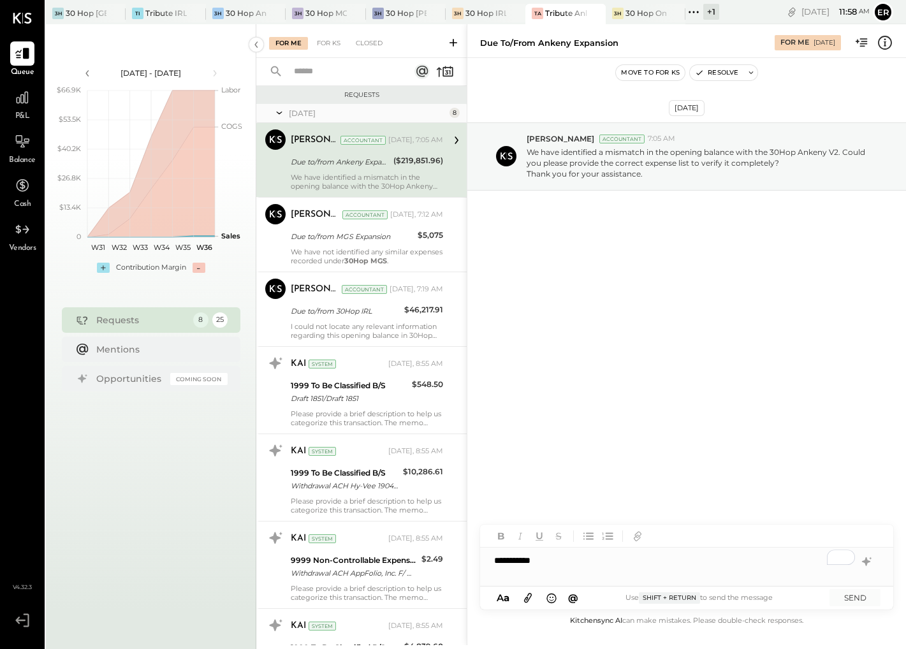
click at [516, 560] on div "**********" at bounding box center [686, 561] width 413 height 26
click at [860, 592] on button "SEND" at bounding box center [854, 597] width 51 height 17
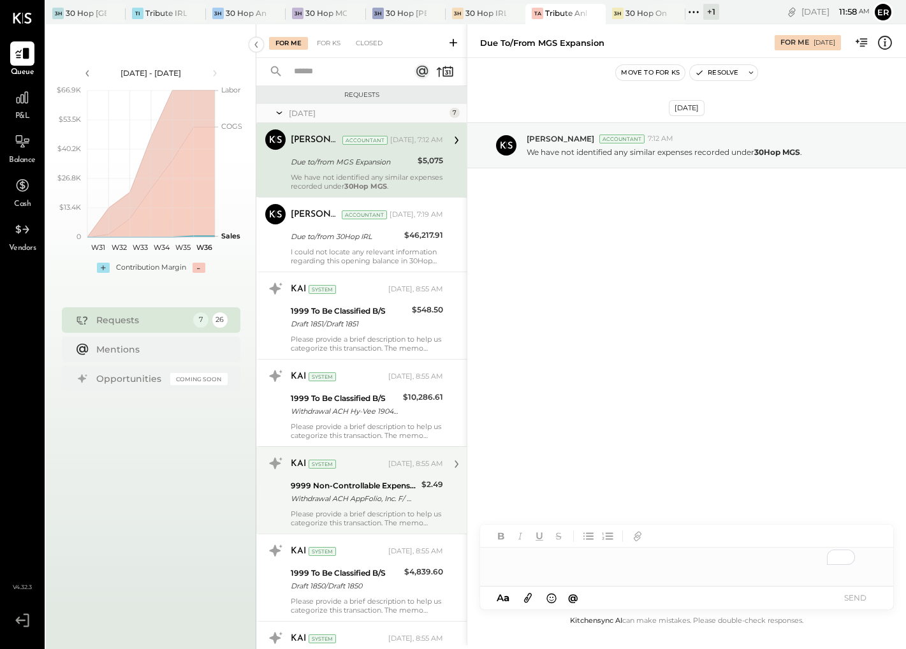
click at [337, 494] on div "Withdrawal ACH AppFolio, Inc. F/ Withdrawal ACH AppFolio, Inc. F/TYPE: WEB PMTS…" at bounding box center [354, 498] width 127 height 13
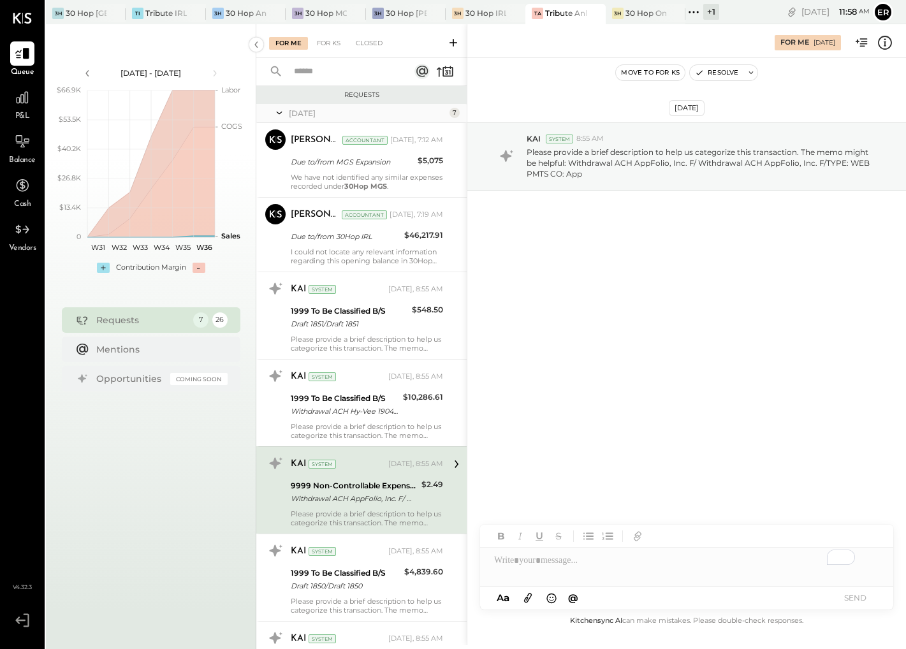
click at [573, 567] on div "To enrich screen reader interactions, please activate Accessibility in Grammarl…" at bounding box center [686, 561] width 413 height 26
click at [847, 595] on button "SEND" at bounding box center [854, 597] width 51 height 17
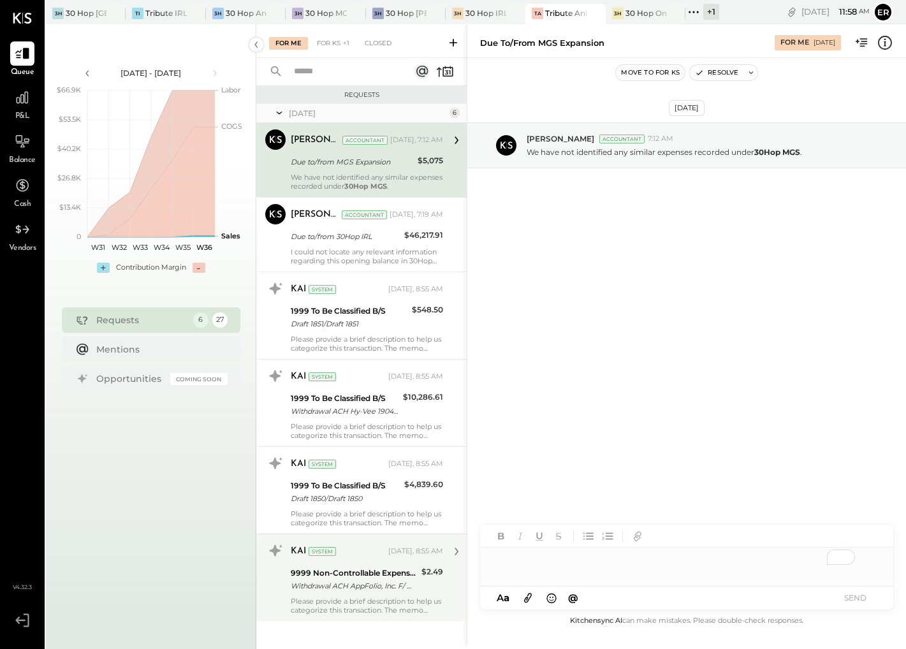
click at [381, 580] on div "Withdrawal ACH AppFolio, Inc. F/ Withdrawal ACH AppFolio, Inc. F/TYPE: WEB PMTS…" at bounding box center [354, 586] width 127 height 13
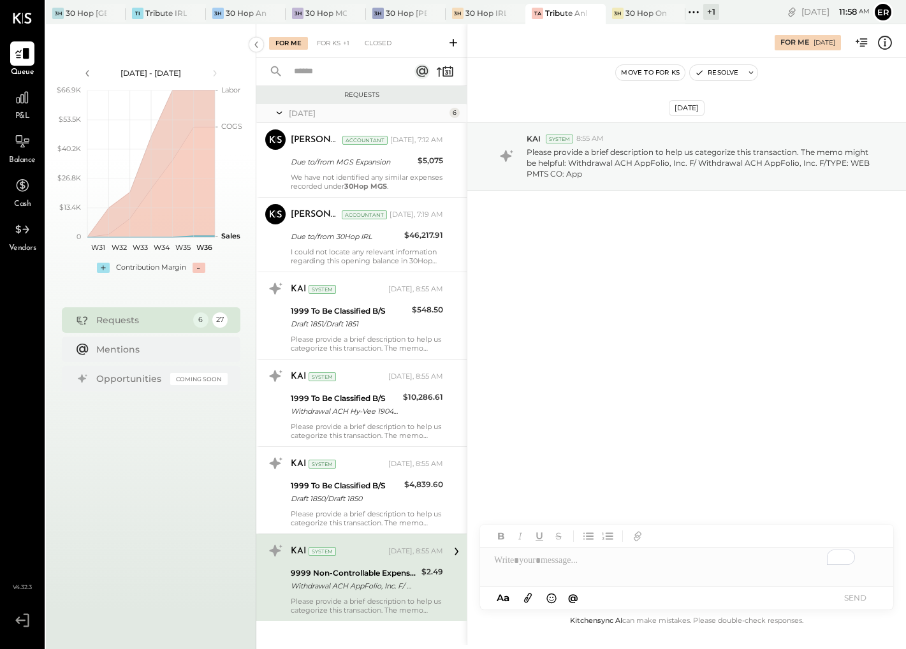
click at [520, 562] on div "To enrich screen reader interactions, please activate Accessibility in Grammarl…" at bounding box center [686, 561] width 413 height 26
click at [868, 592] on button "SEND" at bounding box center [854, 597] width 51 height 17
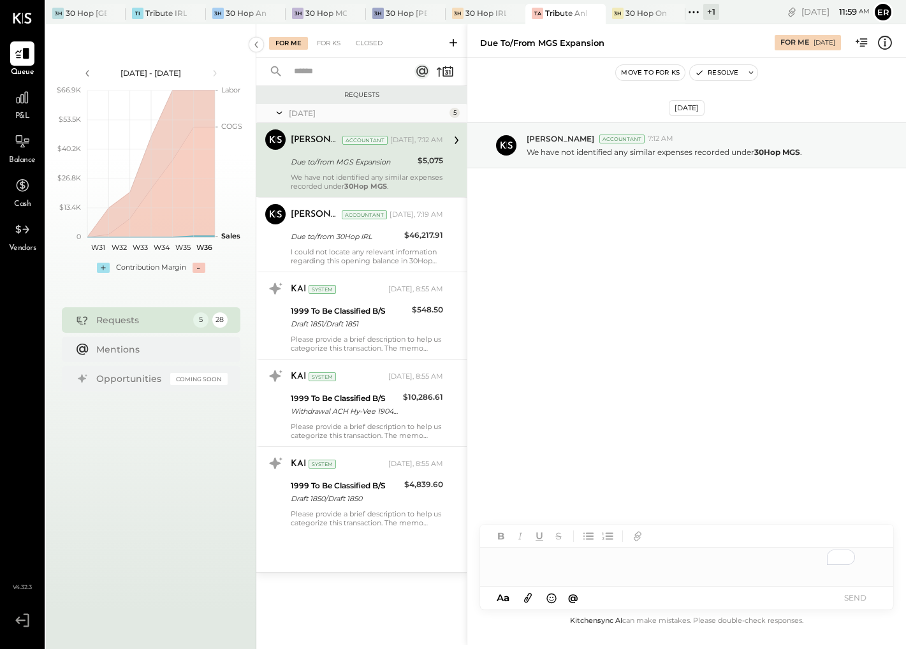
click at [541, 562] on div "To enrich screen reader interactions, please activate Accessibility in Grammarl…" at bounding box center [686, 561] width 413 height 26
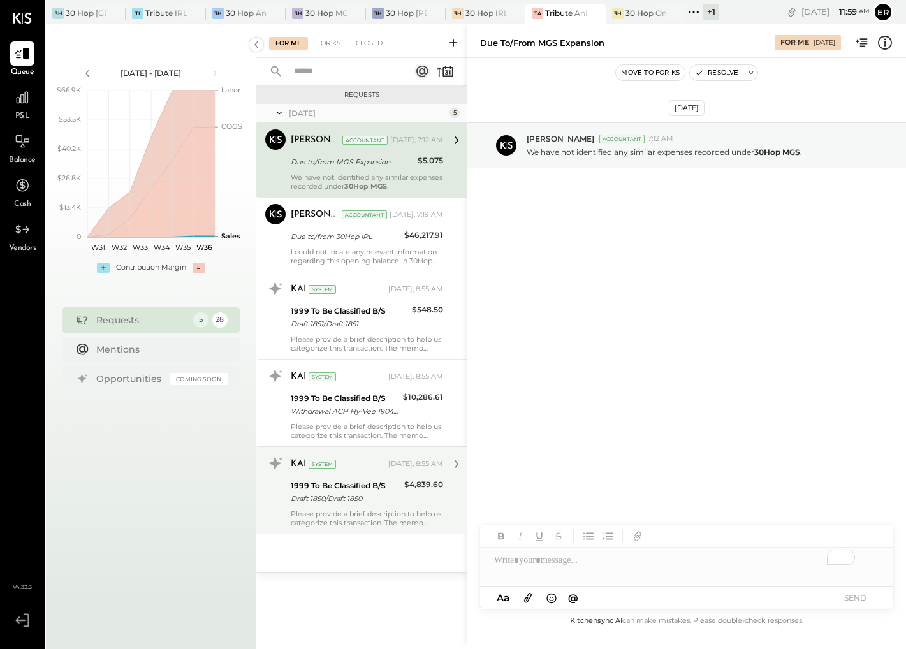
click at [372, 501] on div "Draft 1850/Draft 1850" at bounding box center [346, 498] width 110 height 13
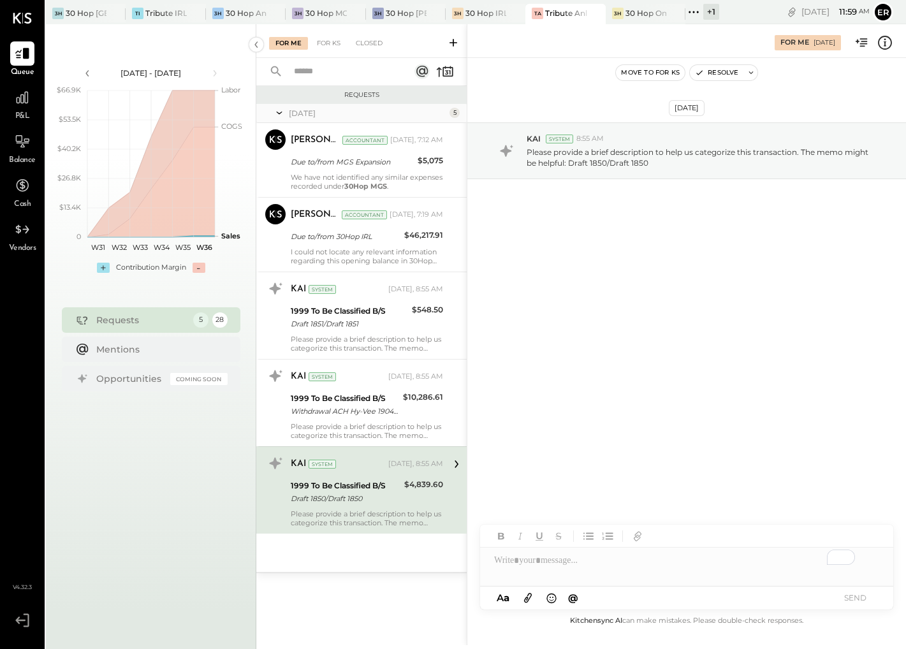
click at [585, 569] on div "To enrich screen reader interactions, please activate Accessibility in Grammarl…" at bounding box center [686, 561] width 413 height 26
click at [859, 596] on button "SEND" at bounding box center [854, 597] width 51 height 17
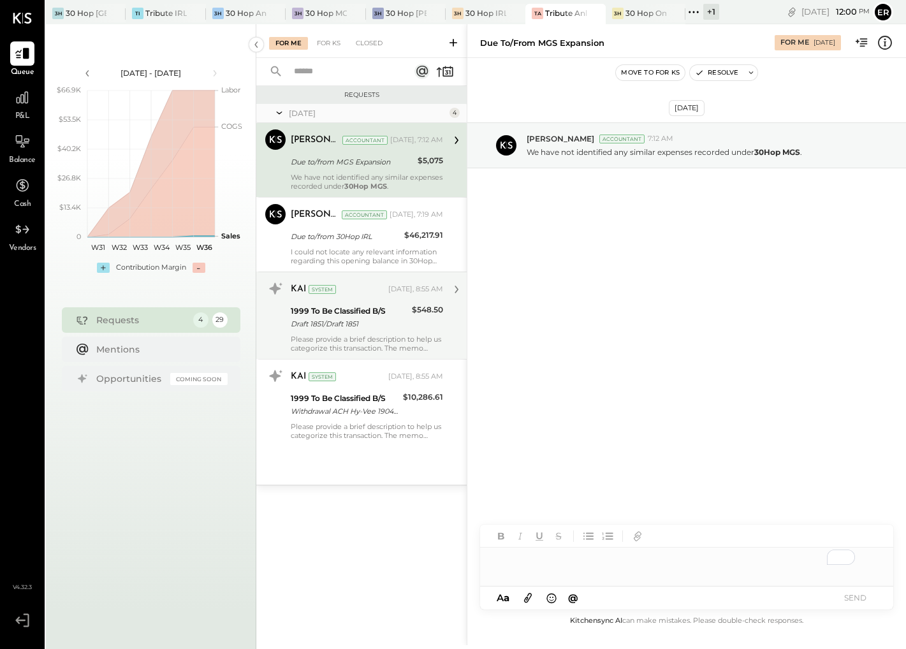
click at [373, 332] on div "KAI System [DATE], 8:55 AM 1999 To Be Classified B/S Draft 1851/Draft 1851 $548…" at bounding box center [367, 316] width 152 height 74
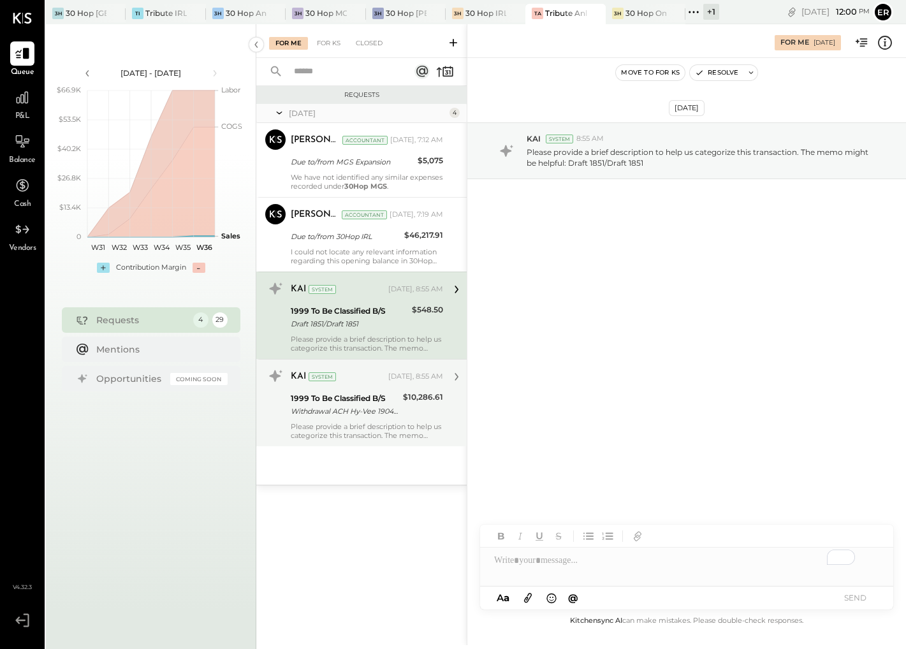
click at [386, 398] on div "1999 To Be Classified B/S" at bounding box center [345, 398] width 108 height 13
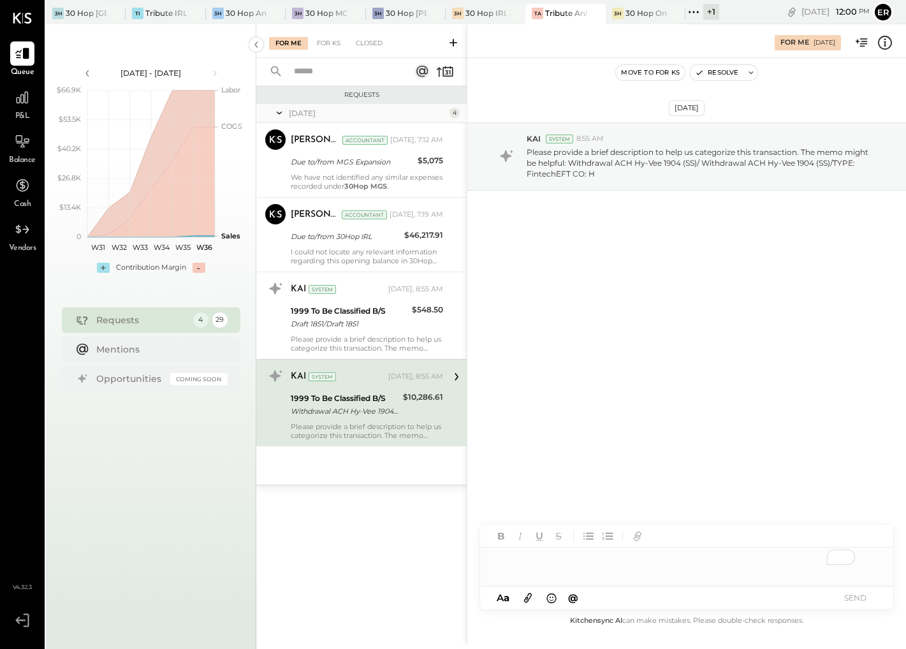
click at [532, 563] on div "To enrich screen reader interactions, please activate Accessibility in Grammarl…" at bounding box center [686, 561] width 413 height 26
click at [841, 593] on button "SEND" at bounding box center [854, 597] width 51 height 17
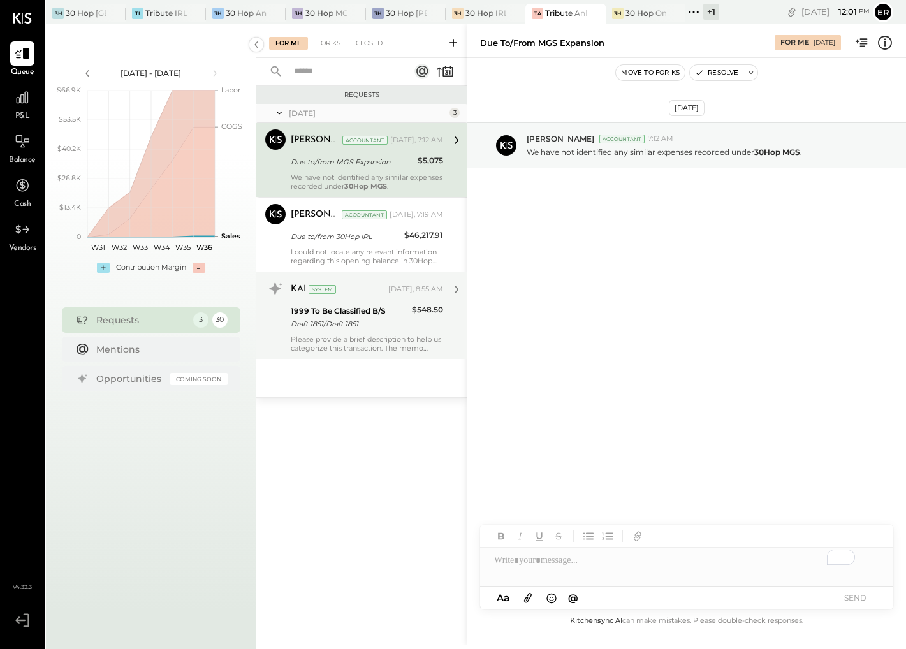
click at [391, 340] on div "Please provide a brief description to help us categorize this transaction. The …" at bounding box center [367, 344] width 152 height 18
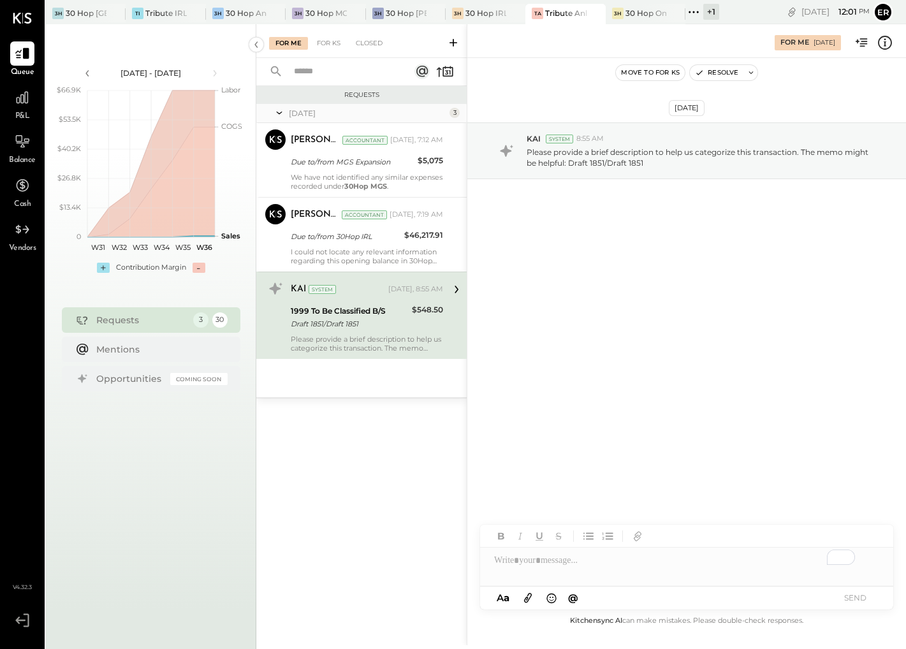
click at [588, 564] on div "To enrich screen reader interactions, please activate Accessibility in Grammarl…" at bounding box center [686, 561] width 413 height 26
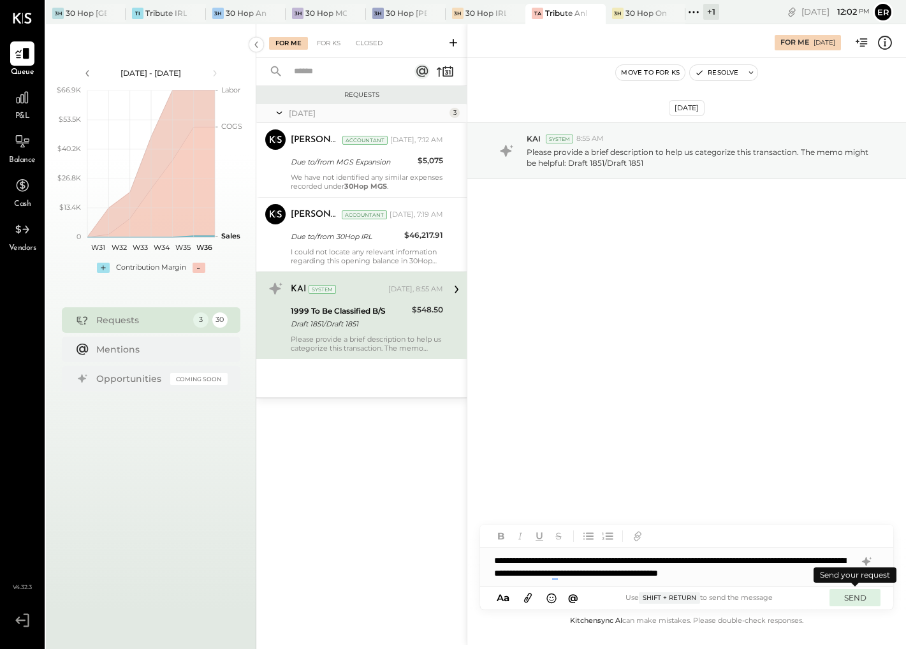
click at [859, 597] on button "SEND" at bounding box center [854, 597] width 51 height 17
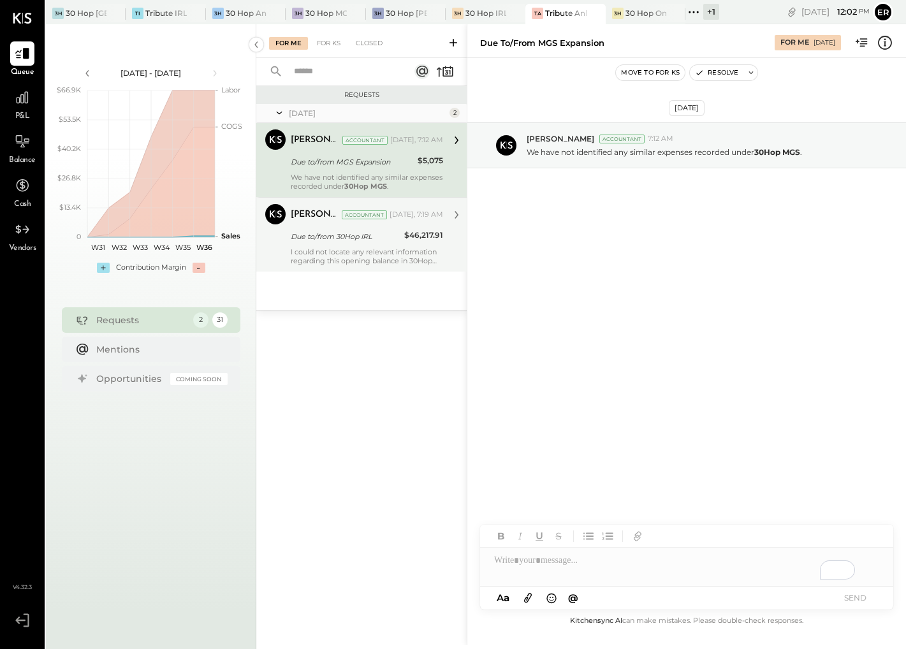
click at [350, 247] on div "I could not locate any relevant information regarding this opening balance in 3…" at bounding box center [367, 256] width 152 height 18
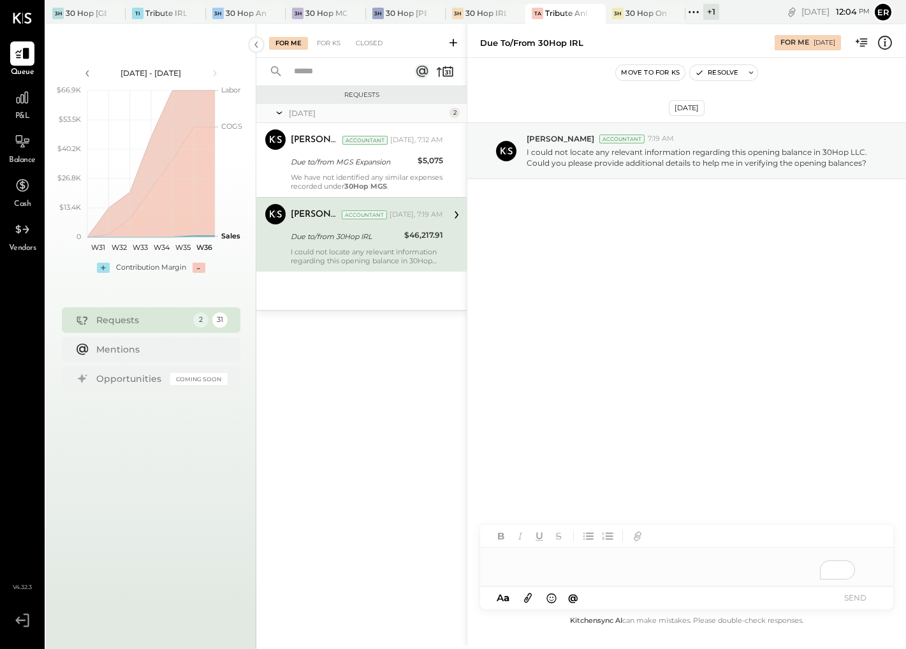
click at [542, 562] on div "To enrich screen reader interactions, please activate Accessibility in Grammarl…" at bounding box center [686, 567] width 413 height 38
click at [857, 602] on button "SEND" at bounding box center [854, 597] width 51 height 17
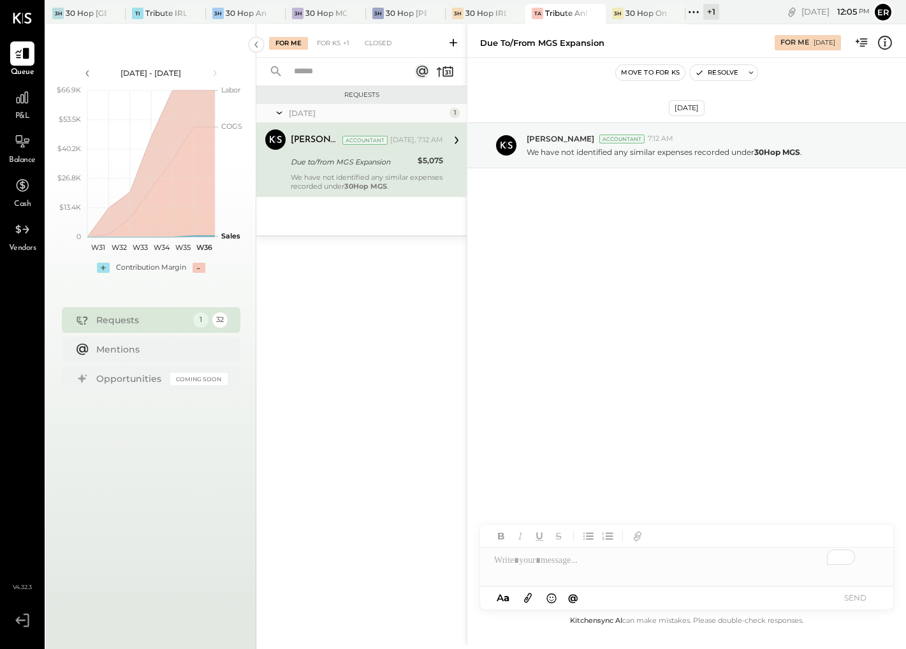
click at [332, 171] on div "[PERSON_NAME] Accountant [DATE], 7:12 AM Due to/from MGS Expansion $5,075 We ha…" at bounding box center [367, 159] width 152 height 61
click at [582, 564] on div "To enrich screen reader interactions, please activate Accessibility in Grammarl…" at bounding box center [686, 561] width 413 height 26
click at [863, 599] on button "SEND" at bounding box center [854, 597] width 51 height 17
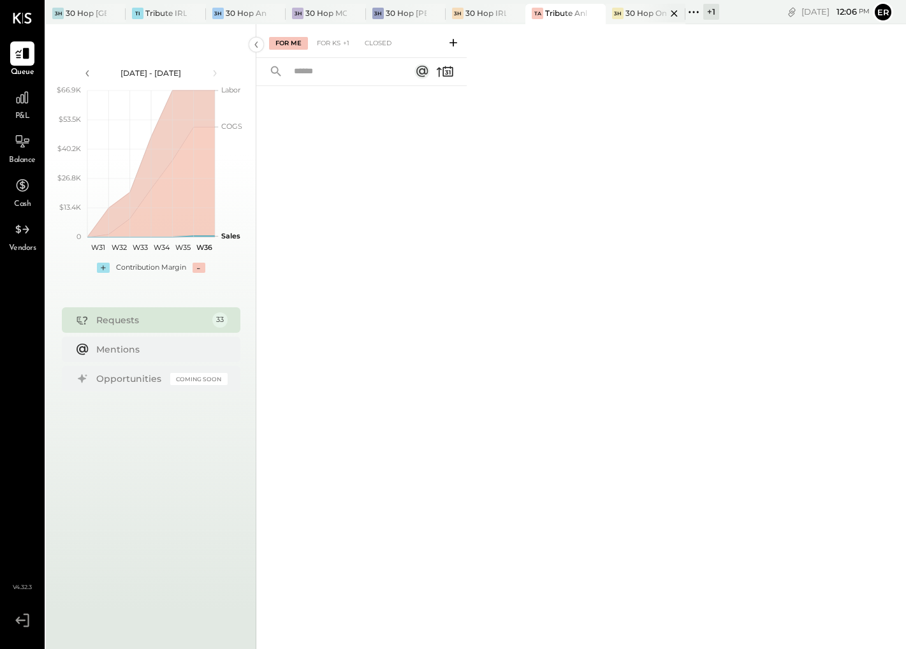
click at [623, 21] on div "3H 30 Hop [GEOGRAPHIC_DATA]" at bounding box center [646, 14] width 80 height 20
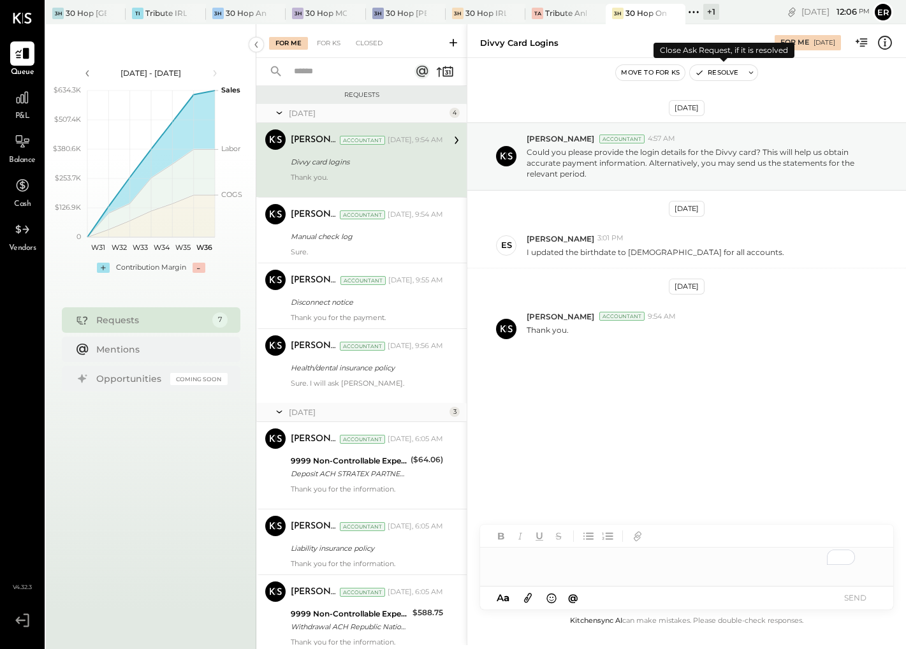
click at [714, 69] on button "Resolve" at bounding box center [717, 72] width 54 height 15
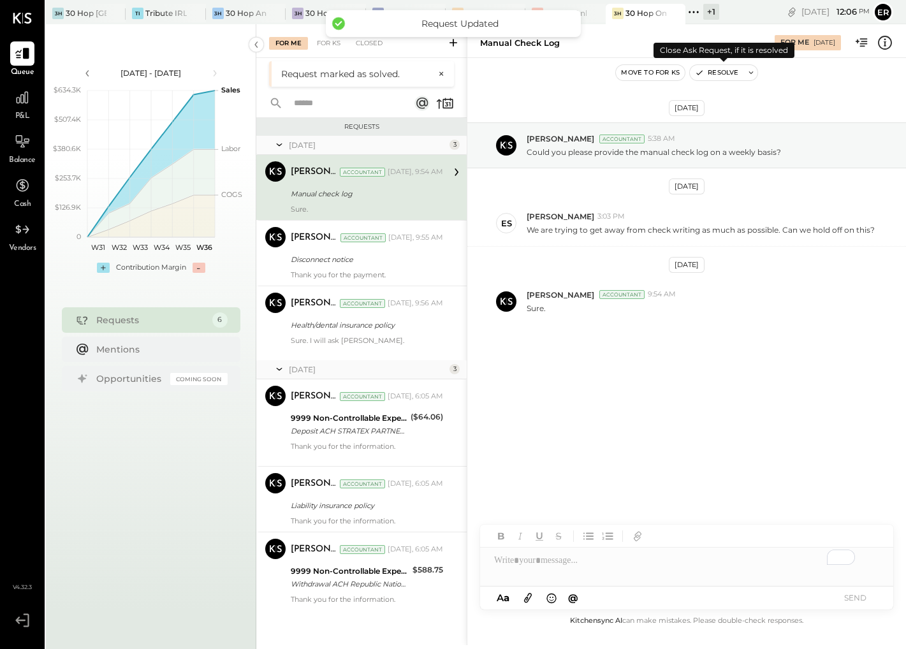
click at [721, 73] on button "Resolve" at bounding box center [717, 72] width 54 height 15
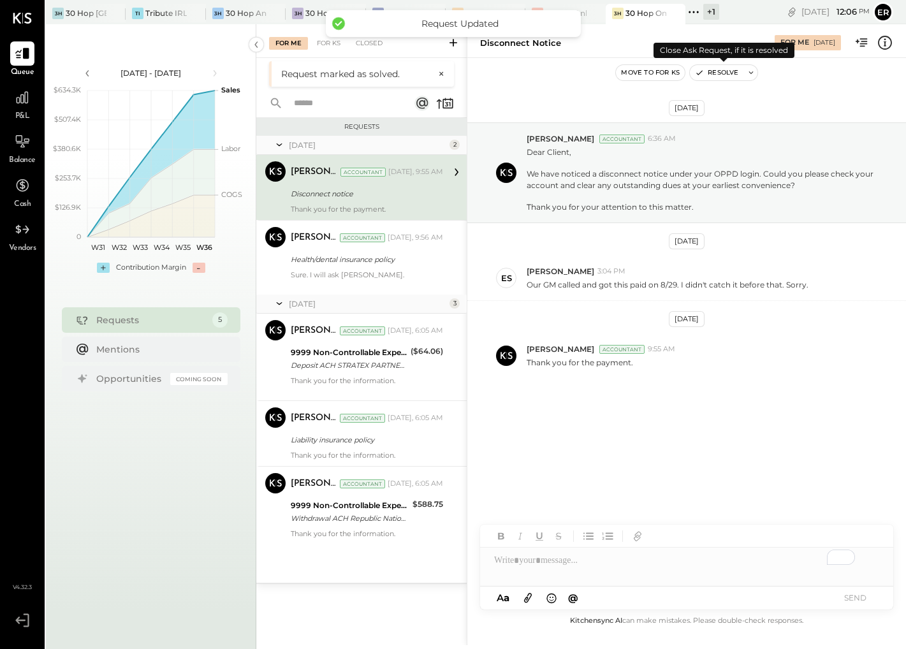
click at [721, 73] on button "Resolve" at bounding box center [717, 72] width 54 height 15
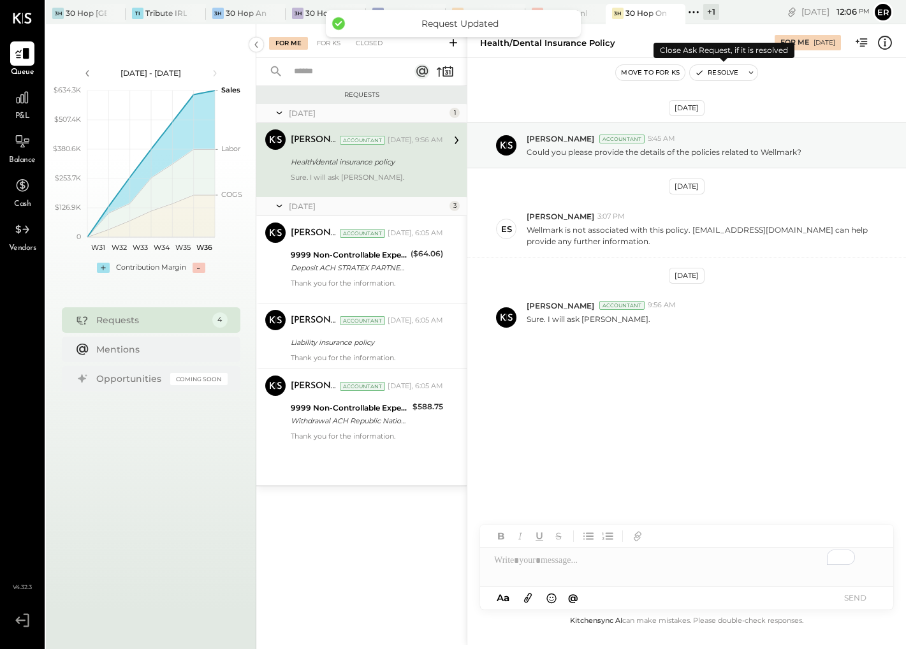
click at [721, 73] on button "Resolve" at bounding box center [717, 72] width 54 height 15
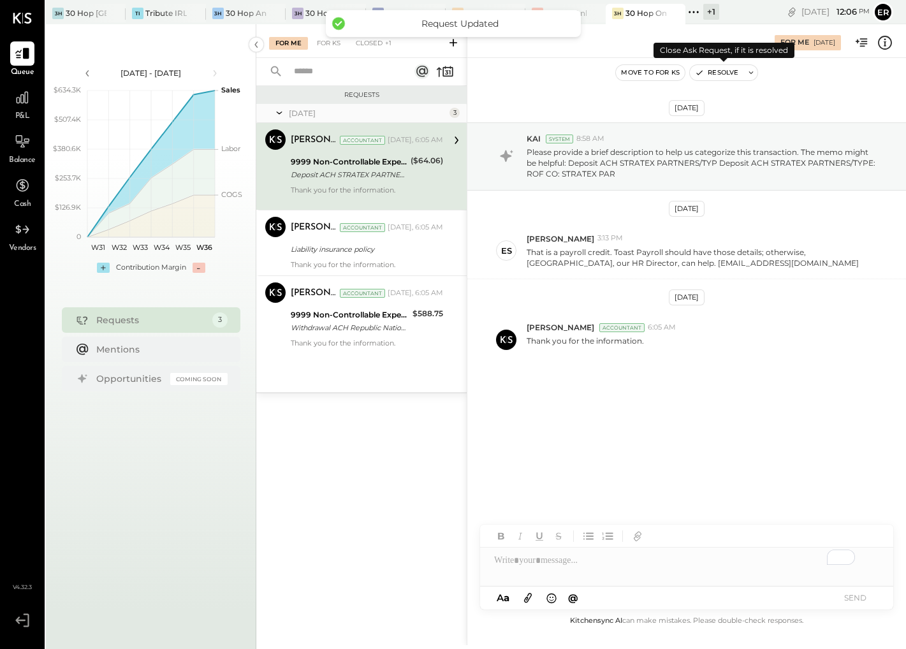
click at [721, 73] on button "Resolve" at bounding box center [717, 72] width 54 height 15
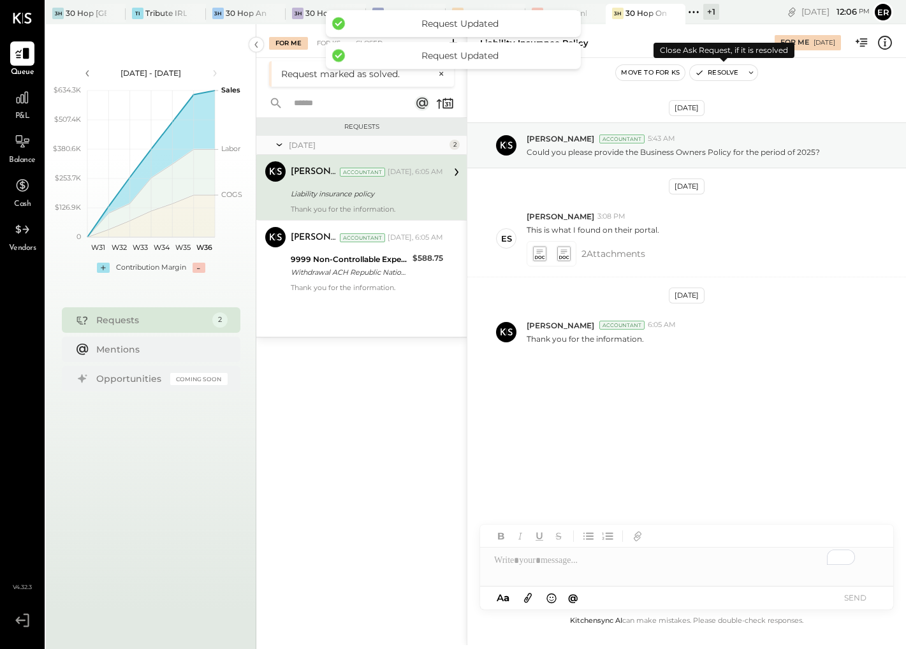
click at [721, 73] on button "Resolve" at bounding box center [717, 72] width 54 height 15
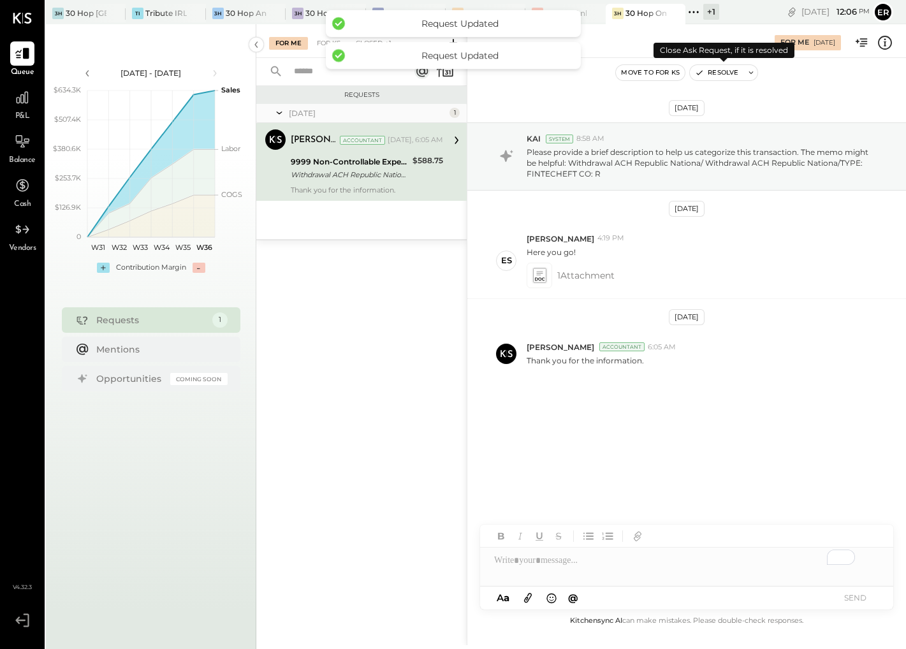
click at [721, 73] on button "Resolve" at bounding box center [717, 72] width 54 height 15
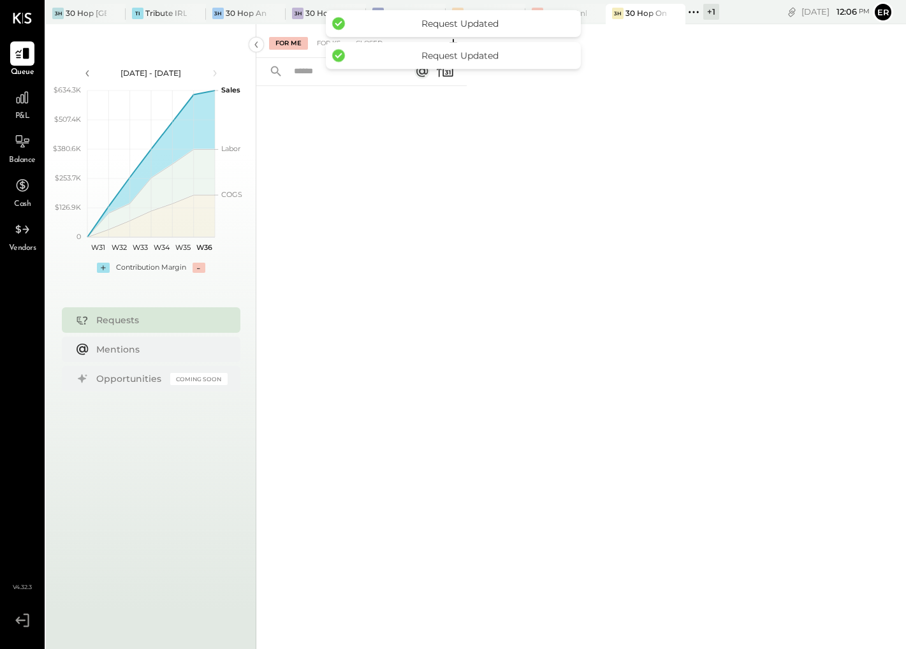
click at [713, 12] on div "+ 1" at bounding box center [711, 12] width 16 height 16
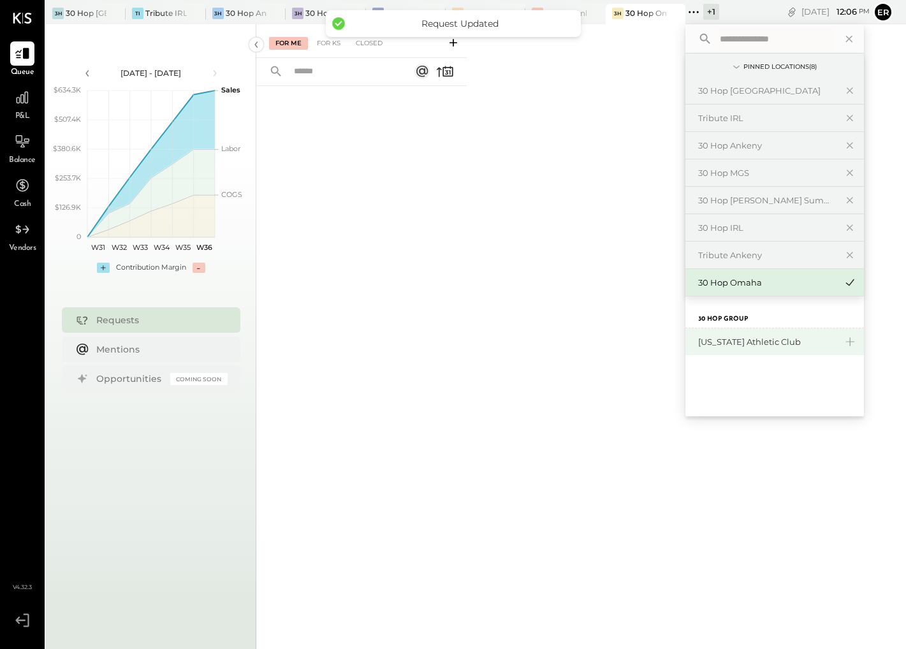
click at [777, 353] on div "[US_STATE] Athletic Club" at bounding box center [774, 341] width 179 height 27
click at [750, 342] on div "[US_STATE] Athletic Club" at bounding box center [767, 342] width 138 height 12
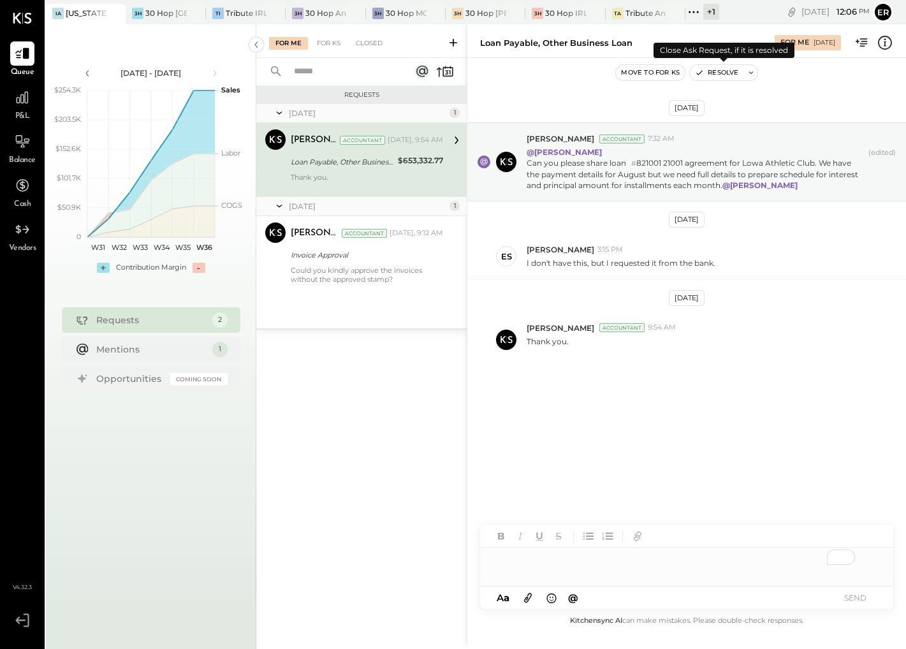
click at [715, 71] on button "Resolve" at bounding box center [717, 72] width 54 height 15
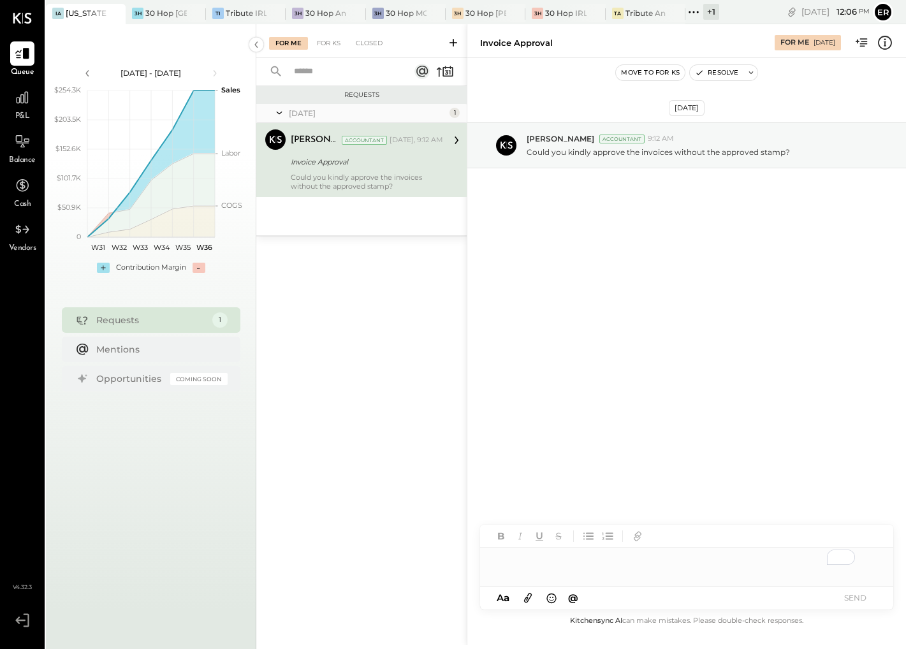
click at [584, 562] on div "To enrich screen reader interactions, please activate Accessibility in Grammarl…" at bounding box center [686, 561] width 413 height 26
click at [865, 597] on button "SEND" at bounding box center [854, 597] width 51 height 17
